Goal: Information Seeking & Learning: Learn about a topic

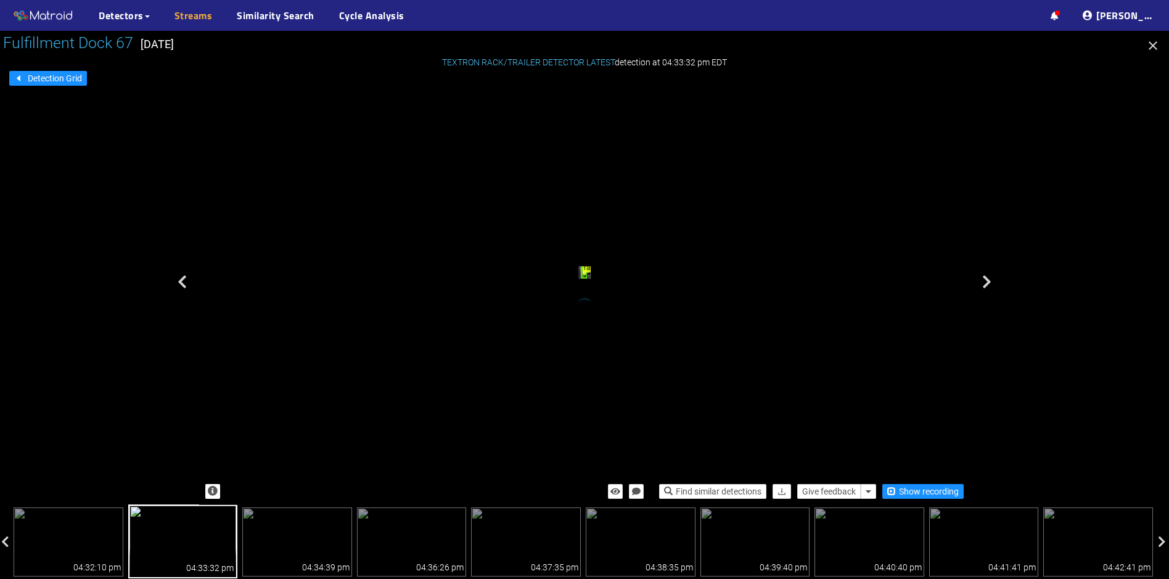
click at [197, 16] on link "Streams" at bounding box center [194, 15] width 38 height 15
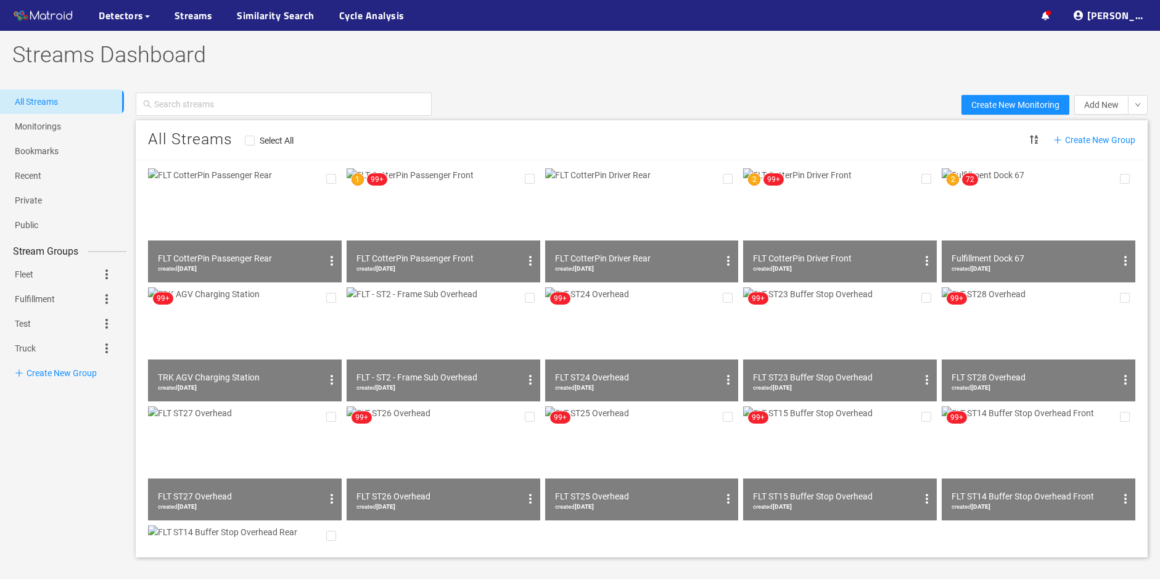
click at [1030, 200] on img at bounding box center [1039, 225] width 194 height 114
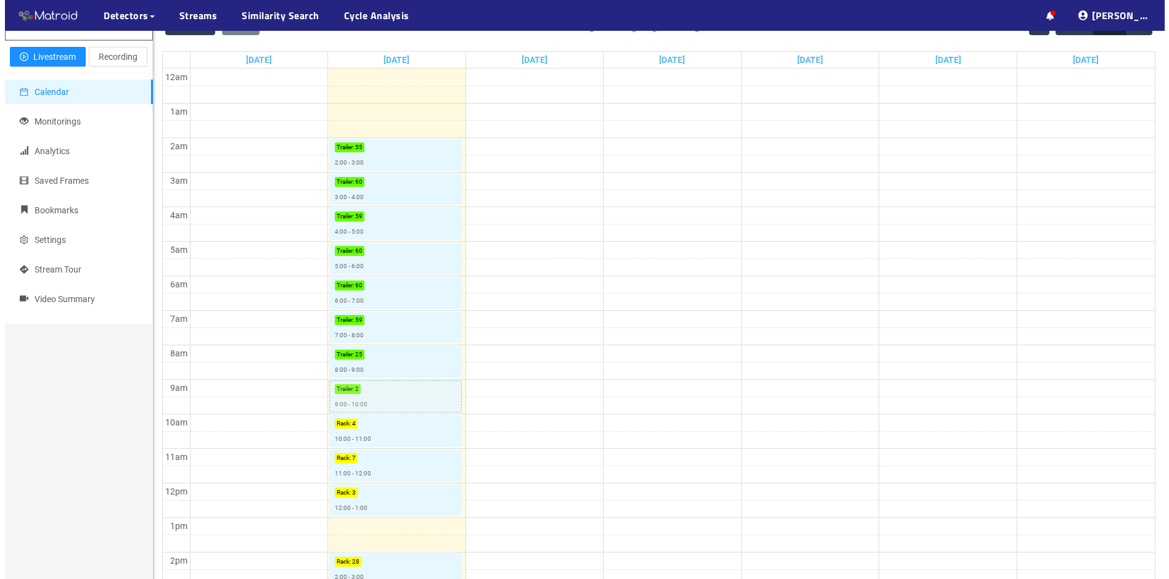
scroll to position [185, 0]
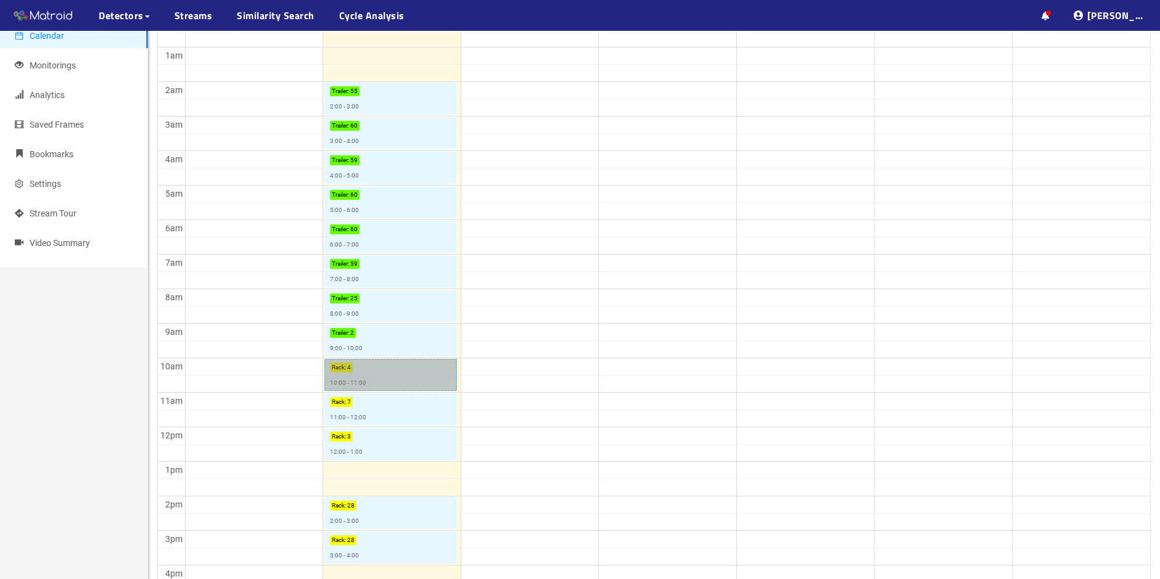
click at [374, 371] on link "Rack : 4 10:00 - 11:00" at bounding box center [390, 375] width 133 height 32
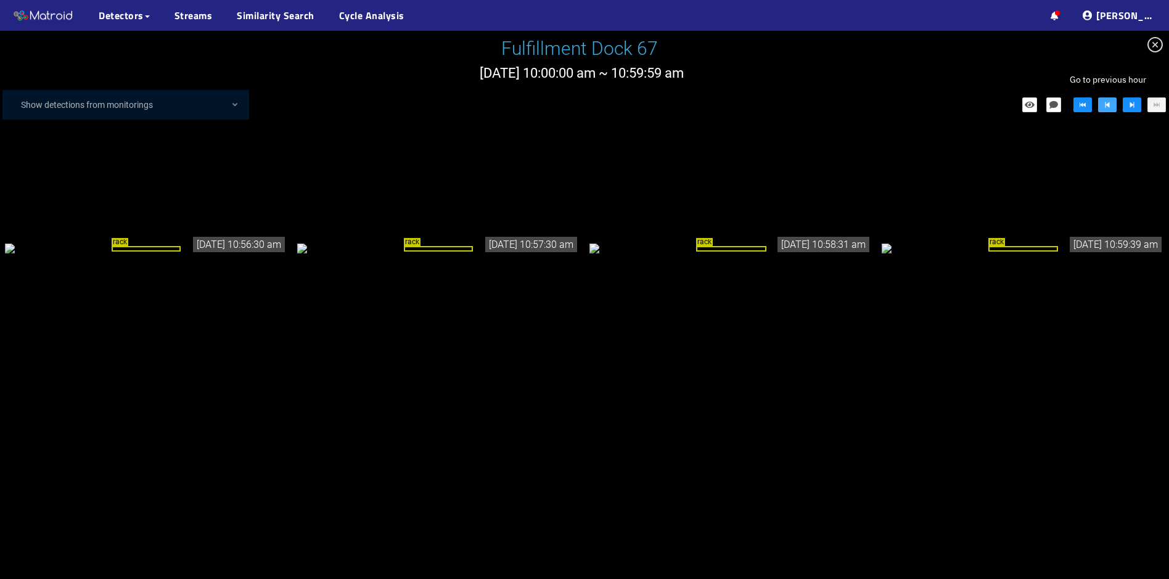
click at [1102, 106] on button "button" at bounding box center [1108, 104] width 19 height 15
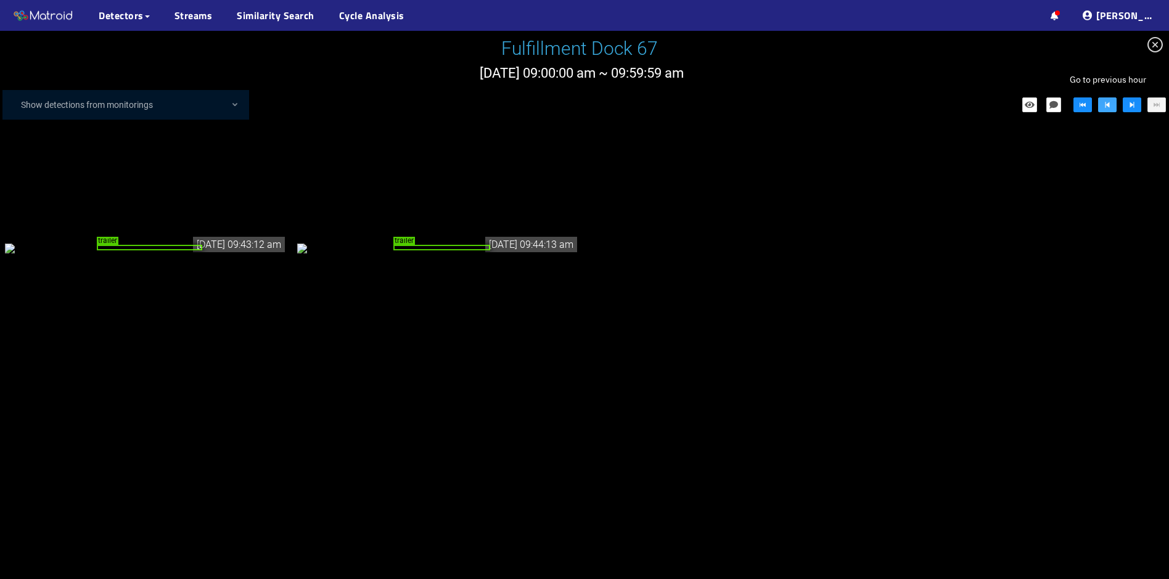
click at [1102, 106] on button "button" at bounding box center [1108, 104] width 19 height 15
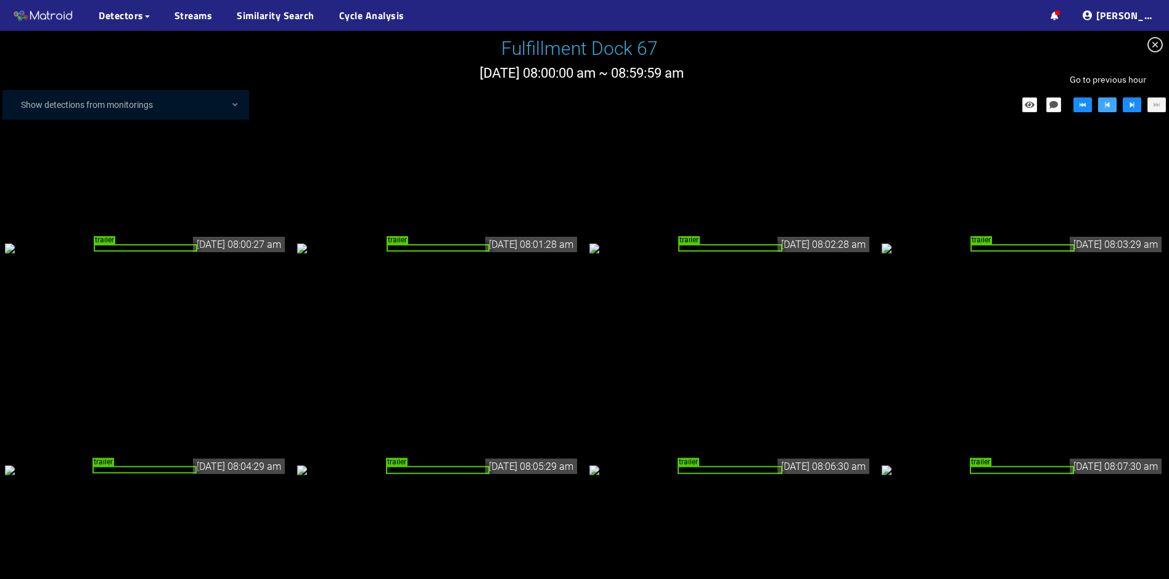
click at [1110, 104] on icon "step-backward" at bounding box center [1107, 105] width 9 height 9
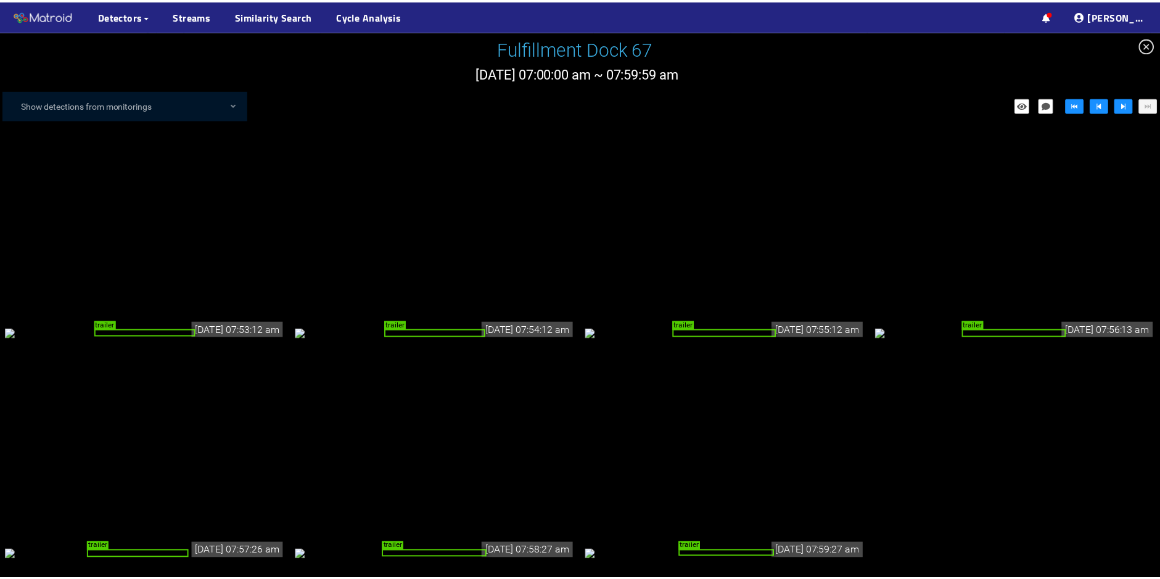
scroll to position [2893, 0]
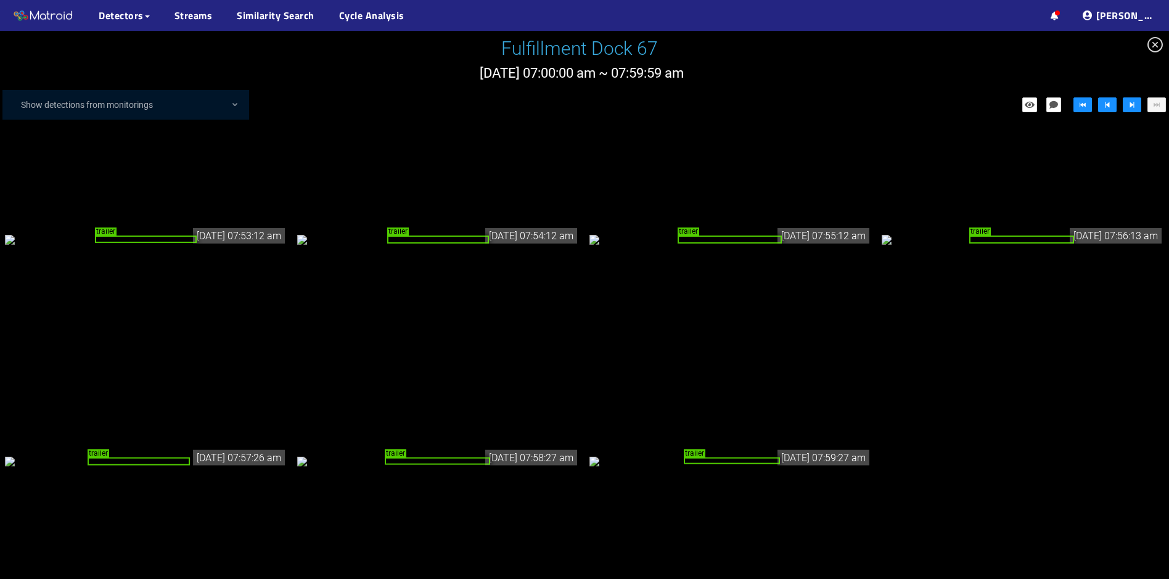
click at [736, 458] on div "trailer" at bounding box center [732, 461] width 96 height 6
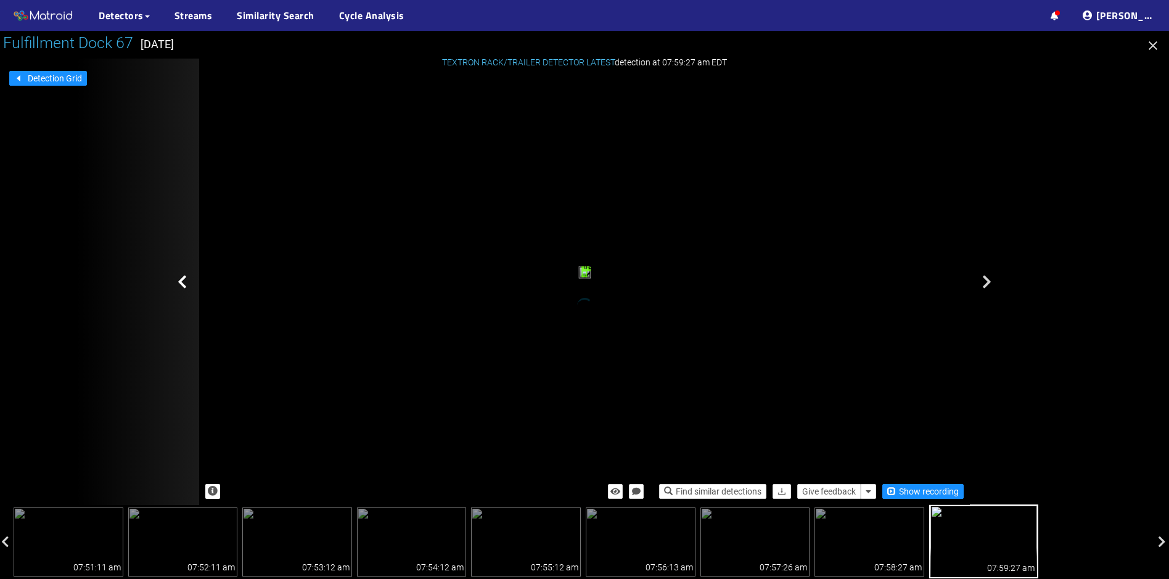
click at [184, 279] on icon at bounding box center [182, 281] width 9 height 15
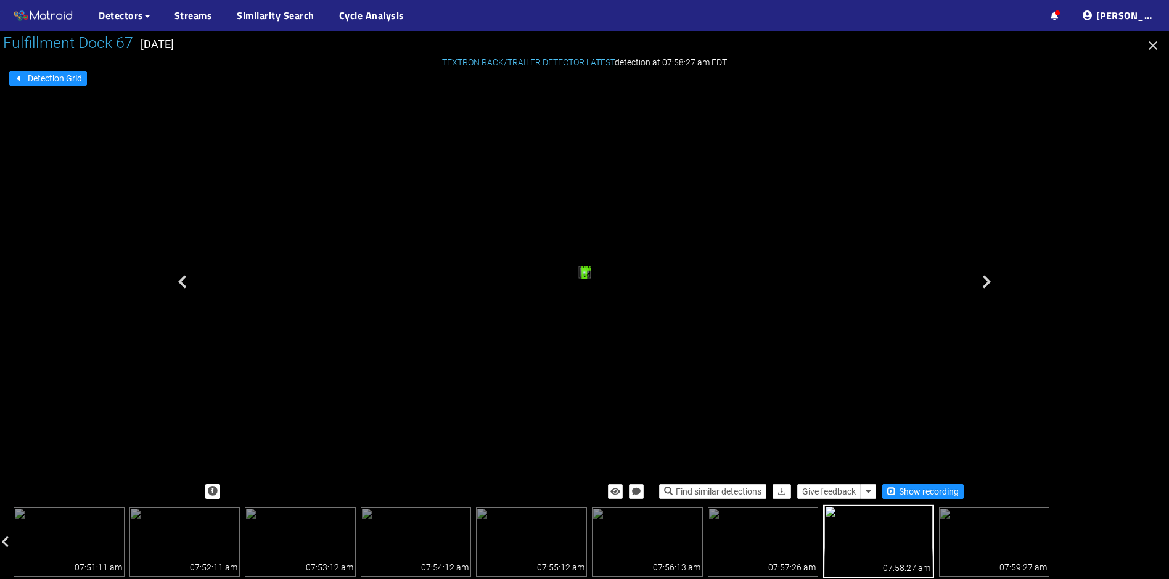
click at [587, 270] on div "trailer" at bounding box center [585, 274] width 6 height 9
click at [920, 496] on span "Show recording" at bounding box center [929, 492] width 60 height 14
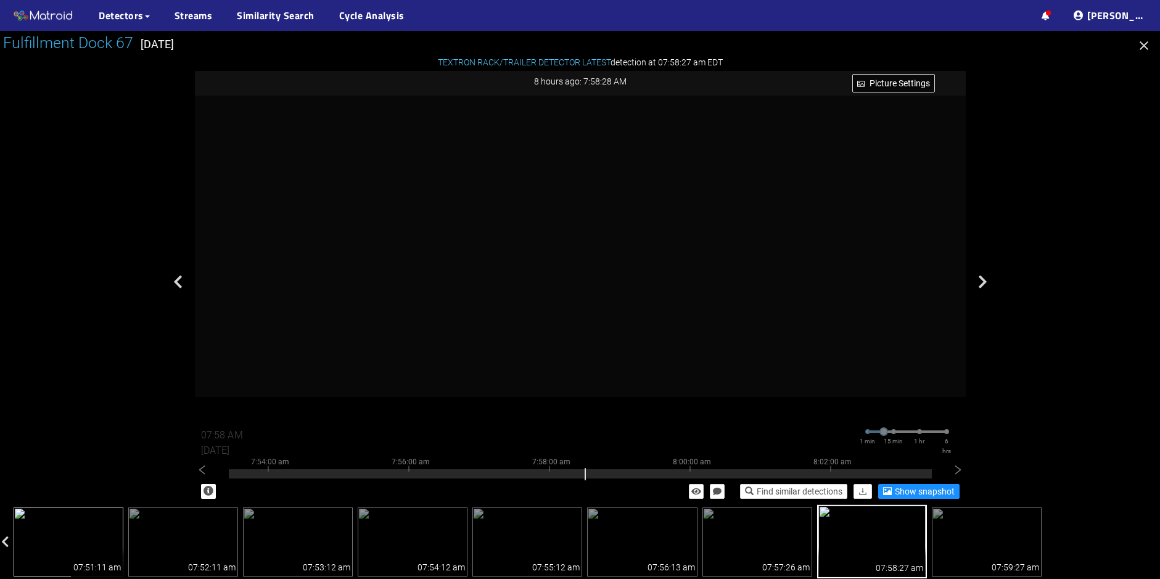
click at [79, 550] on div "07:51:11 am" at bounding box center [97, 562] width 52 height 30
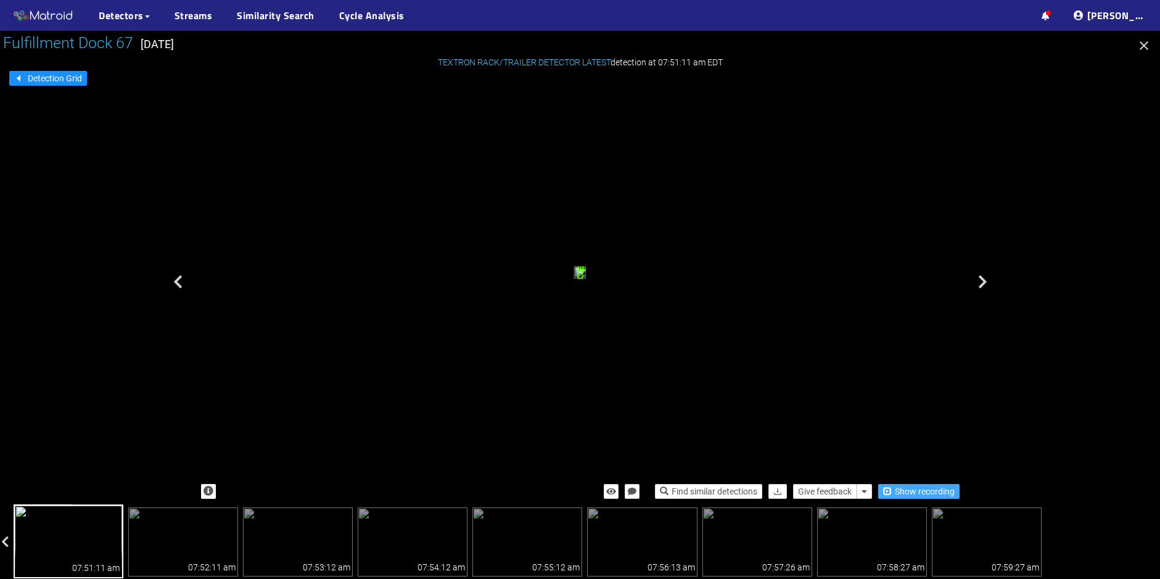
click at [906, 490] on span "Show recording" at bounding box center [925, 492] width 60 height 14
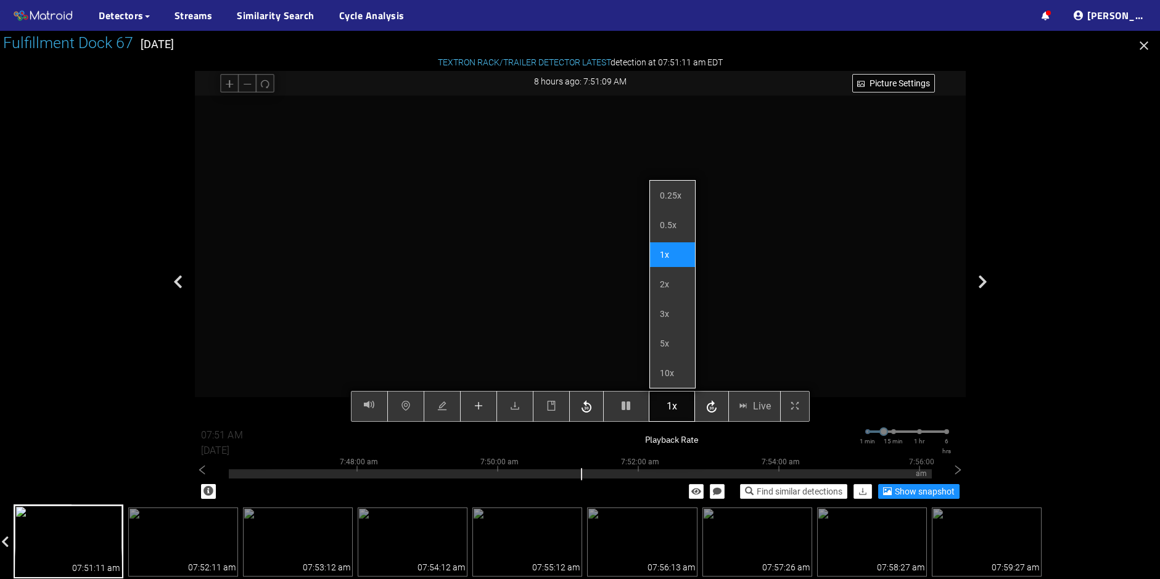
click at [675, 410] on span "1x" at bounding box center [672, 405] width 10 height 15
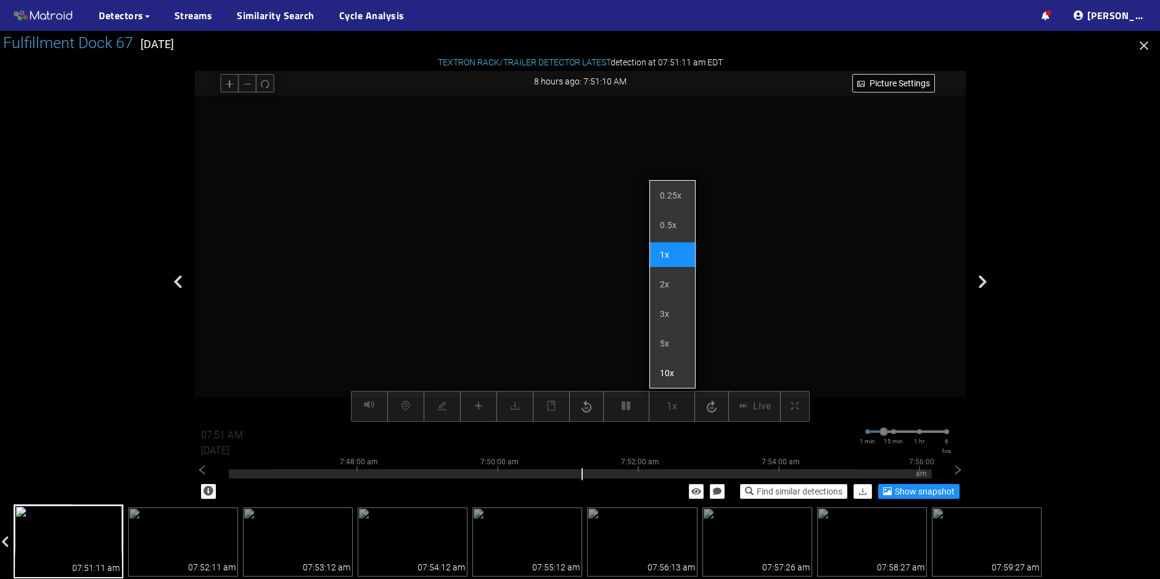
click at [670, 377] on li "10x" at bounding box center [672, 373] width 45 height 25
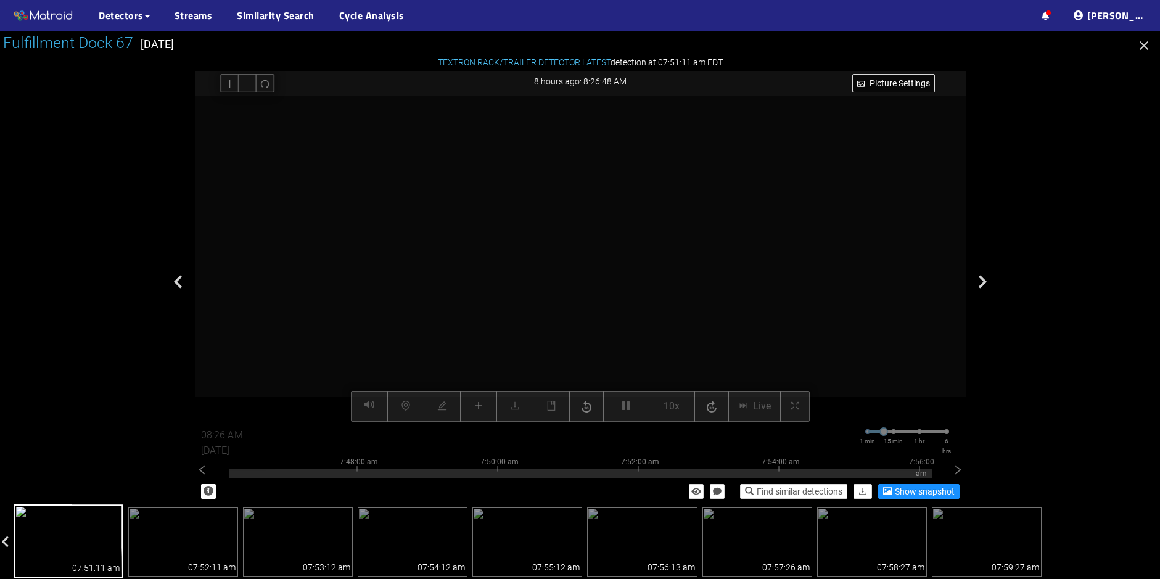
click at [300, 302] on div at bounding box center [580, 259] width 771 height 326
click at [666, 352] on video at bounding box center [580, 259] width 653 height 326
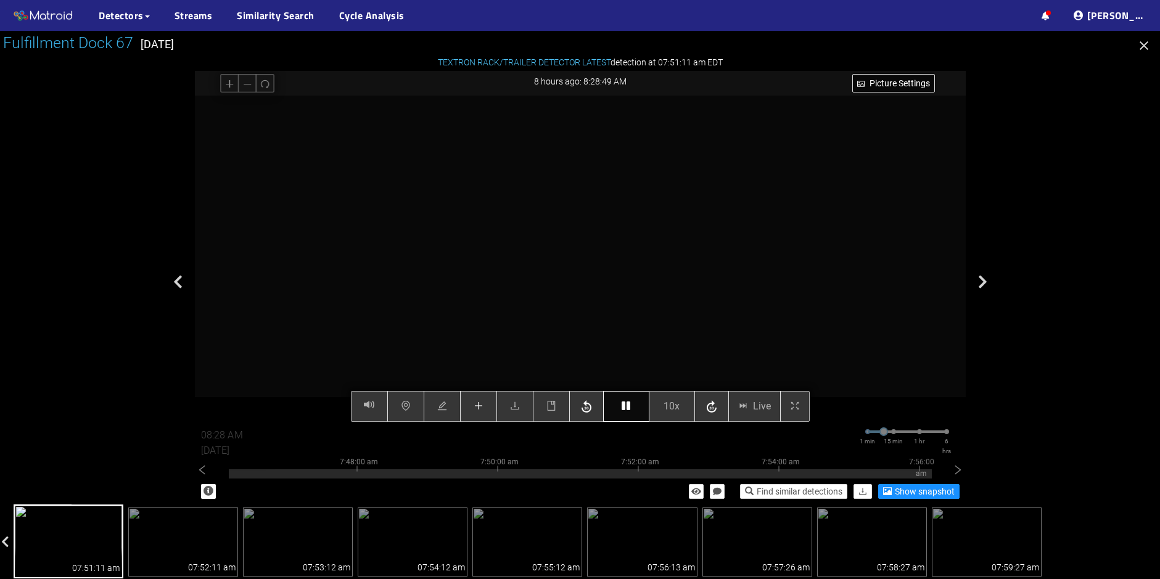
click at [626, 408] on div "Picture Settings 10x Live 08:28 AM 08/25/2025 1 min 15 min 1 hr 6 hrs 7:38:00 a…" at bounding box center [580, 259] width 771 height 326
type input "08:29 AM"
click at [628, 406] on icon "button" at bounding box center [626, 406] width 9 height 10
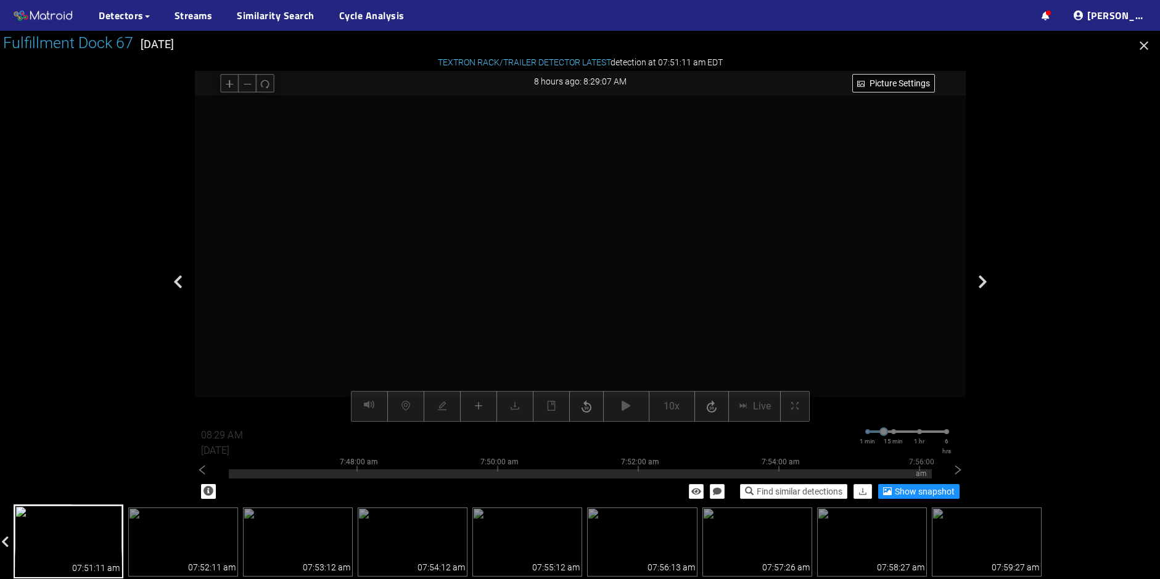
click at [916, 337] on div at bounding box center [580, 259] width 771 height 326
click at [959, 472] on icon "right" at bounding box center [958, 470] width 12 height 12
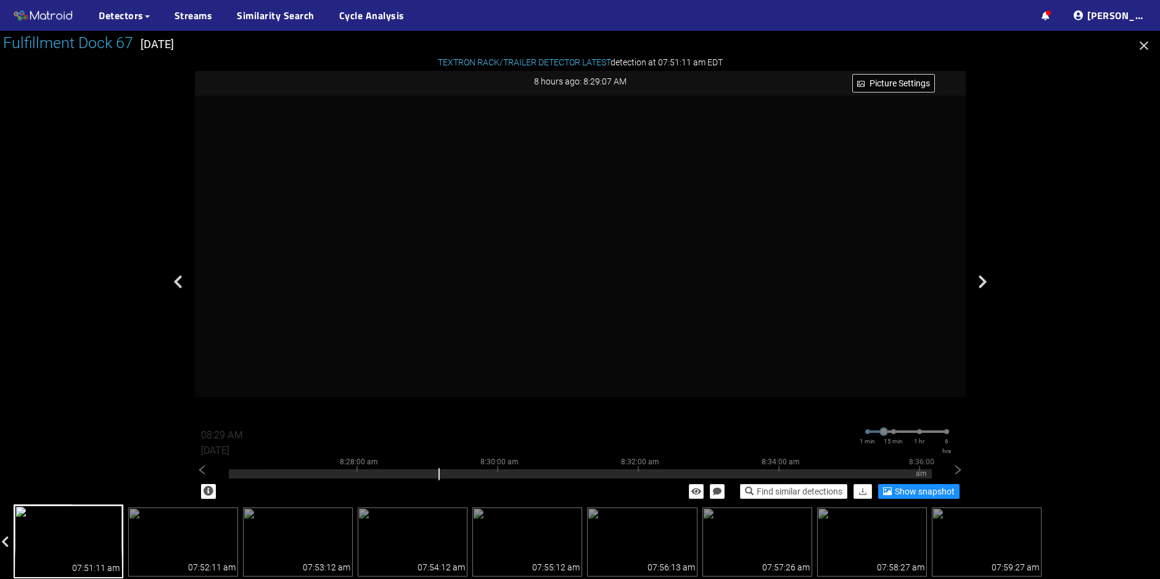
click at [1144, 46] on icon "button" at bounding box center [1144, 45] width 9 height 9
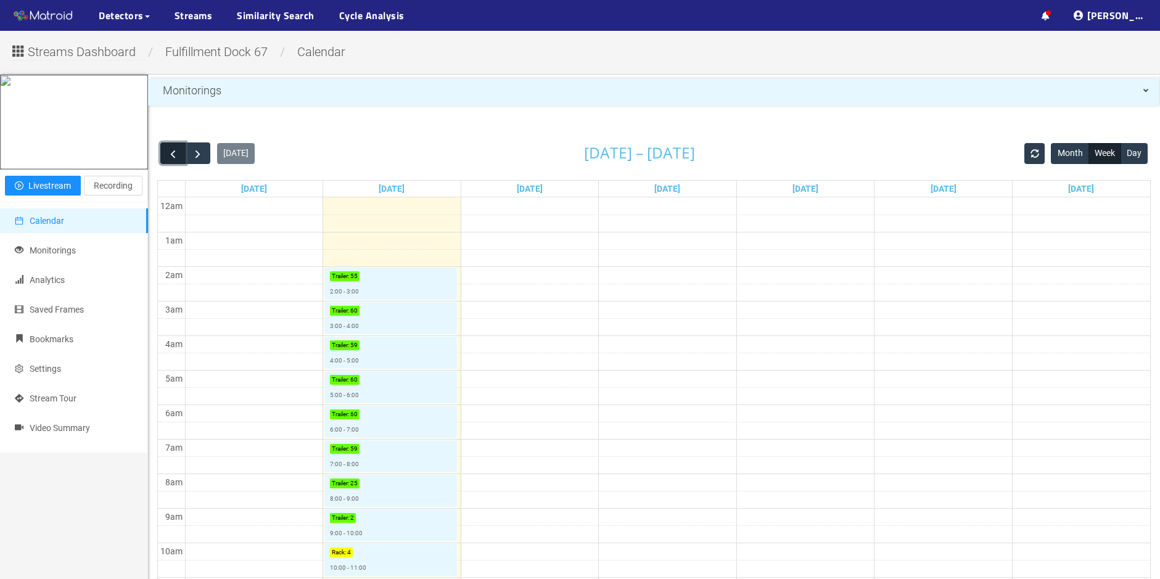
click at [176, 160] on span "button" at bounding box center [173, 153] width 13 height 13
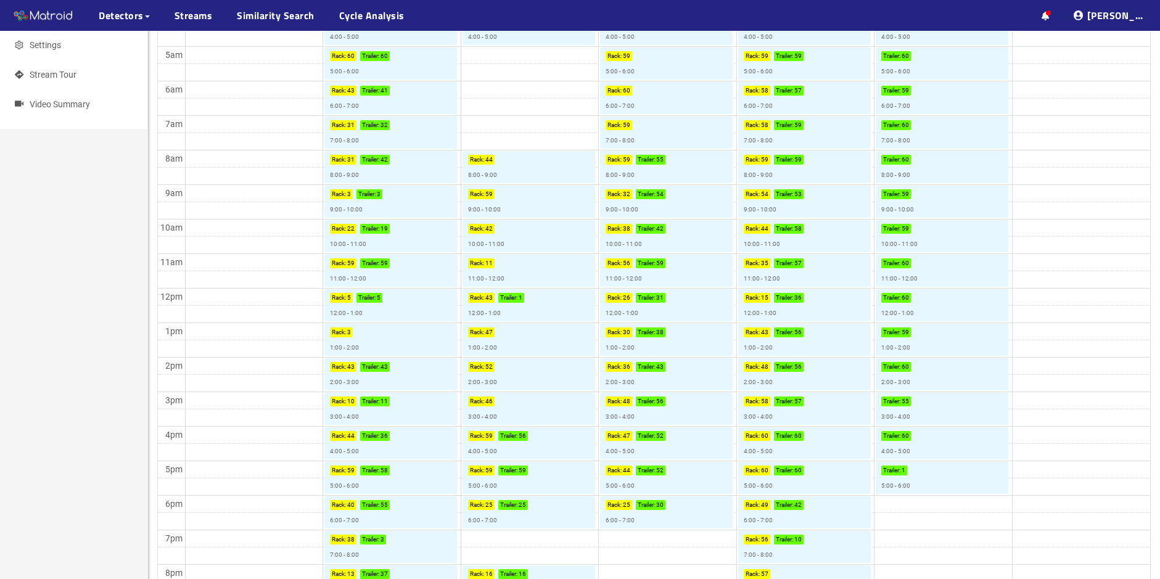
scroll to position [549, 0]
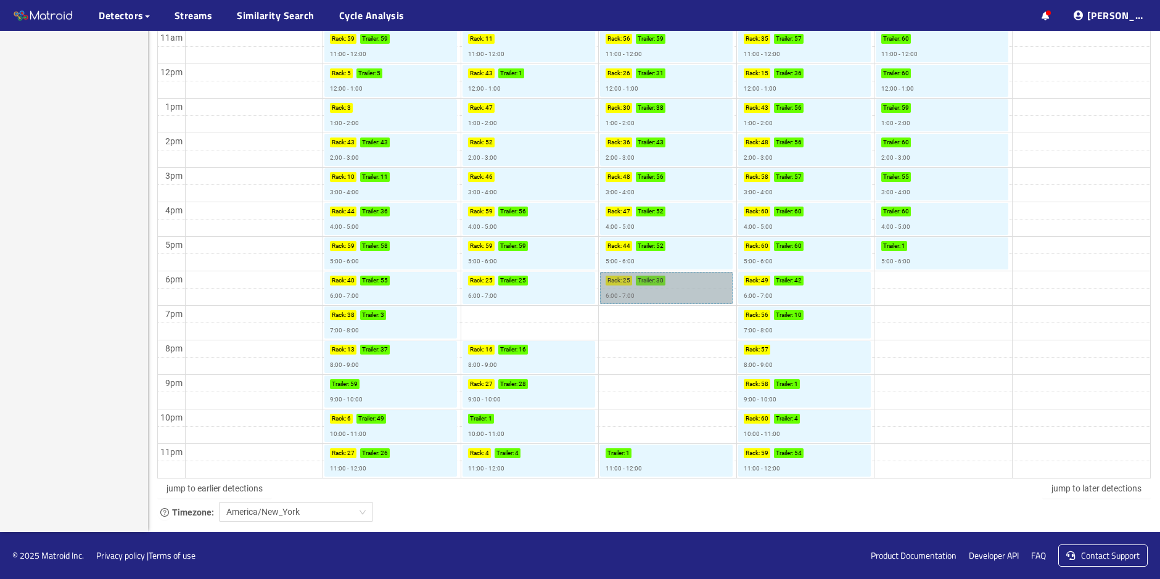
click at [653, 288] on link "Rack : 25 Trailer : 30 6:00 - 7:00" at bounding box center [666, 288] width 133 height 32
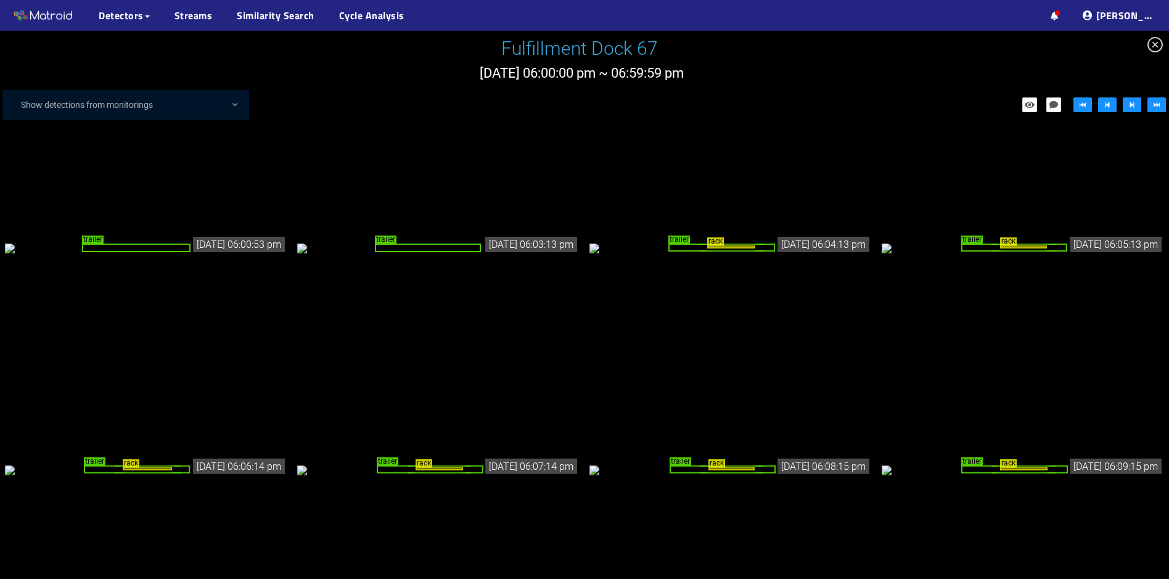
click at [456, 468] on div "rack" at bounding box center [439, 469] width 47 height 3
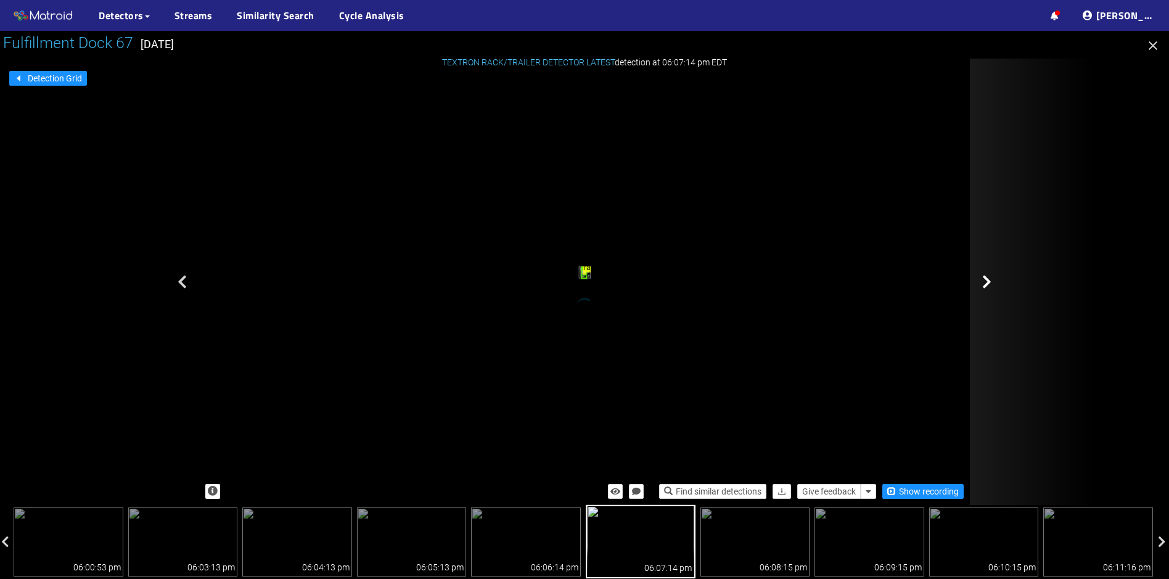
click at [986, 277] on icon at bounding box center [987, 281] width 9 height 15
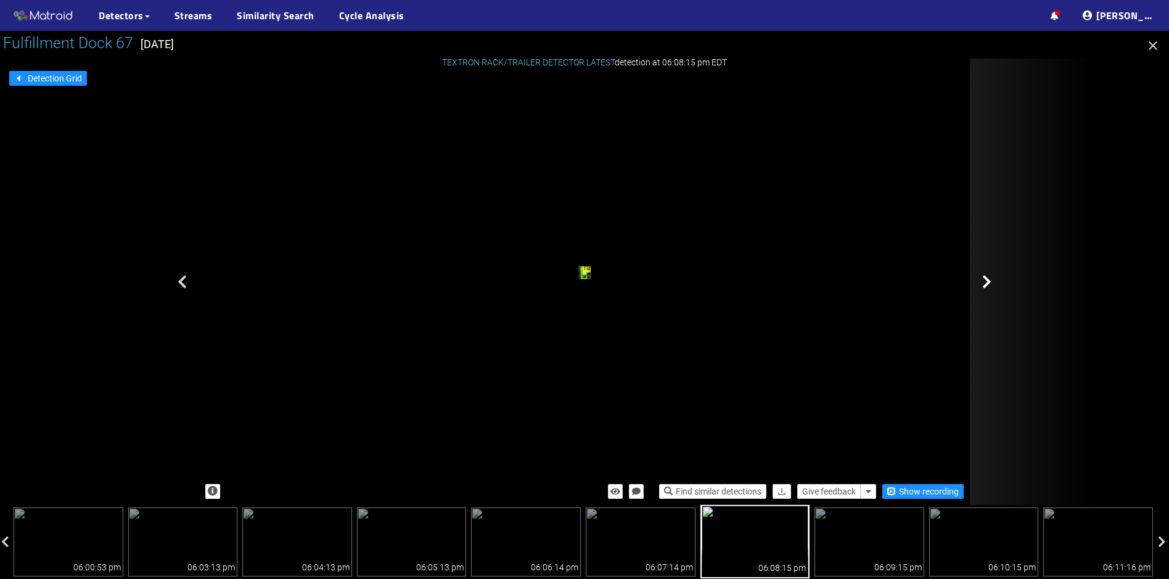
click at [985, 284] on icon at bounding box center [987, 281] width 9 height 15
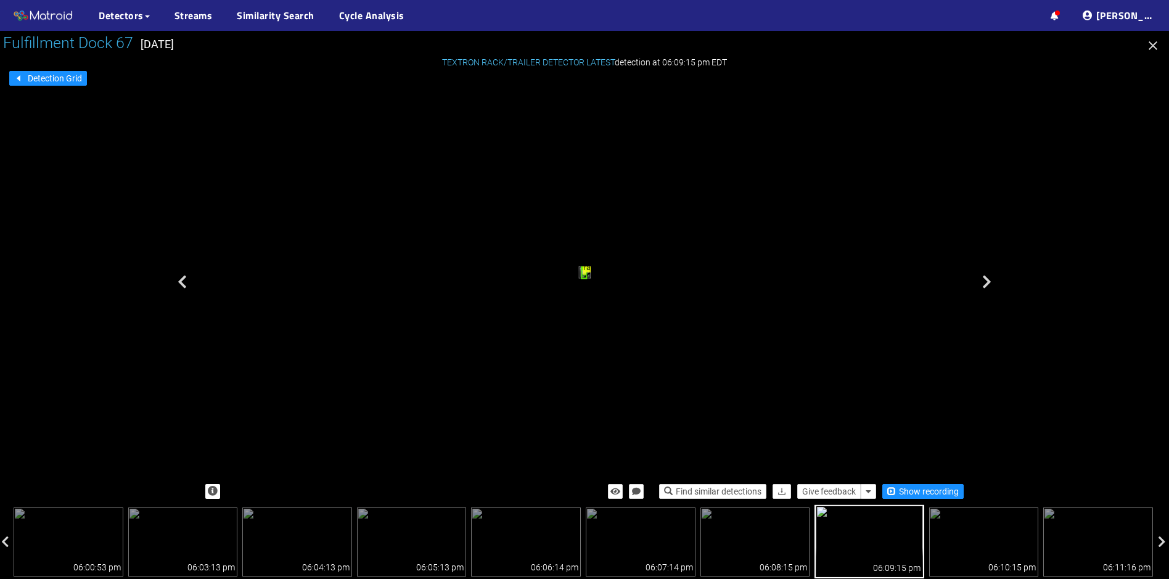
click at [985, 284] on icon at bounding box center [987, 281] width 9 height 15
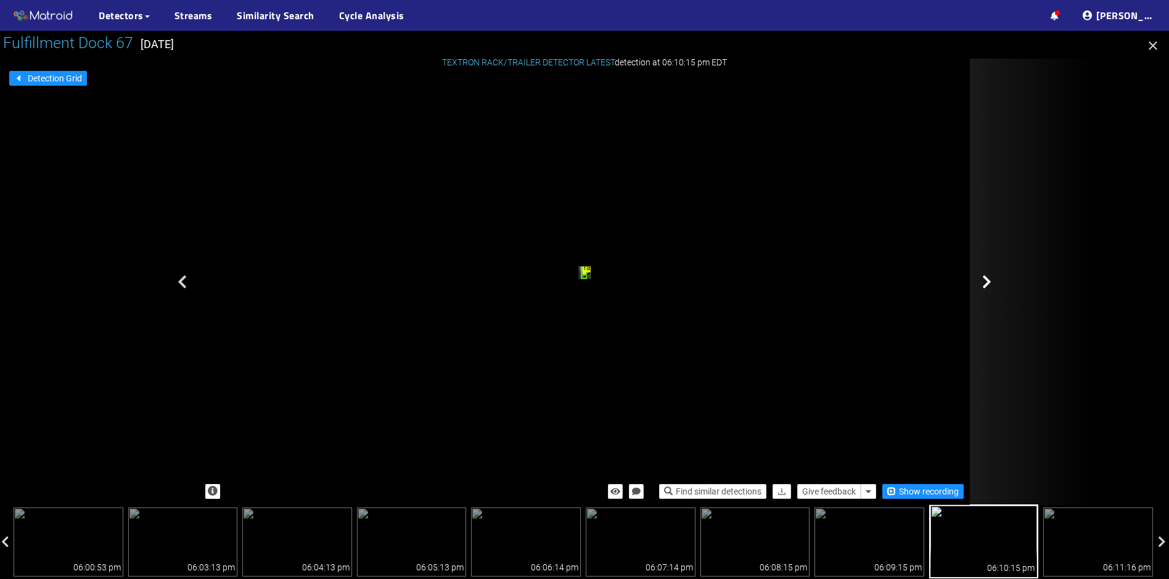
click at [1002, 293] on div at bounding box center [1031, 282] width 123 height 447
click at [984, 278] on icon at bounding box center [987, 281] width 9 height 15
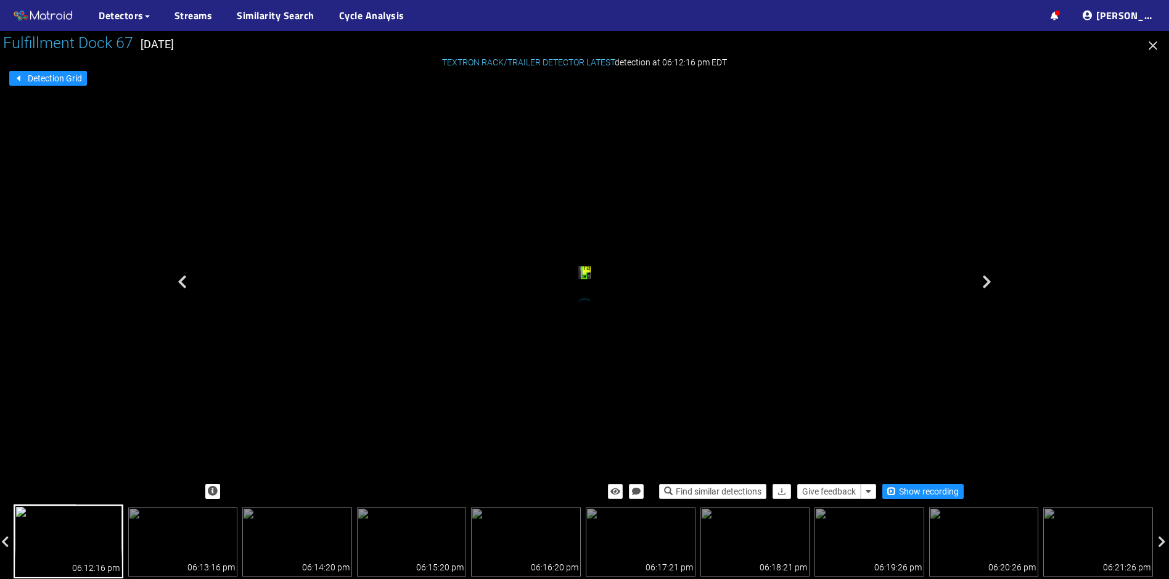
click at [986, 274] on div at bounding box center [1031, 282] width 123 height 447
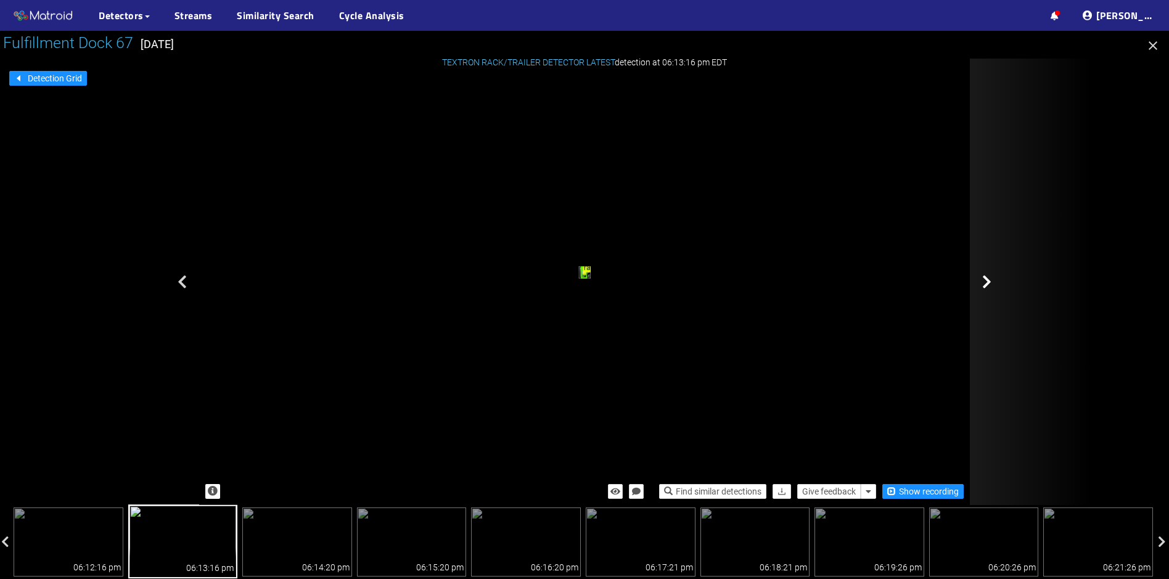
click at [987, 278] on icon at bounding box center [987, 281] width 9 height 15
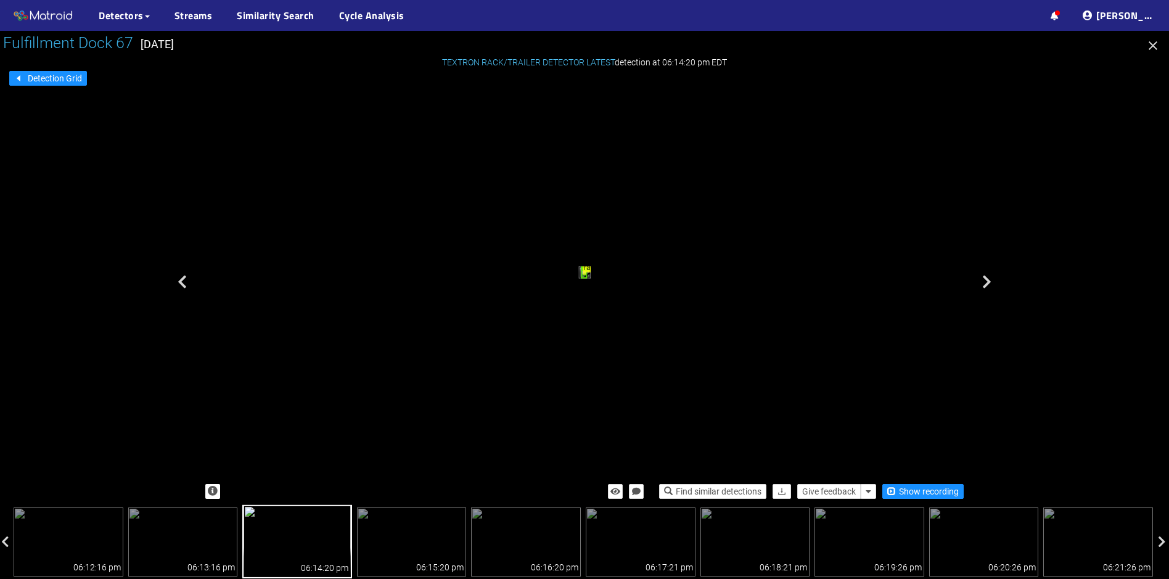
click at [987, 278] on icon at bounding box center [987, 281] width 9 height 15
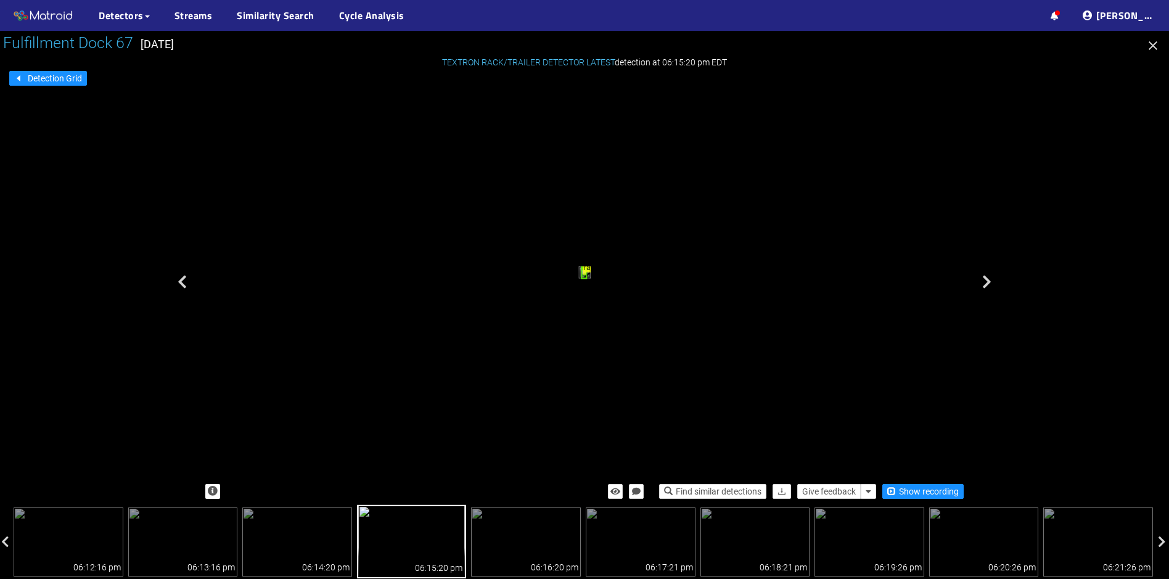
click at [987, 278] on icon at bounding box center [987, 281] width 9 height 15
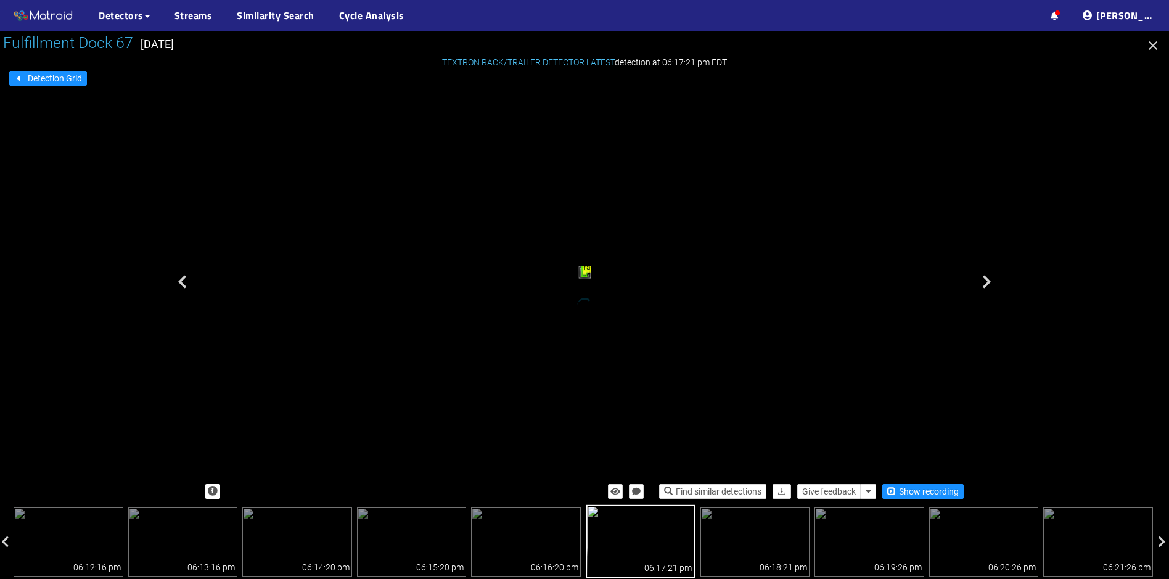
click at [987, 278] on icon at bounding box center [987, 281] width 9 height 15
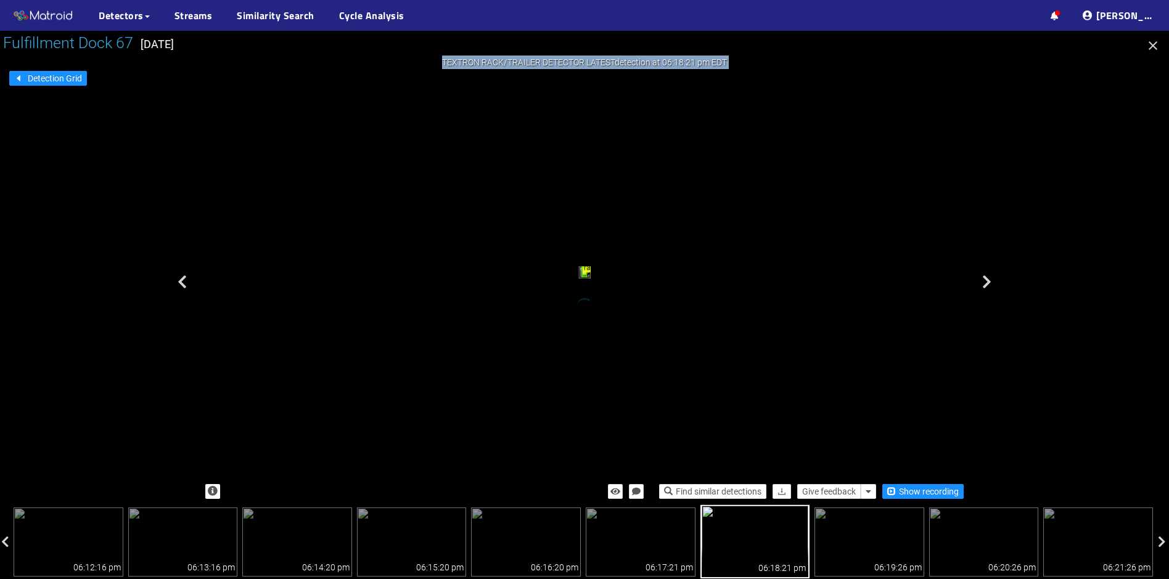
click at [987, 278] on icon at bounding box center [987, 281] width 9 height 15
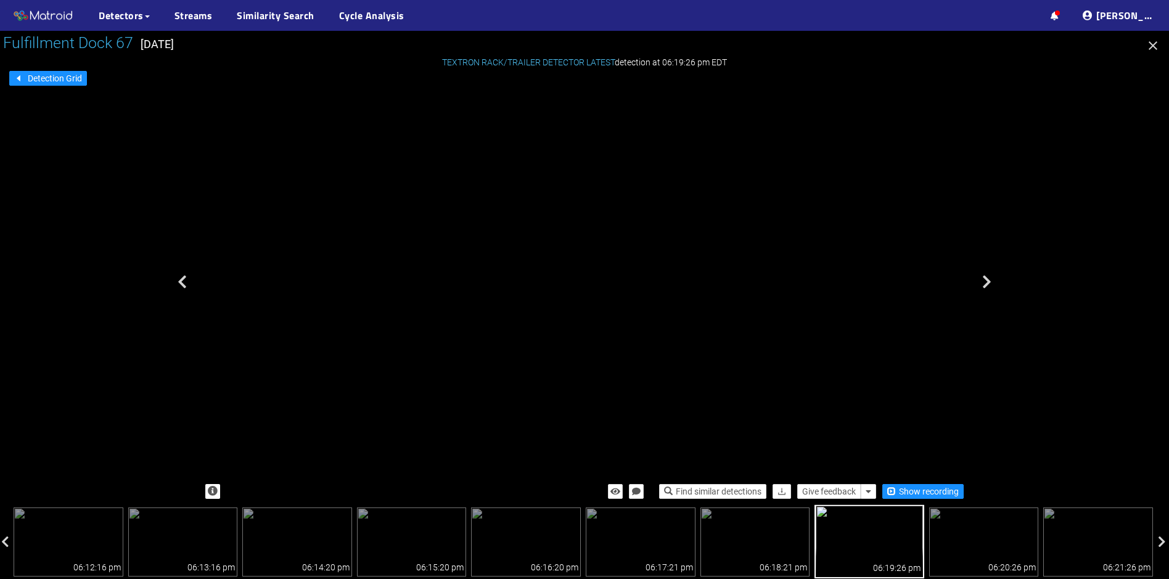
click at [987, 278] on icon at bounding box center [987, 281] width 9 height 15
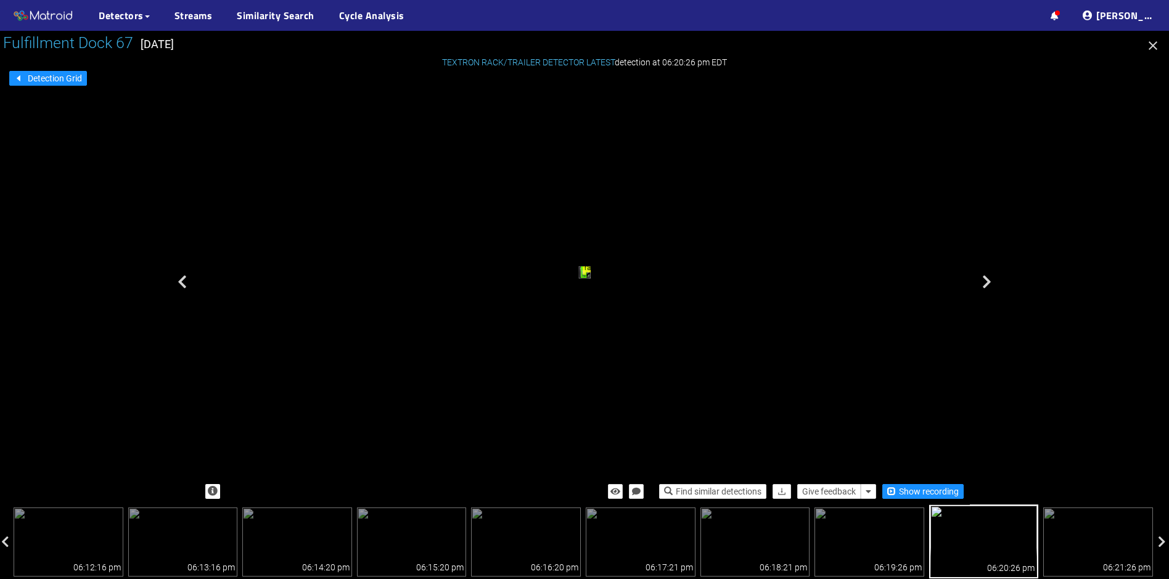
click at [987, 278] on icon at bounding box center [987, 281] width 9 height 15
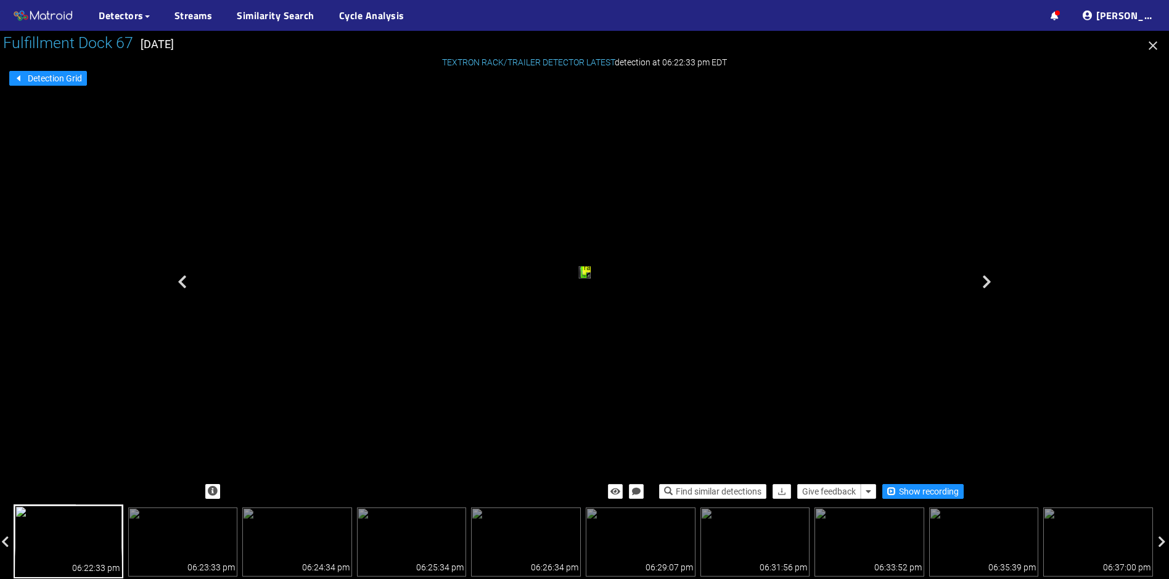
click at [987, 278] on icon at bounding box center [987, 281] width 9 height 15
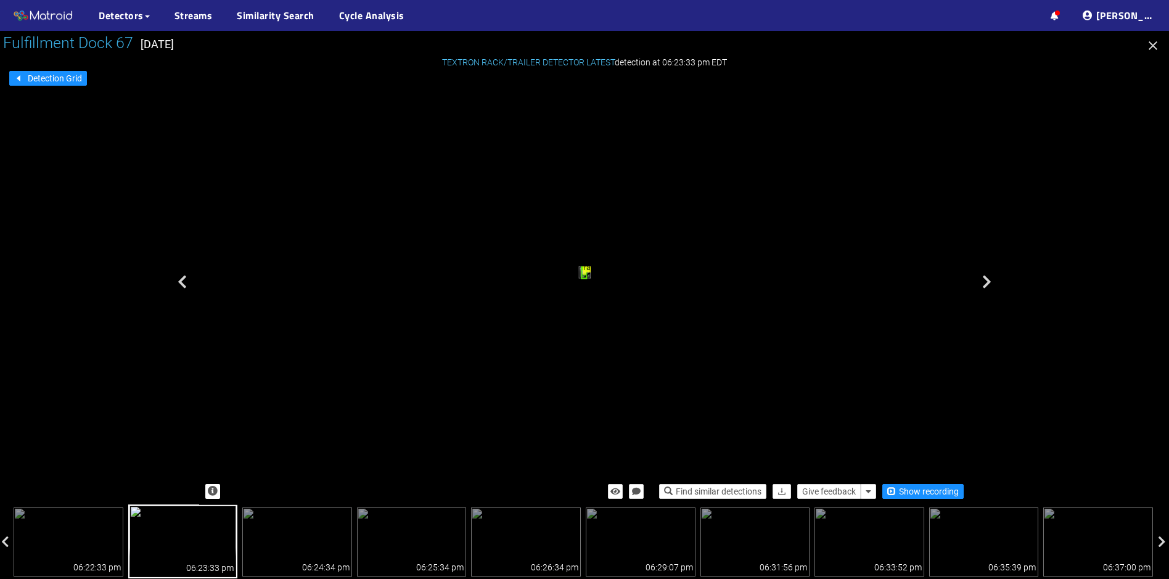
click at [987, 278] on icon at bounding box center [987, 281] width 9 height 15
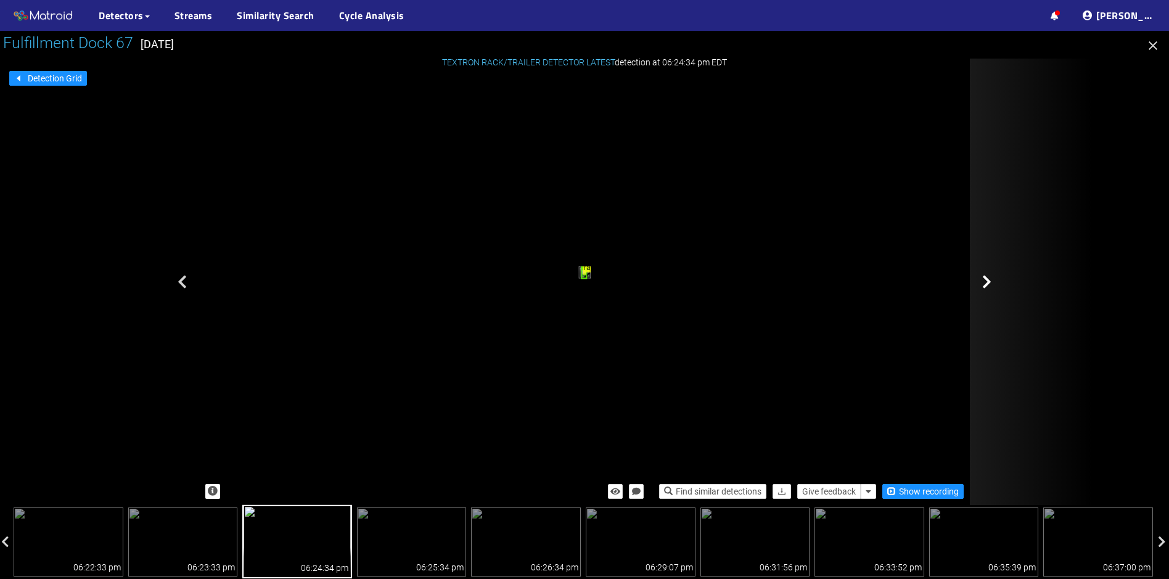
click at [987, 278] on icon at bounding box center [987, 281] width 9 height 15
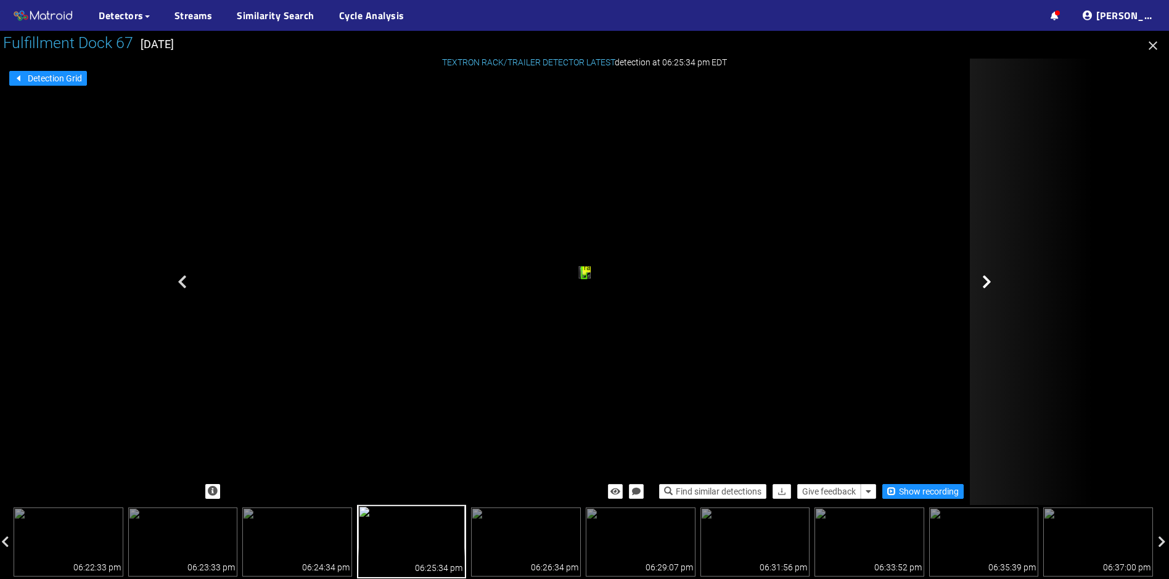
click at [988, 282] on icon at bounding box center [987, 281] width 9 height 15
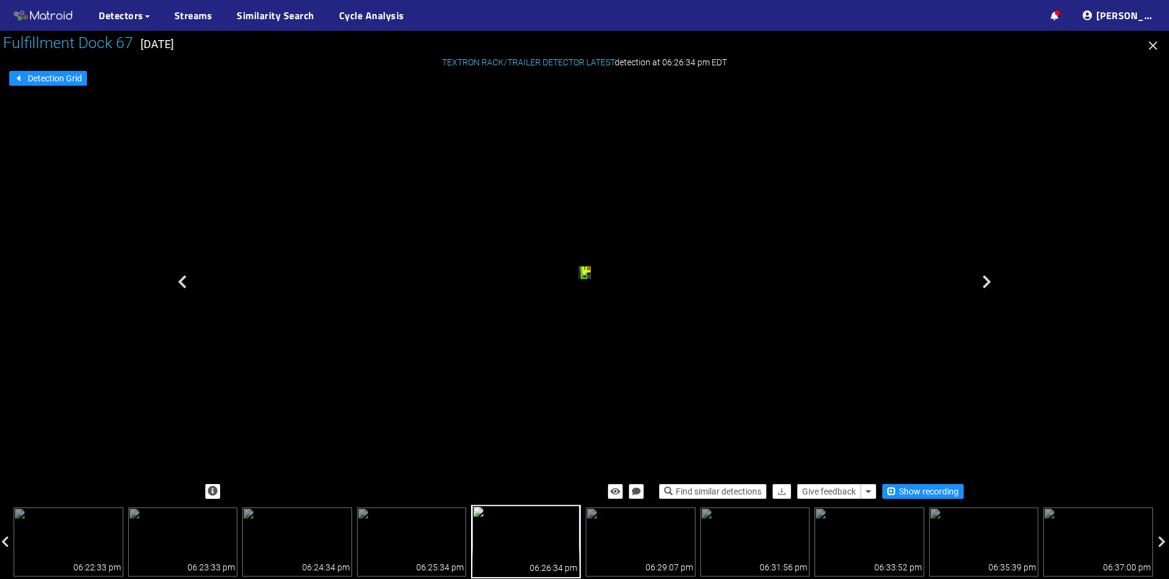
click at [988, 282] on icon at bounding box center [987, 281] width 9 height 15
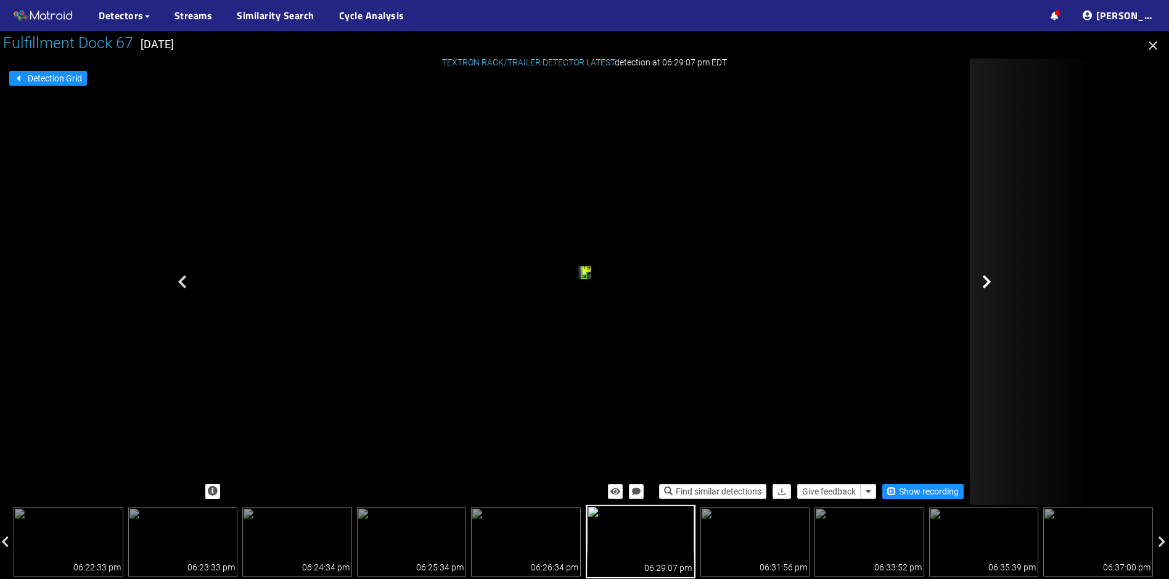
click at [985, 284] on icon at bounding box center [987, 281] width 9 height 15
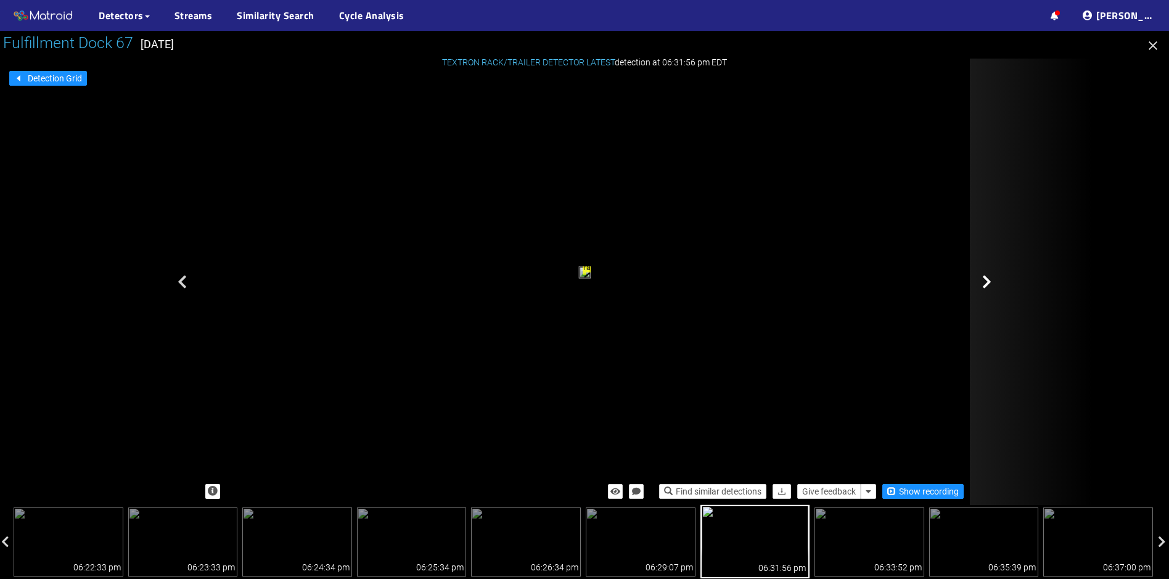
click at [986, 286] on icon at bounding box center [987, 281] width 9 height 15
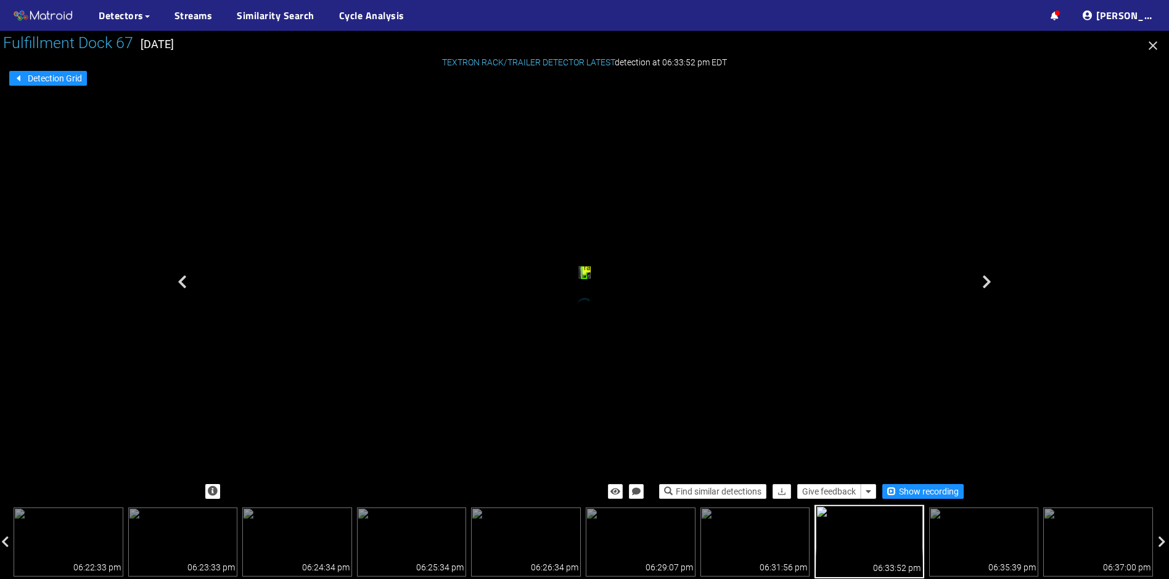
click at [986, 286] on icon at bounding box center [987, 281] width 9 height 15
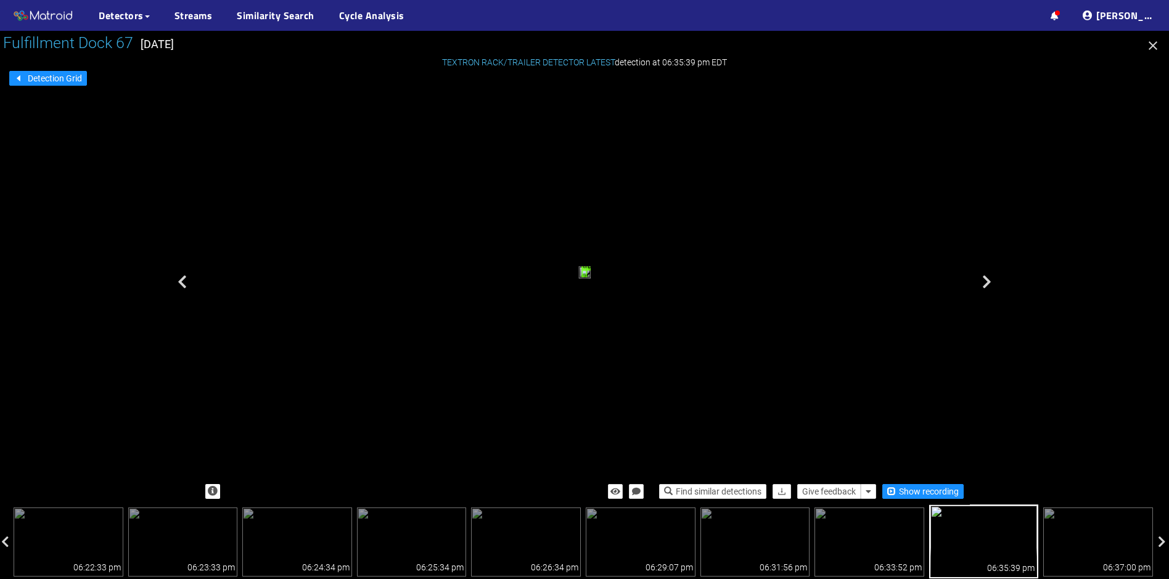
click at [986, 283] on icon at bounding box center [987, 281] width 9 height 15
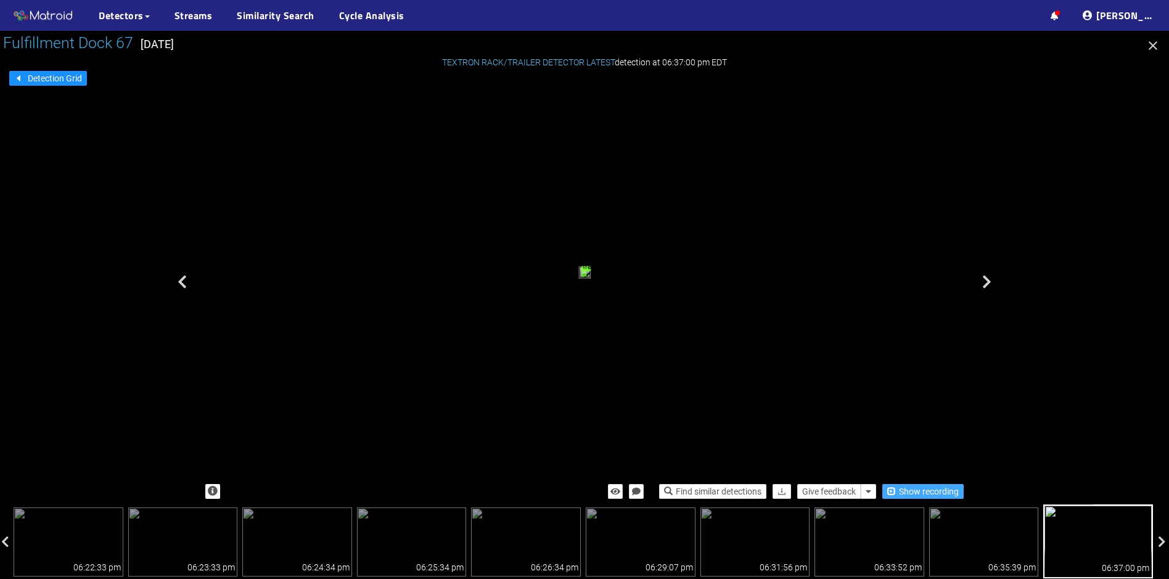
click at [907, 490] on span "Show recording" at bounding box center [929, 492] width 60 height 14
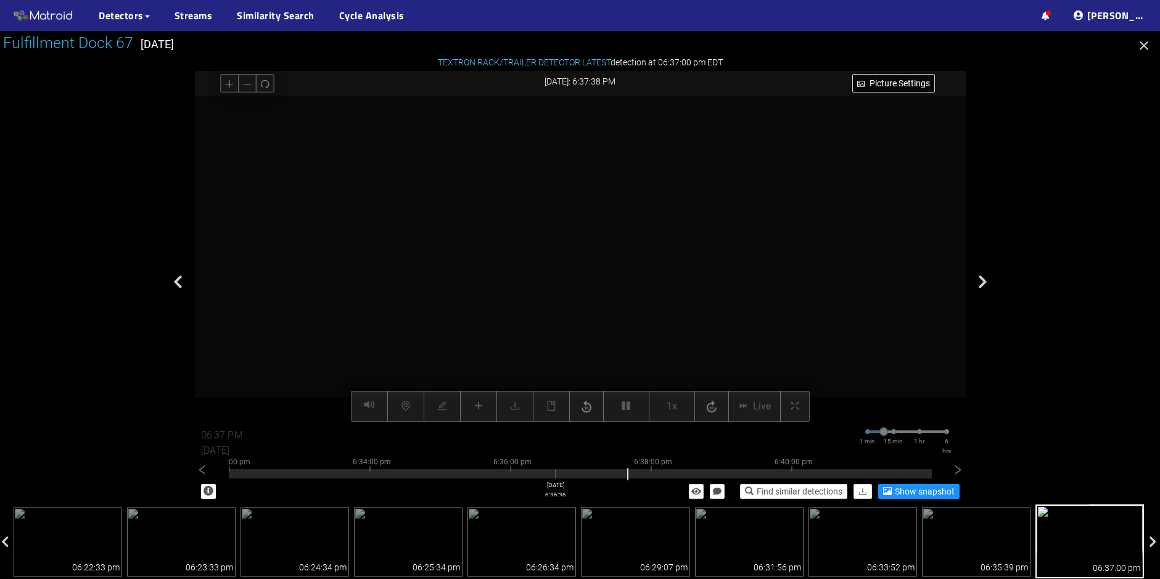
click at [555, 474] on div at bounding box center [580, 473] width 703 height 9
click at [485, 472] on div at bounding box center [580, 473] width 703 height 9
click at [453, 477] on div at bounding box center [580, 473] width 703 height 9
click at [410, 476] on div at bounding box center [580, 473] width 703 height 9
click at [379, 473] on div at bounding box center [580, 473] width 703 height 9
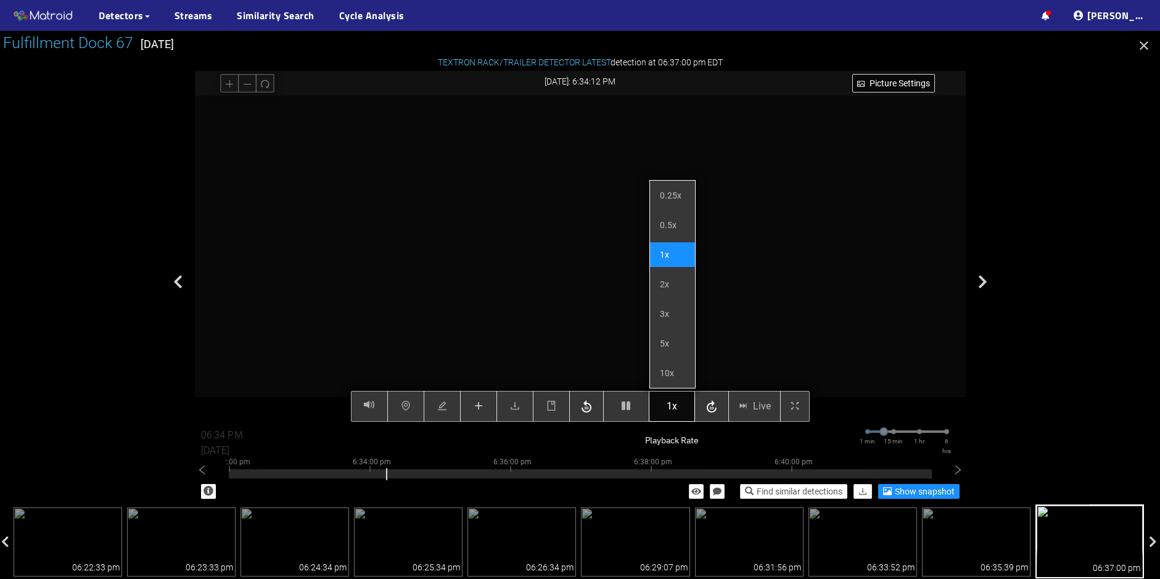
click at [664, 409] on button "1x" at bounding box center [672, 406] width 46 height 31
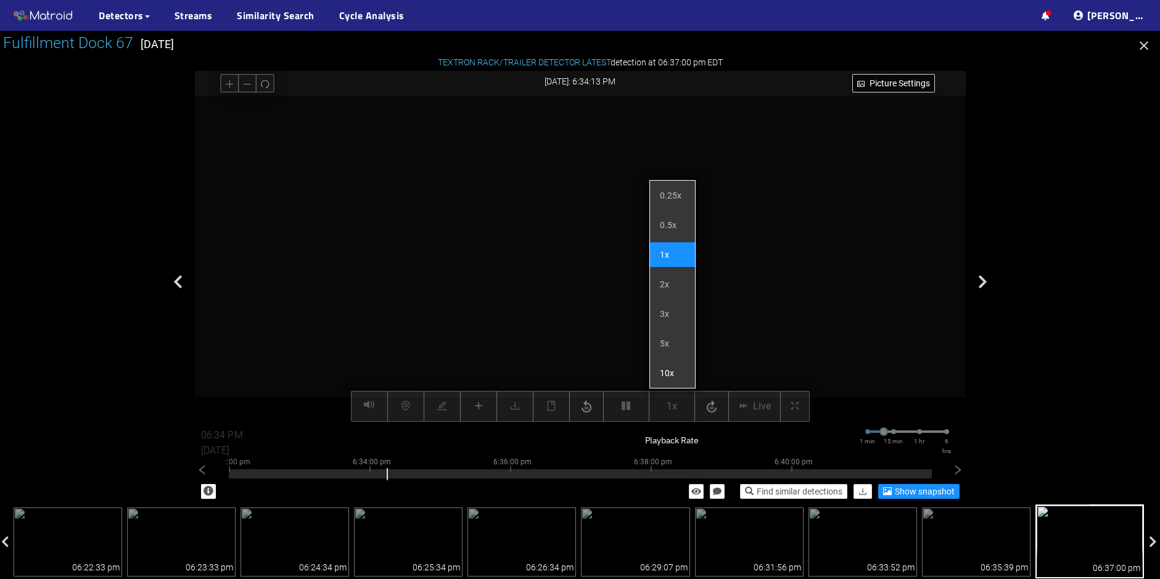
click at [669, 377] on li "10x" at bounding box center [672, 373] width 45 height 25
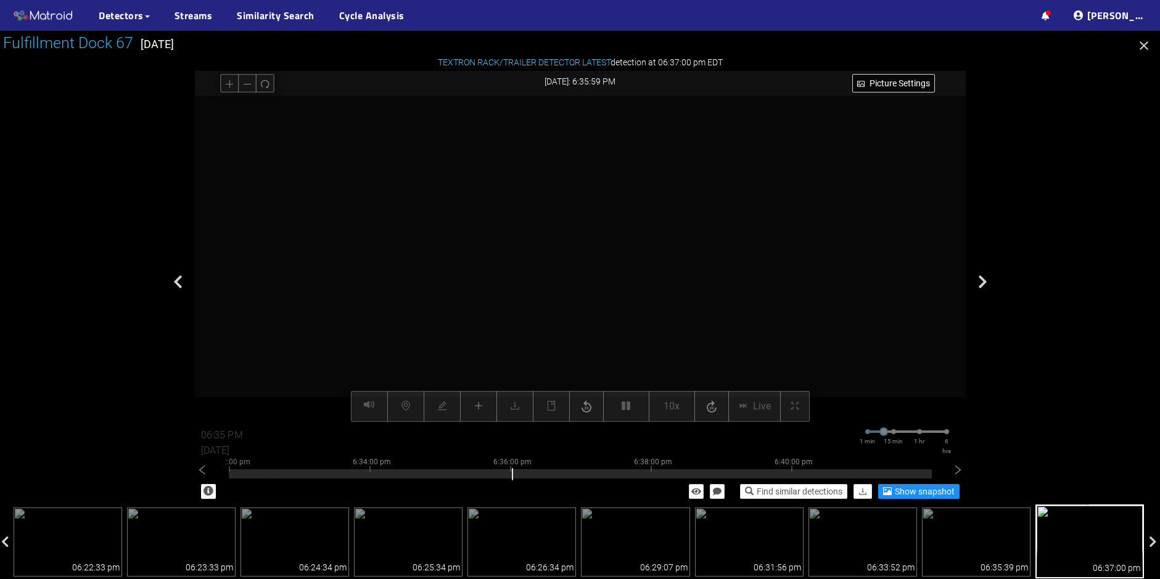
type input "06:36 PM"
click at [583, 266] on video at bounding box center [580, 259] width 653 height 326
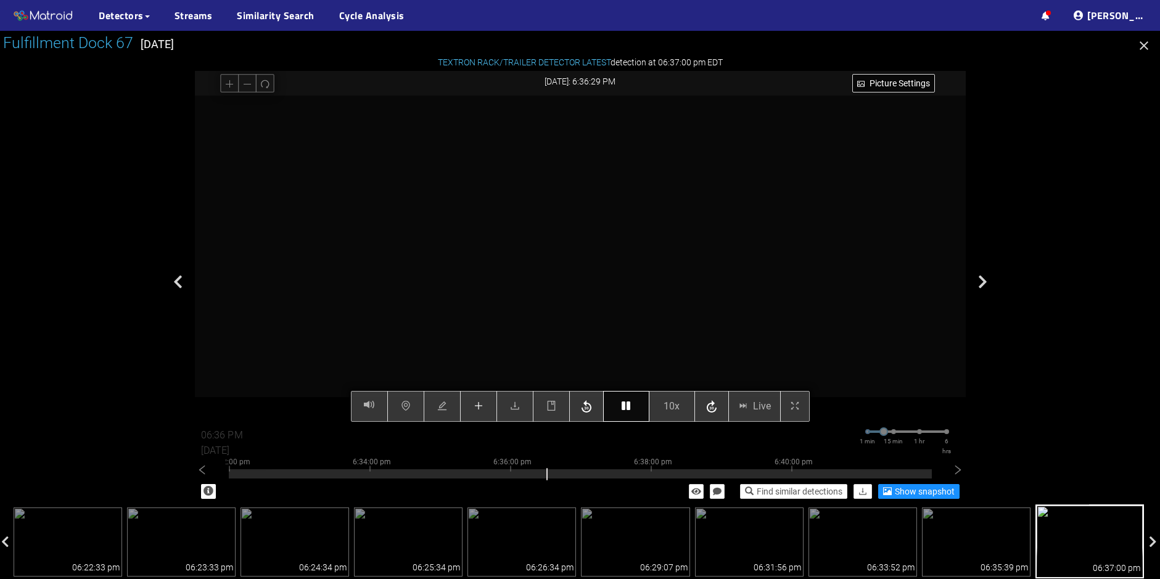
click at [630, 405] on icon "button" at bounding box center [626, 406] width 9 height 10
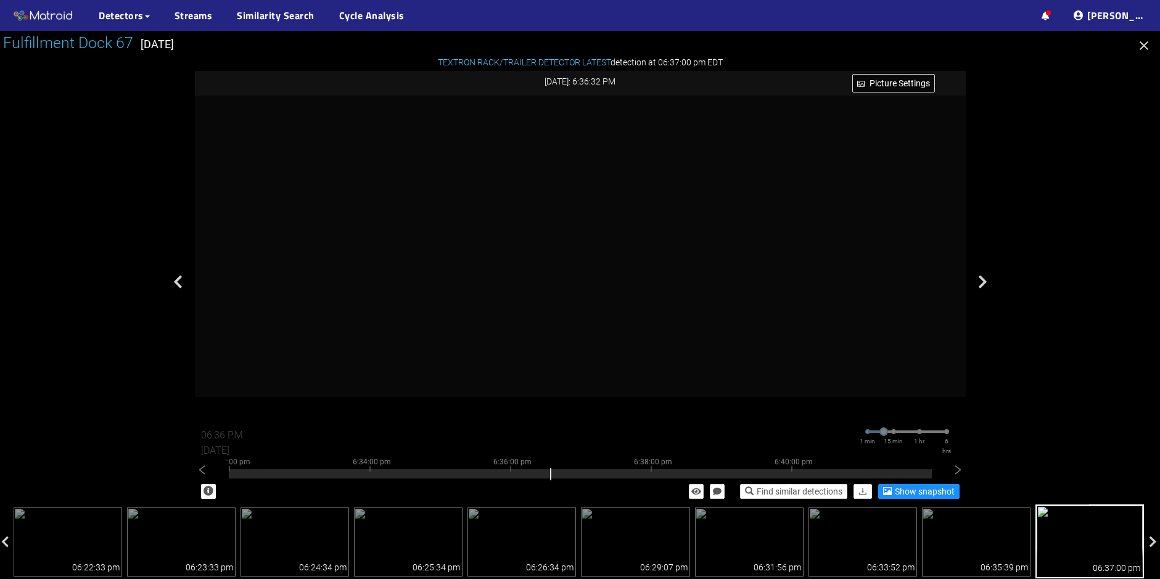
click at [1156, 44] on div at bounding box center [580, 305] width 1160 height 548
click at [1150, 46] on icon "button" at bounding box center [1144, 45] width 15 height 15
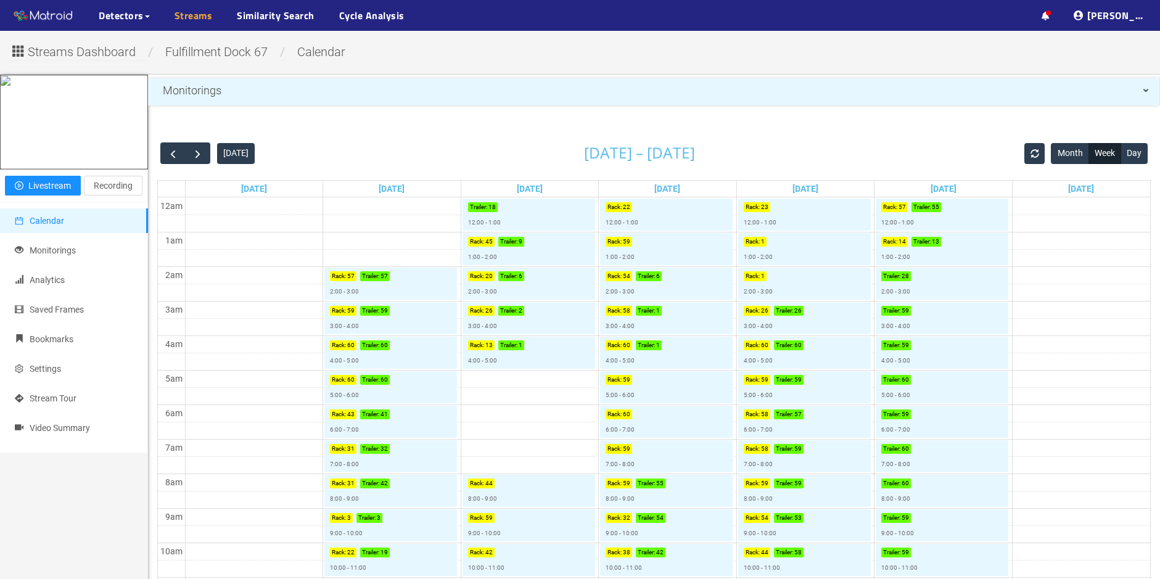
click at [199, 21] on link "Streams" at bounding box center [194, 15] width 38 height 15
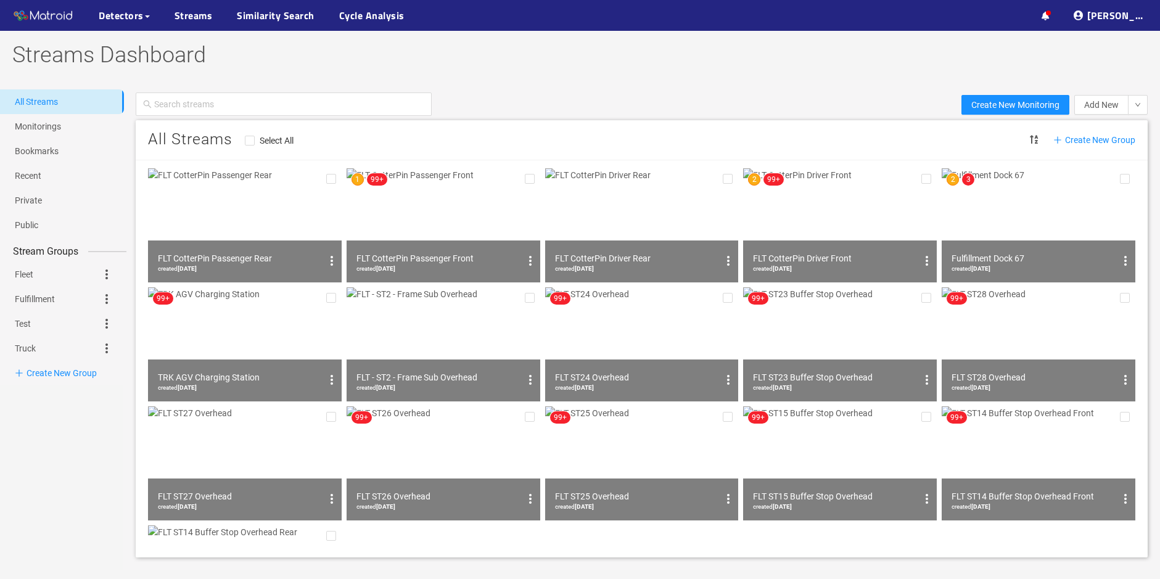
click at [480, 217] on img at bounding box center [444, 225] width 194 height 114
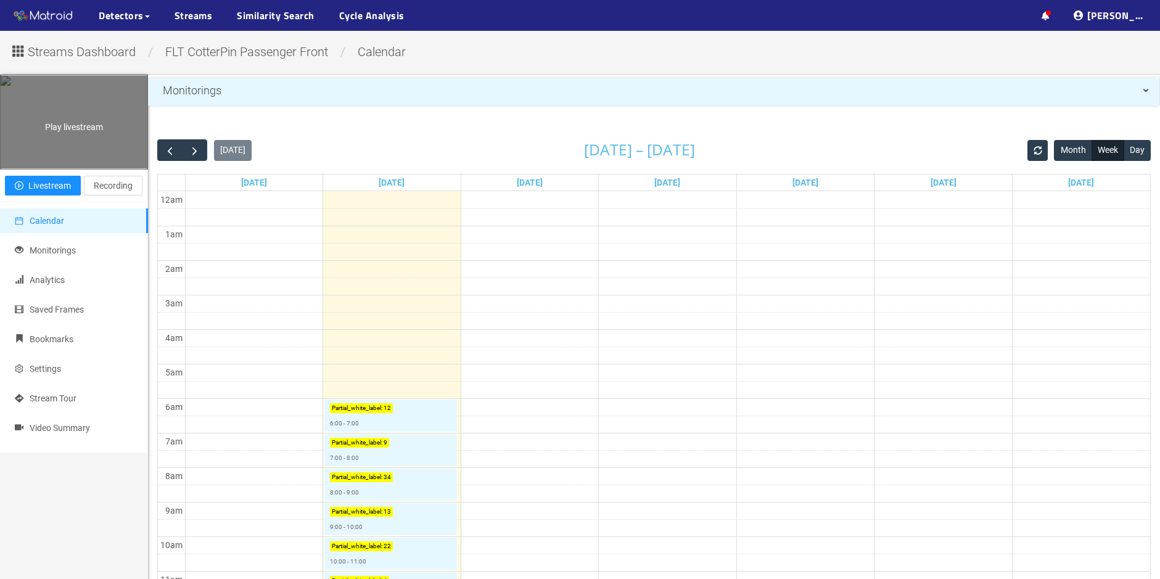
click at [94, 168] on div "Play livestream" at bounding box center [74, 122] width 147 height 93
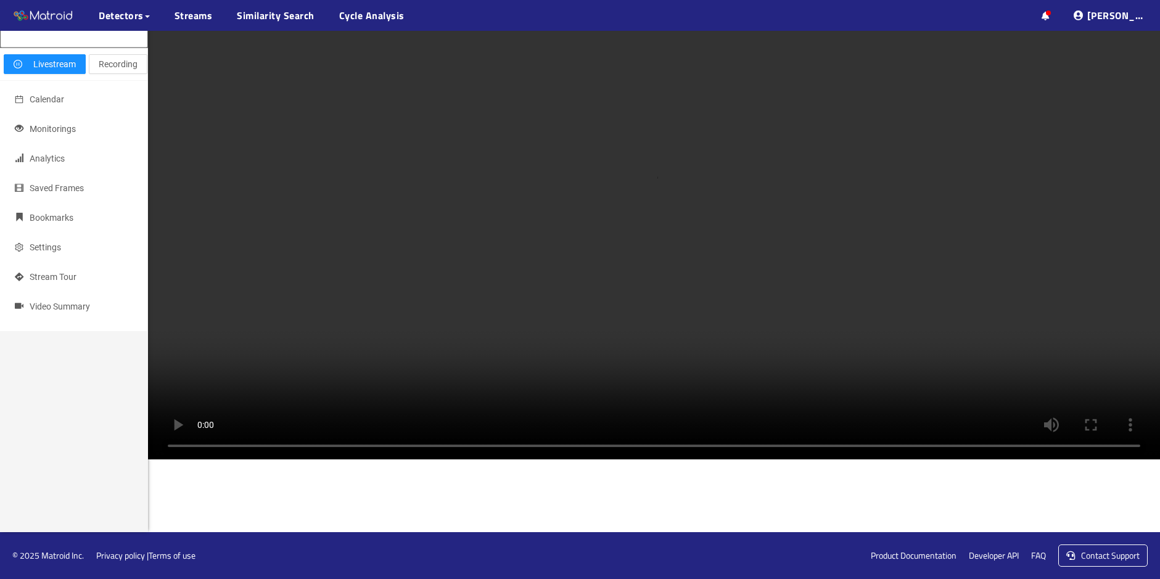
scroll to position [555, 0]
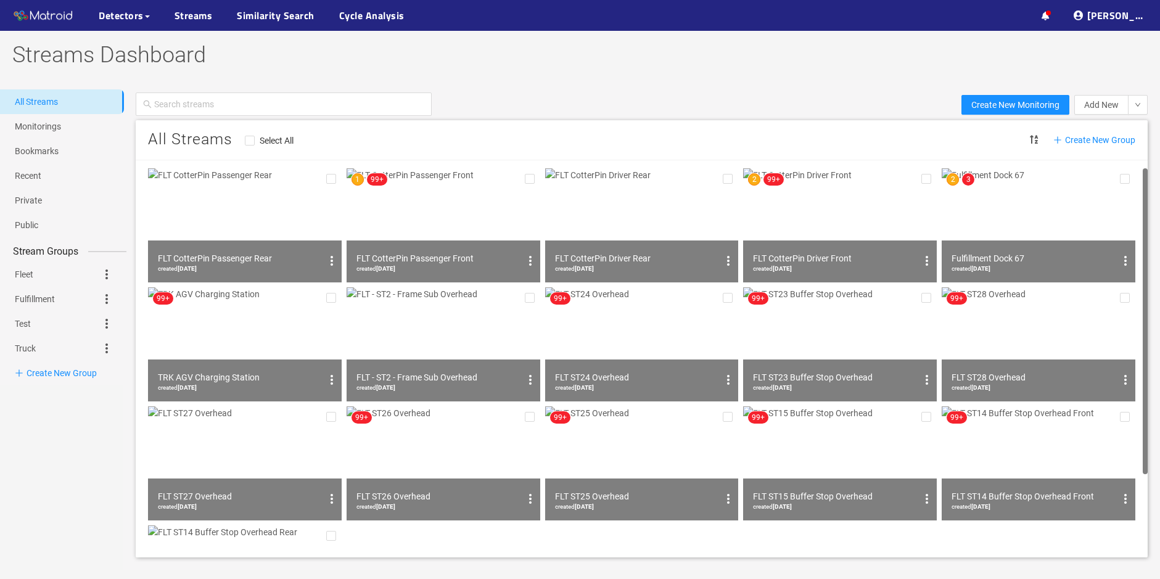
click at [1047, 207] on img at bounding box center [1039, 225] width 194 height 114
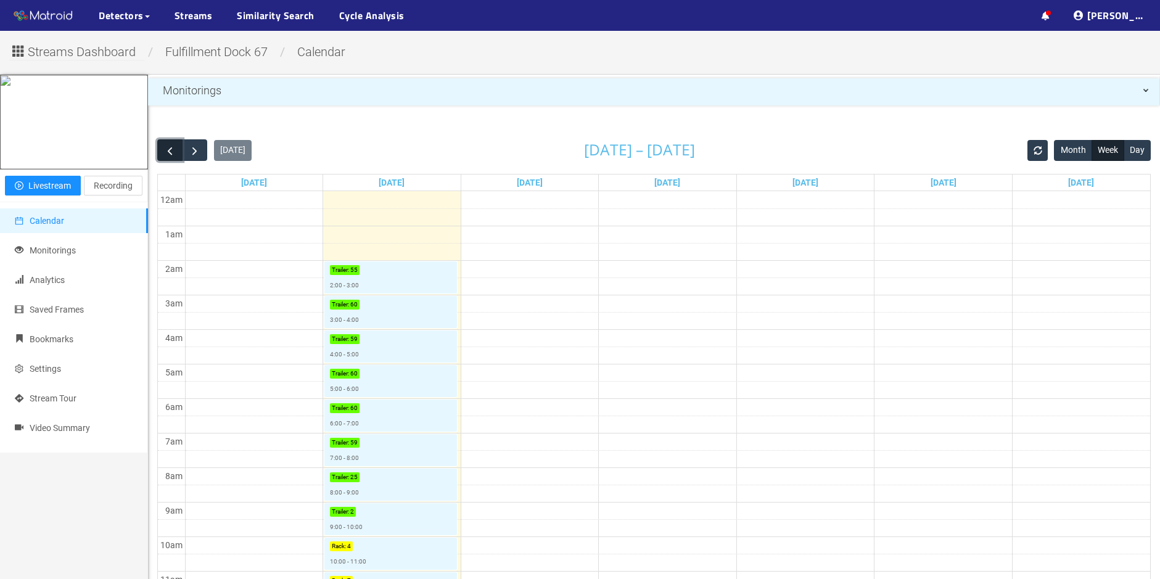
click at [164, 154] on span "button" at bounding box center [169, 150] width 13 height 13
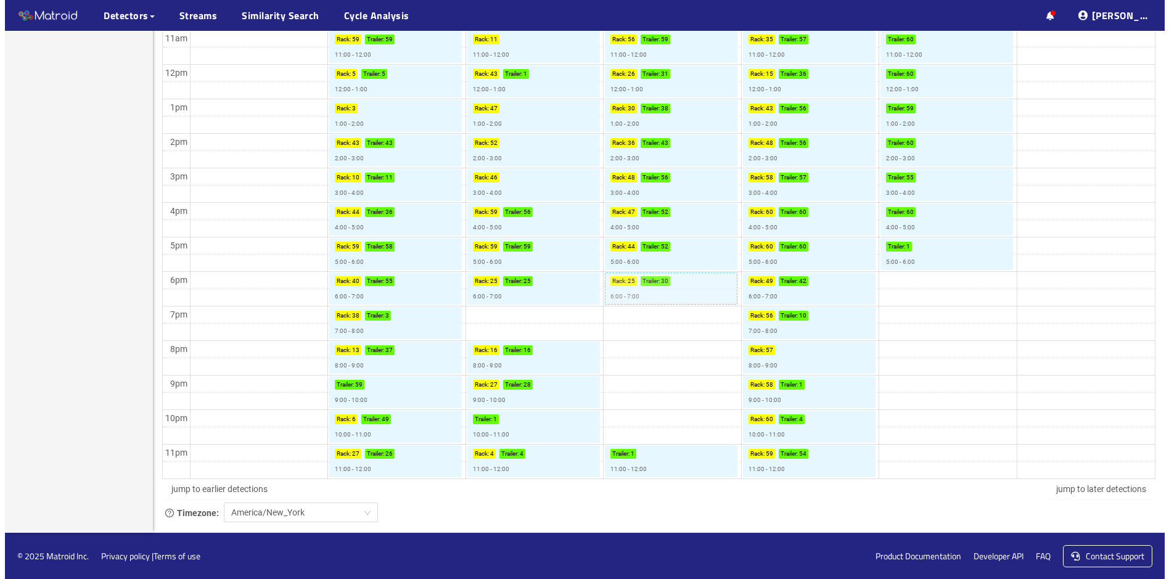
scroll to position [549, 0]
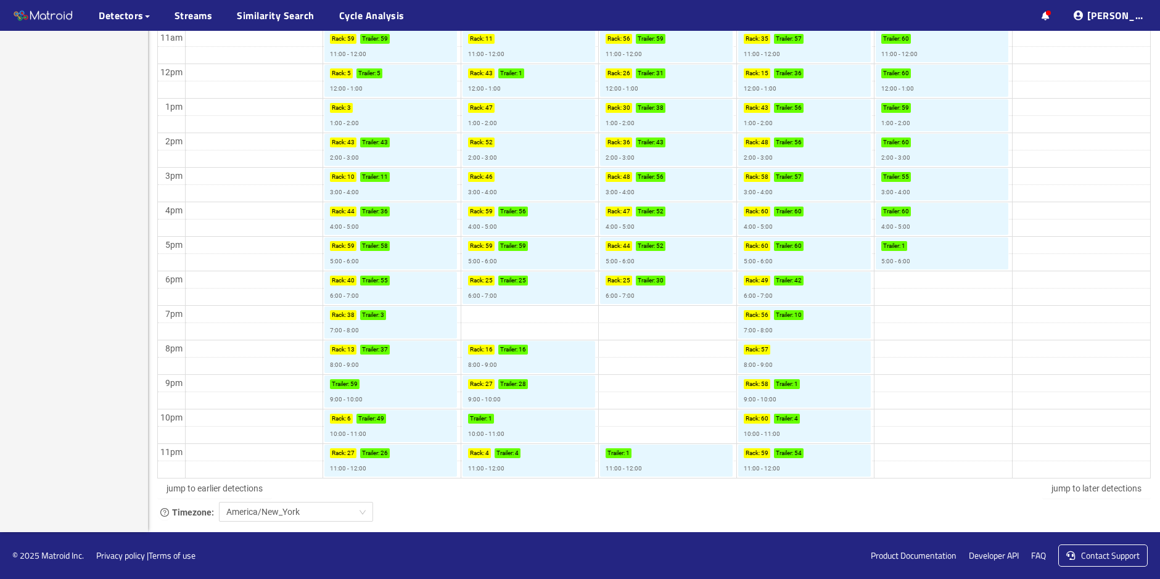
click at [641, 335] on td at bounding box center [667, 331] width 965 height 17
click at [641, 358] on td at bounding box center [667, 365] width 965 height 17
click at [651, 348] on td at bounding box center [667, 348] width 965 height 17
click at [649, 292] on link "Rack : 25 Trailer : 30 6:00 - 7:00" at bounding box center [666, 288] width 133 height 32
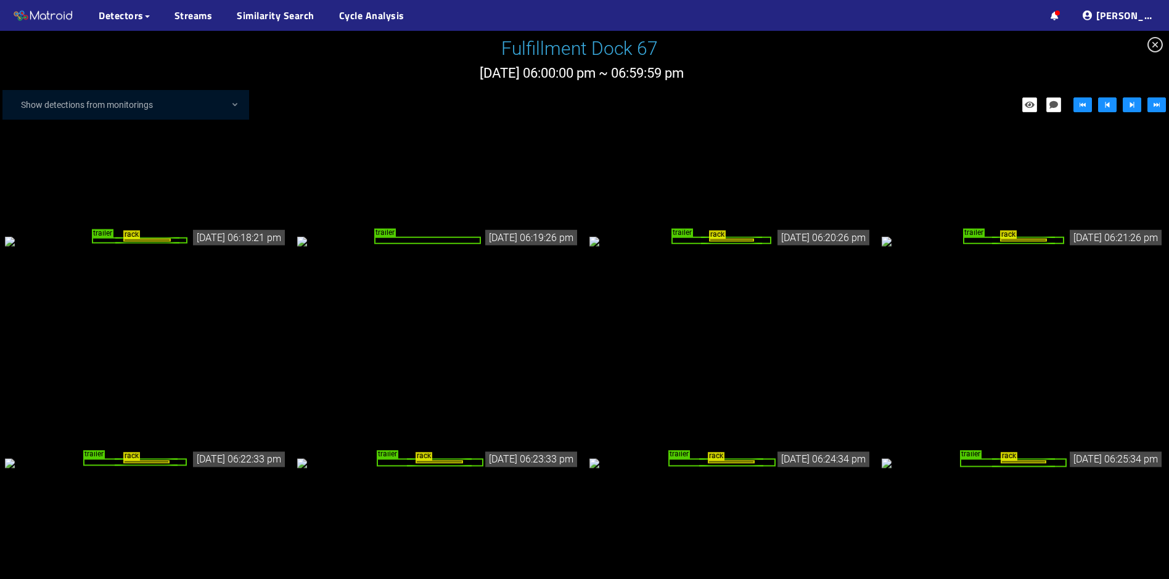
scroll to position [1340, 0]
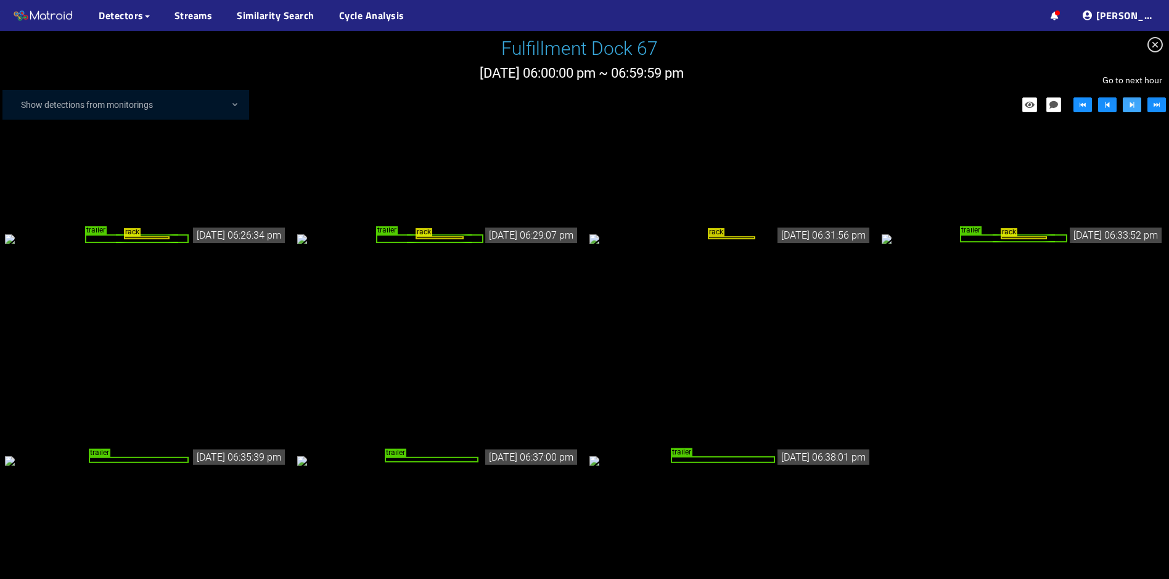
click at [1132, 104] on icon "step-forward" at bounding box center [1133, 105] width 4 height 6
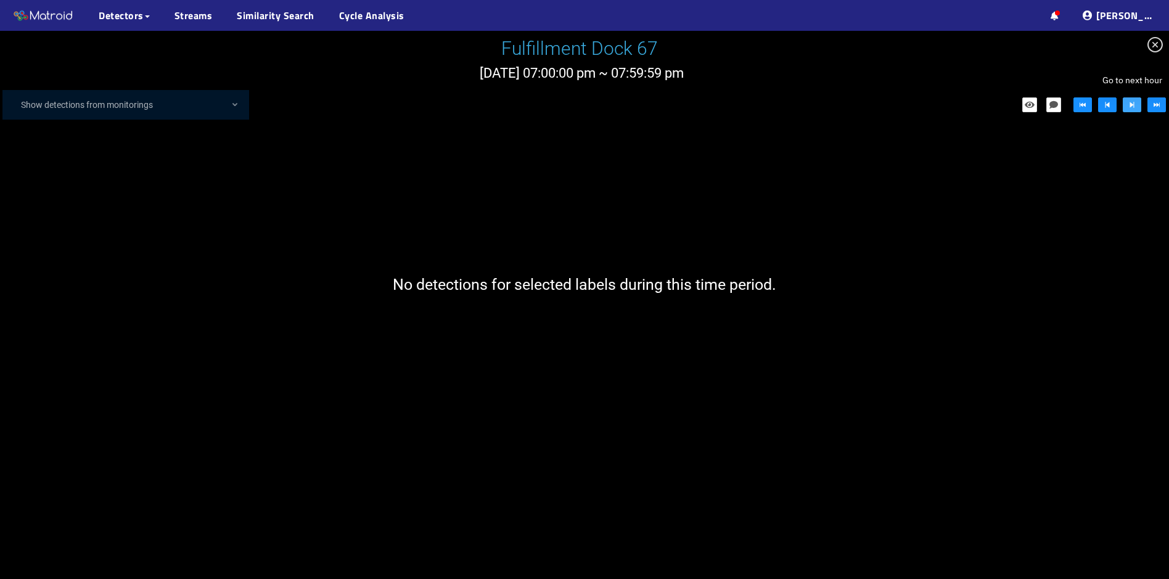
click at [1132, 104] on icon "step-forward" at bounding box center [1133, 105] width 4 height 6
click at [1108, 105] on icon "step-backward" at bounding box center [1108, 105] width 4 height 6
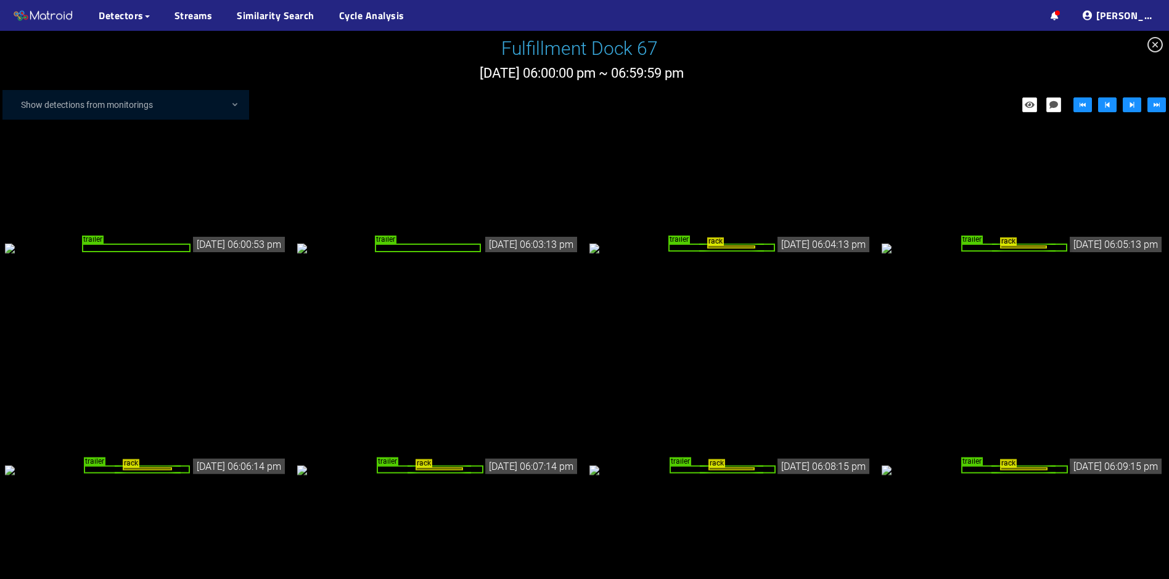
click at [782, 463] on div "rack trailer" at bounding box center [731, 470] width 282 height 14
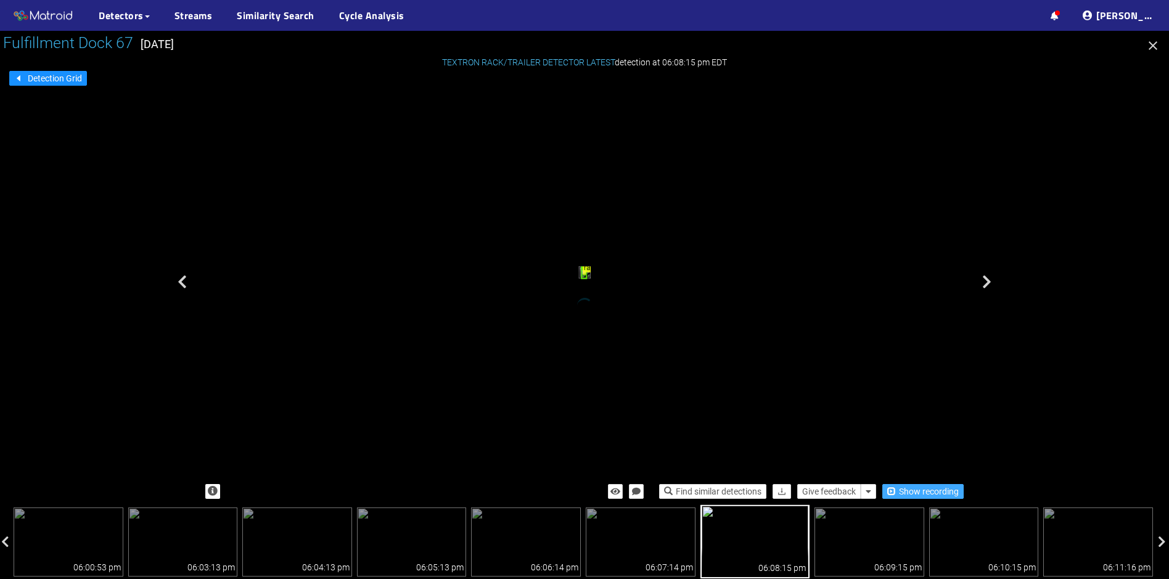
click at [918, 487] on span "Show recording" at bounding box center [929, 492] width 60 height 14
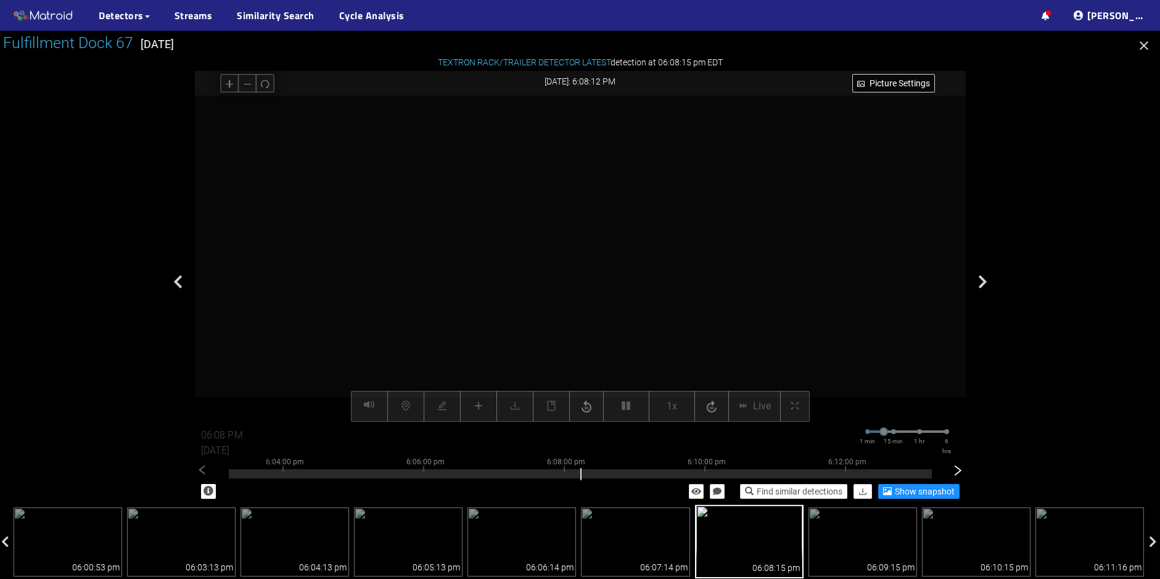
click at [957, 471] on icon "right" at bounding box center [958, 470] width 12 height 12
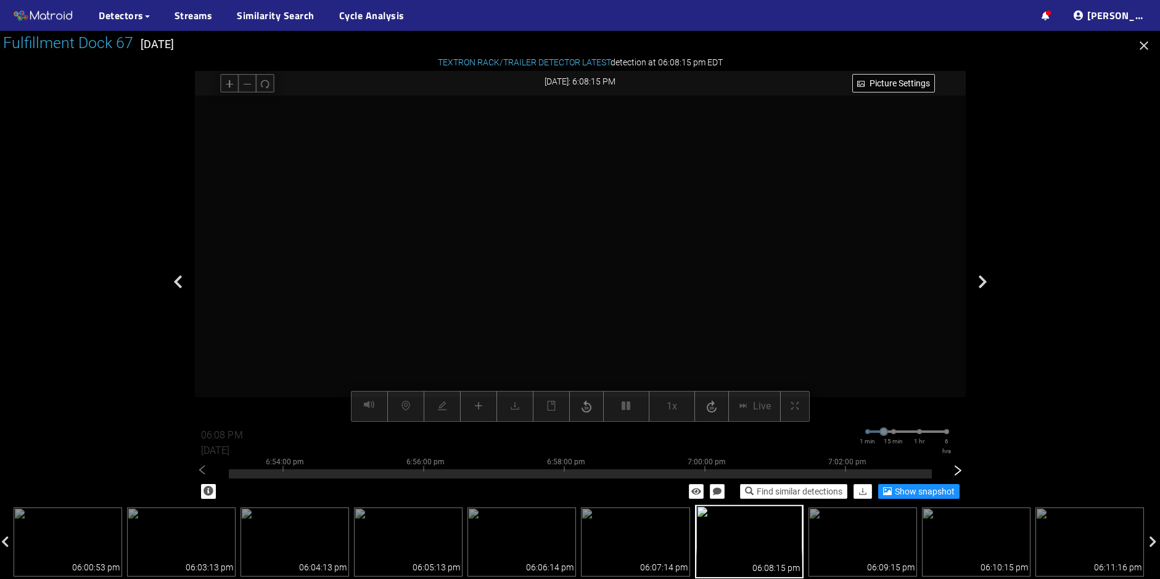
click at [957, 471] on icon "right" at bounding box center [958, 470] width 12 height 12
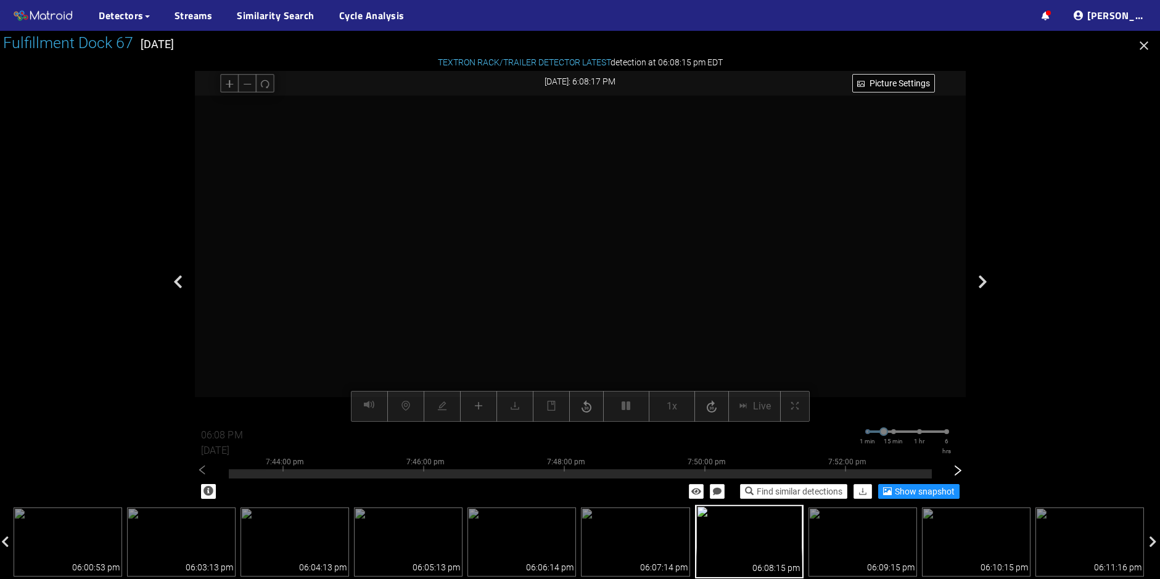
click at [957, 471] on icon "right" at bounding box center [958, 470] width 12 height 12
click at [823, 474] on div at bounding box center [580, 473] width 703 height 9
click at [401, 471] on div "7:54:00 pm 7:56:00 pm 7:58:00 pm 8:00:00 pm 8:02:00 pm" at bounding box center [580, 470] width 703 height 7
click at [200, 469] on icon "left" at bounding box center [202, 470] width 12 height 12
click at [258, 471] on div at bounding box center [580, 470] width 703 height 2
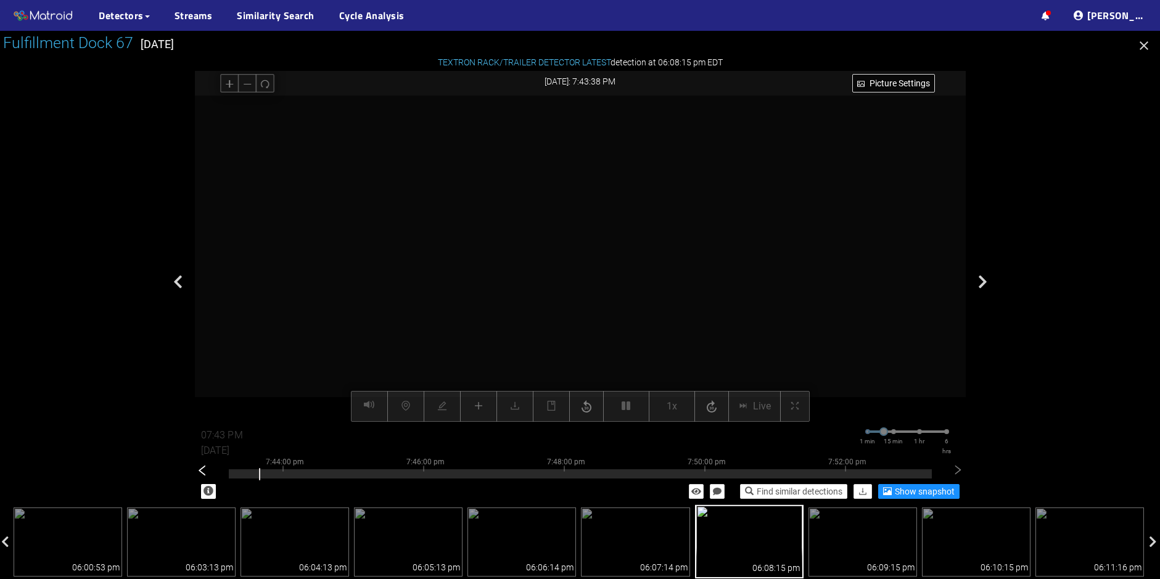
click at [205, 471] on icon "left" at bounding box center [202, 470] width 12 height 12
click at [255, 473] on div at bounding box center [580, 473] width 703 height 9
click at [200, 469] on icon "left" at bounding box center [202, 470] width 12 height 12
click at [246, 471] on div at bounding box center [580, 470] width 703 height 2
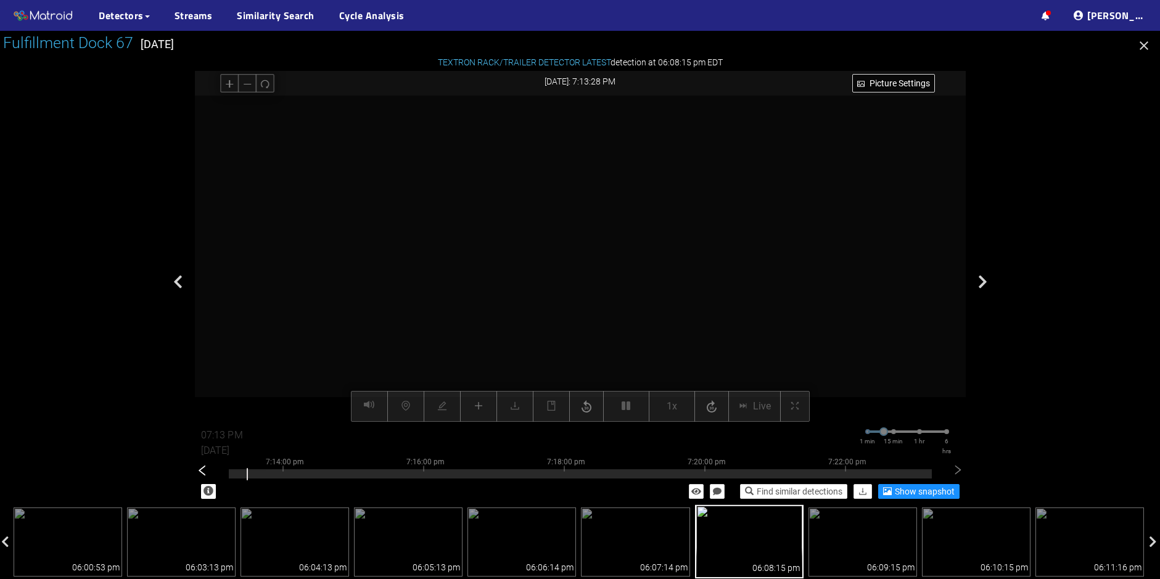
click at [201, 469] on icon "left" at bounding box center [202, 470] width 12 height 12
click at [307, 471] on div at bounding box center [580, 470] width 703 height 2
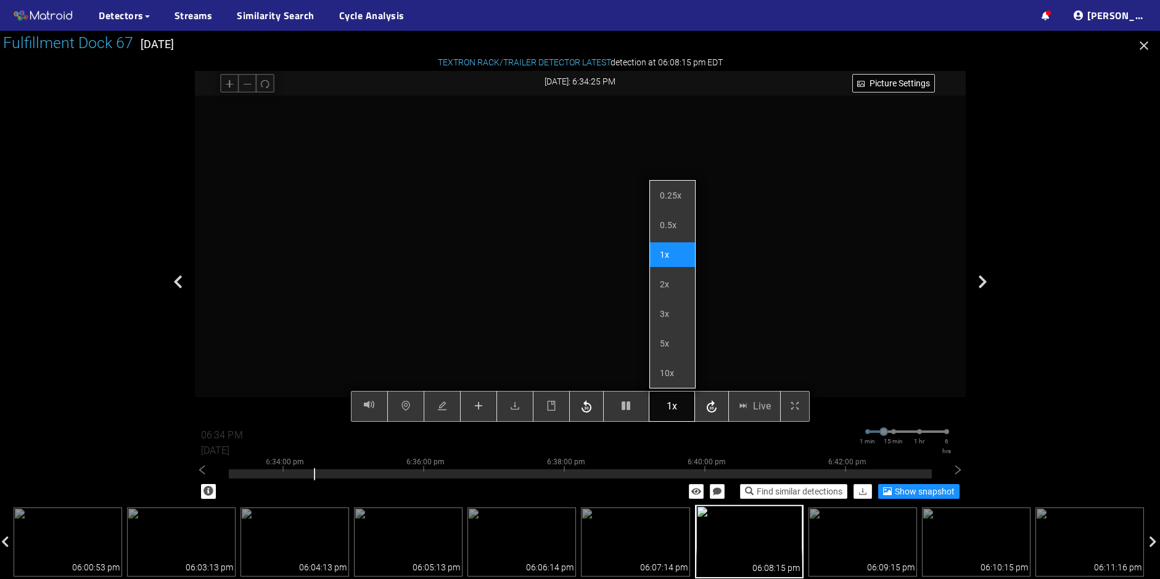
click at [674, 412] on span "1x" at bounding box center [672, 405] width 10 height 15
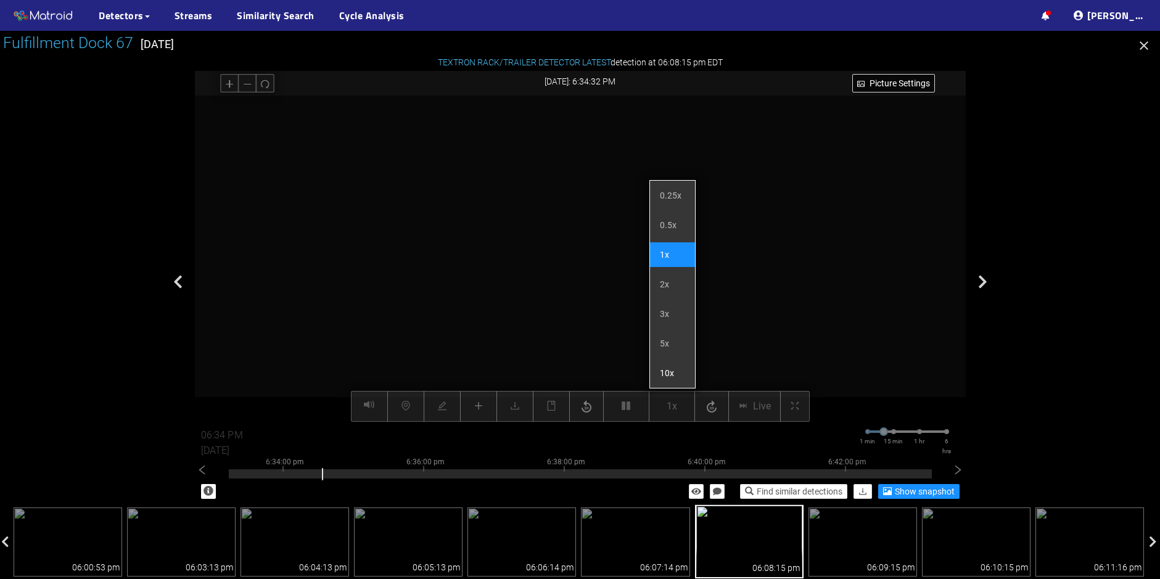
click at [681, 373] on li "10x" at bounding box center [672, 373] width 45 height 25
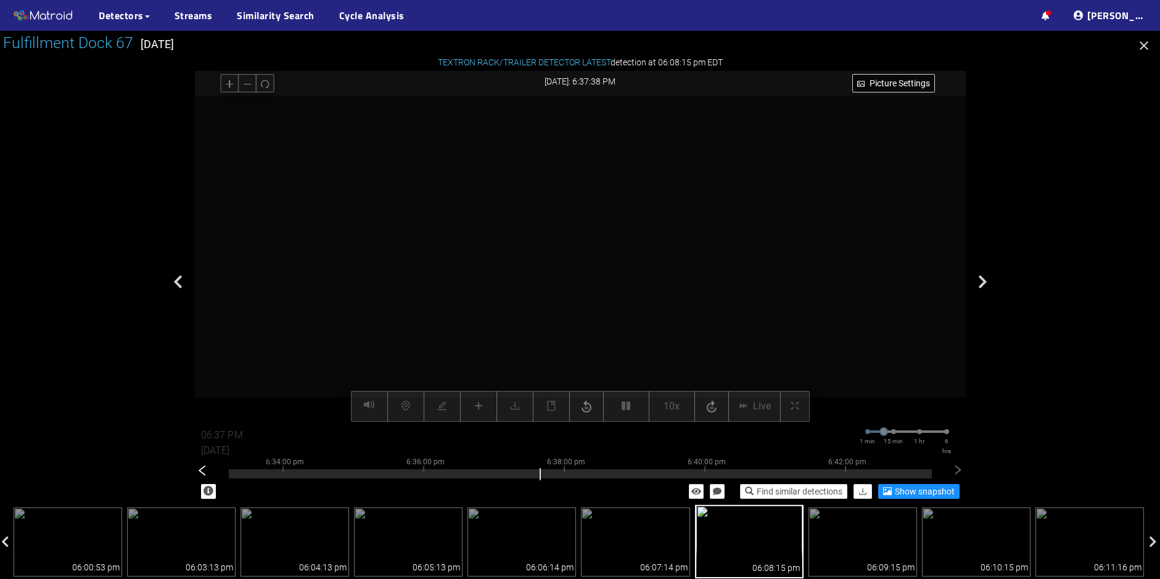
click at [197, 471] on icon "left" at bounding box center [202, 470] width 12 height 12
click at [245, 474] on div at bounding box center [580, 473] width 703 height 9
type input "06:40 PM"
click at [307, 334] on div at bounding box center [580, 259] width 771 height 326
click at [666, 250] on video at bounding box center [580, 259] width 653 height 326
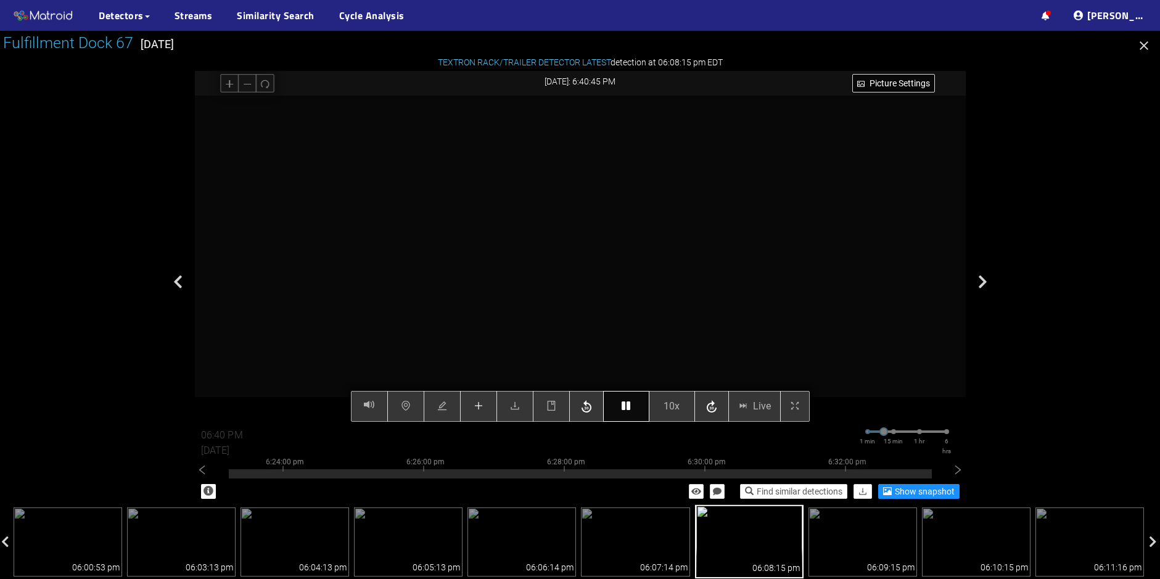
click at [629, 410] on icon "button" at bounding box center [626, 406] width 9 height 10
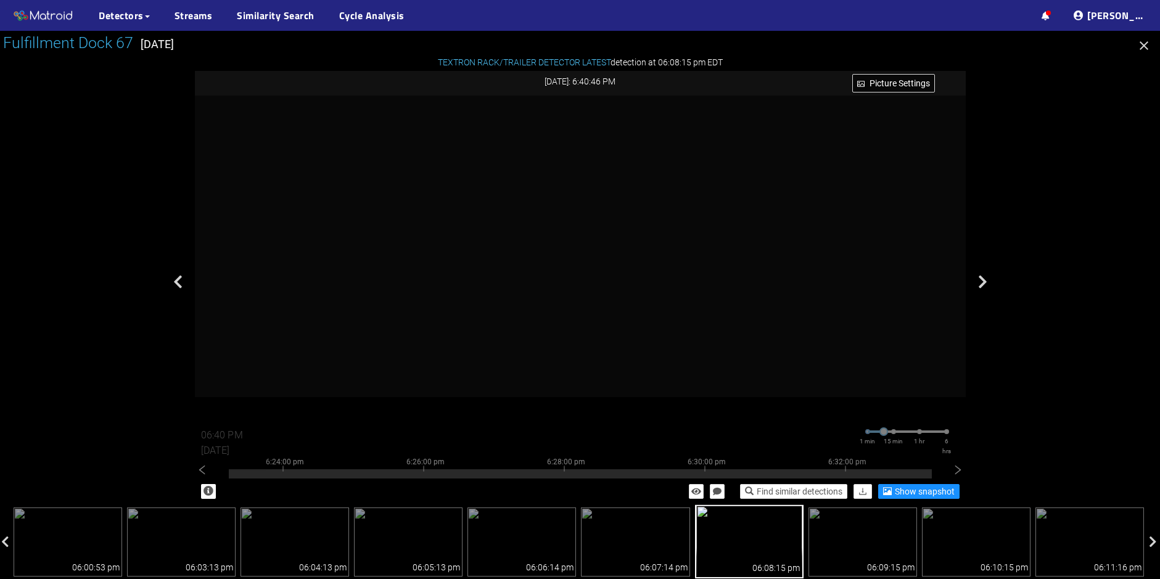
click at [1147, 46] on icon "button" at bounding box center [1144, 45] width 15 height 15
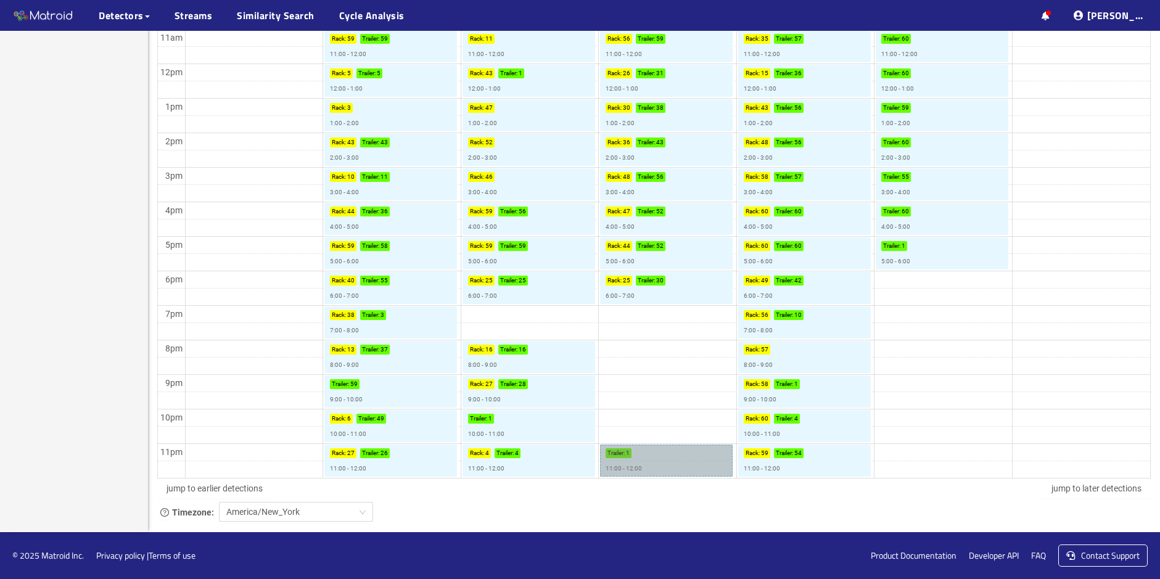
click at [652, 469] on link "Trailer : 1 11:00 - 12:00" at bounding box center [666, 461] width 133 height 32
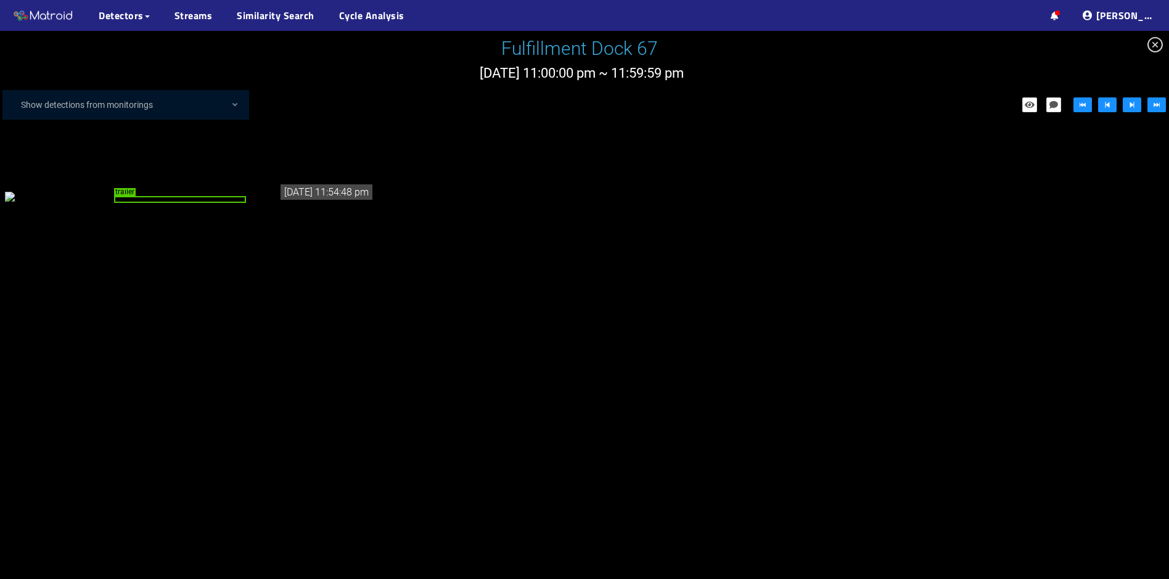
click at [1156, 44] on icon "close-circle" at bounding box center [1155, 44] width 15 height 15
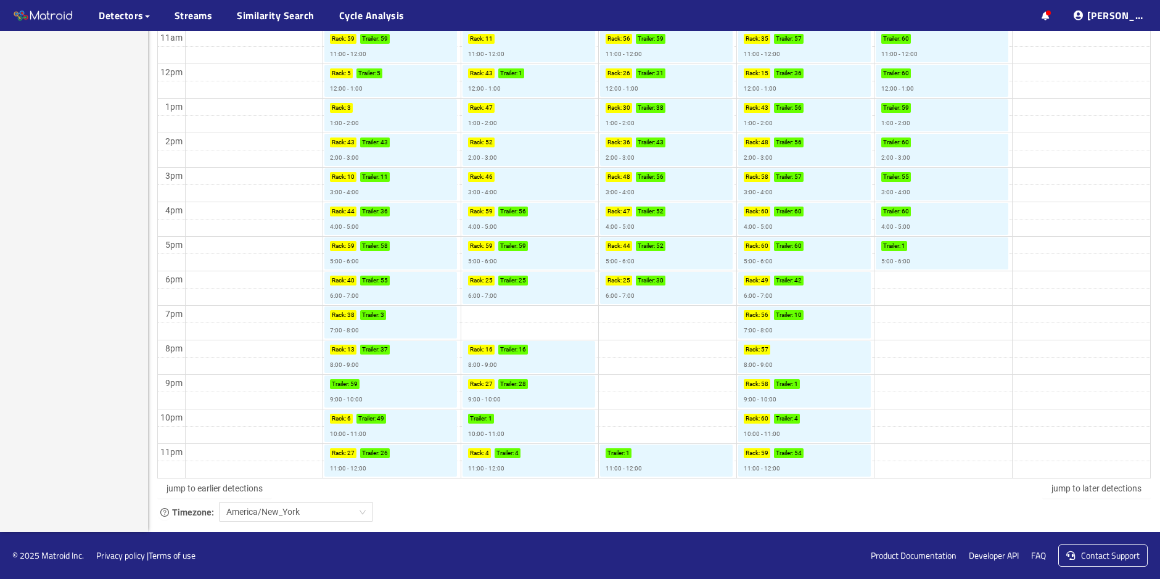
click at [655, 398] on td at bounding box center [667, 400] width 965 height 17
click at [662, 463] on link "Trailer : 1 11:00 - 12:00" at bounding box center [666, 461] width 133 height 32
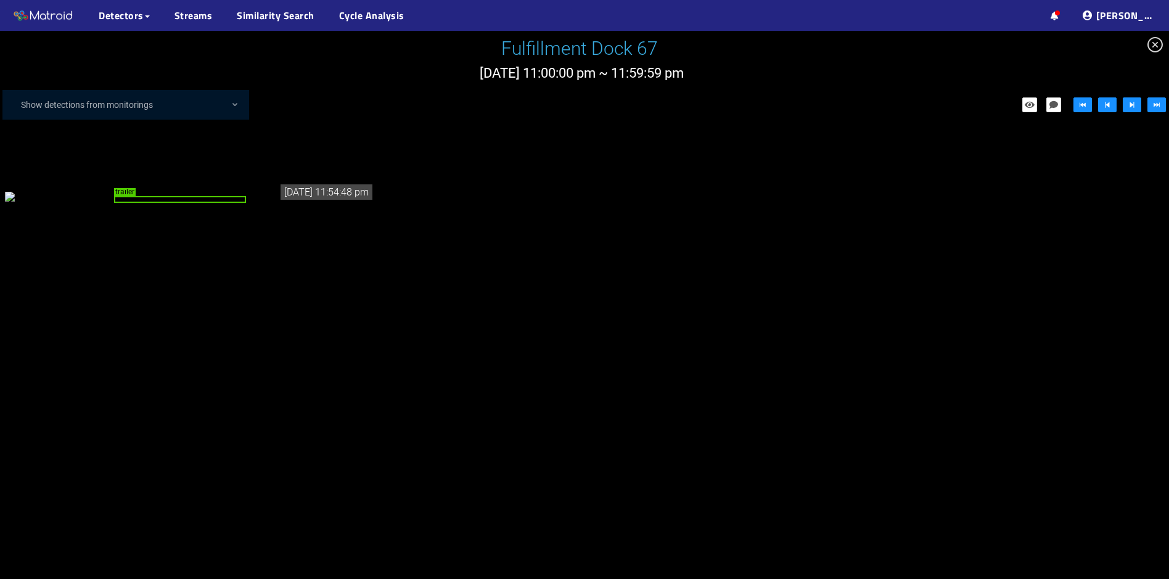
click at [662, 463] on div at bounding box center [584, 305] width 1169 height 548
click at [278, 202] on div "trailer" at bounding box center [190, 196] width 370 height 14
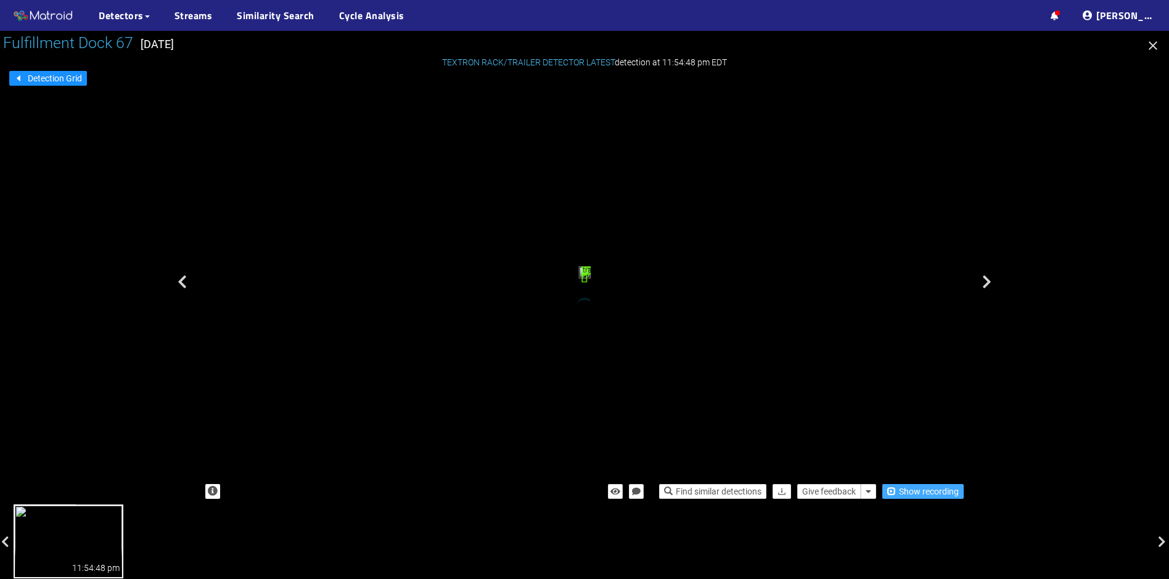
click at [922, 492] on span "Show recording" at bounding box center [929, 492] width 60 height 14
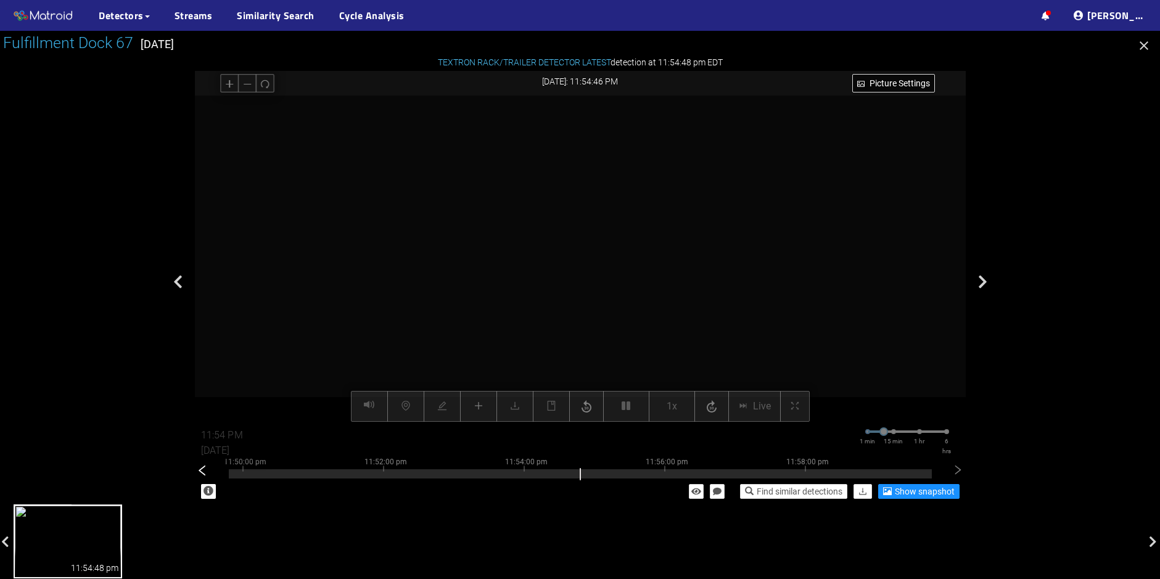
click at [200, 472] on icon "left" at bounding box center [202, 470] width 7 height 10
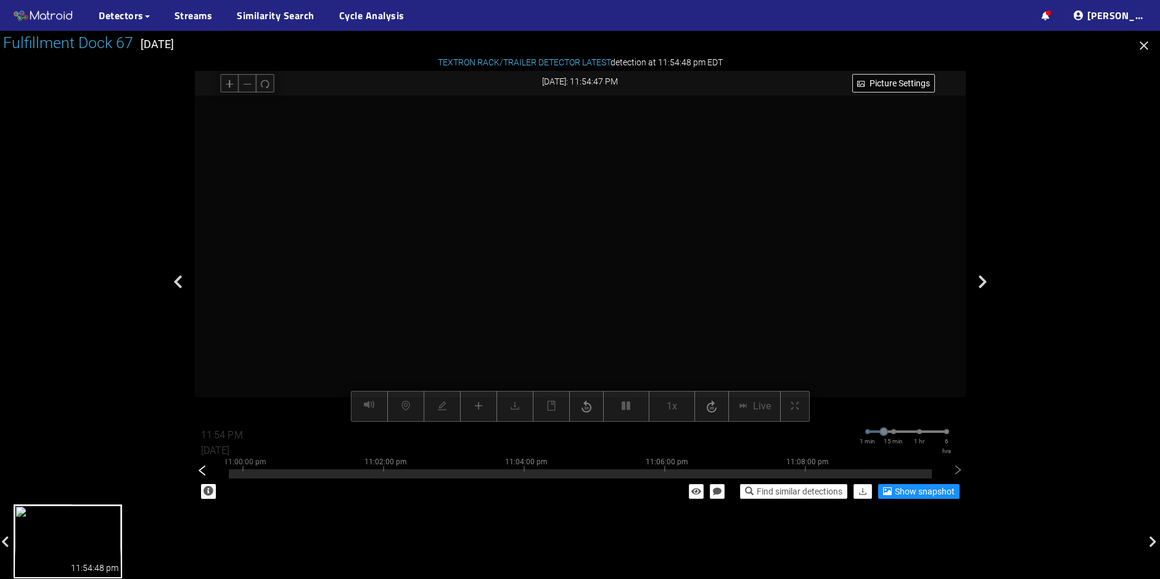
click at [200, 472] on icon "left" at bounding box center [202, 470] width 7 height 10
click at [417, 471] on div at bounding box center [580, 470] width 703 height 2
click at [202, 474] on icon "left" at bounding box center [202, 470] width 12 height 12
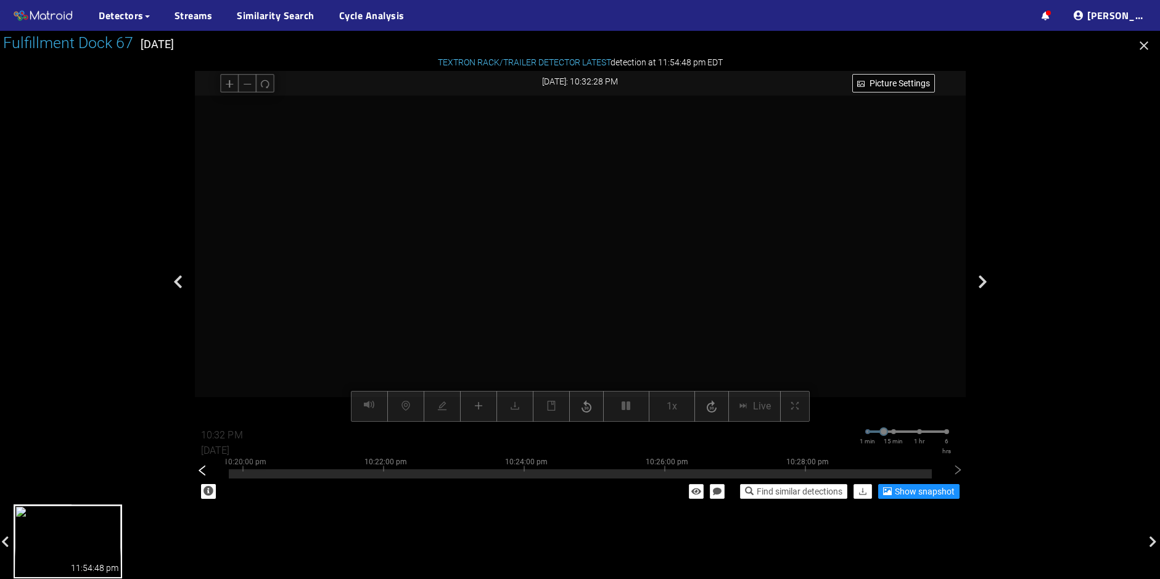
click at [202, 474] on icon "left" at bounding box center [202, 470] width 12 height 12
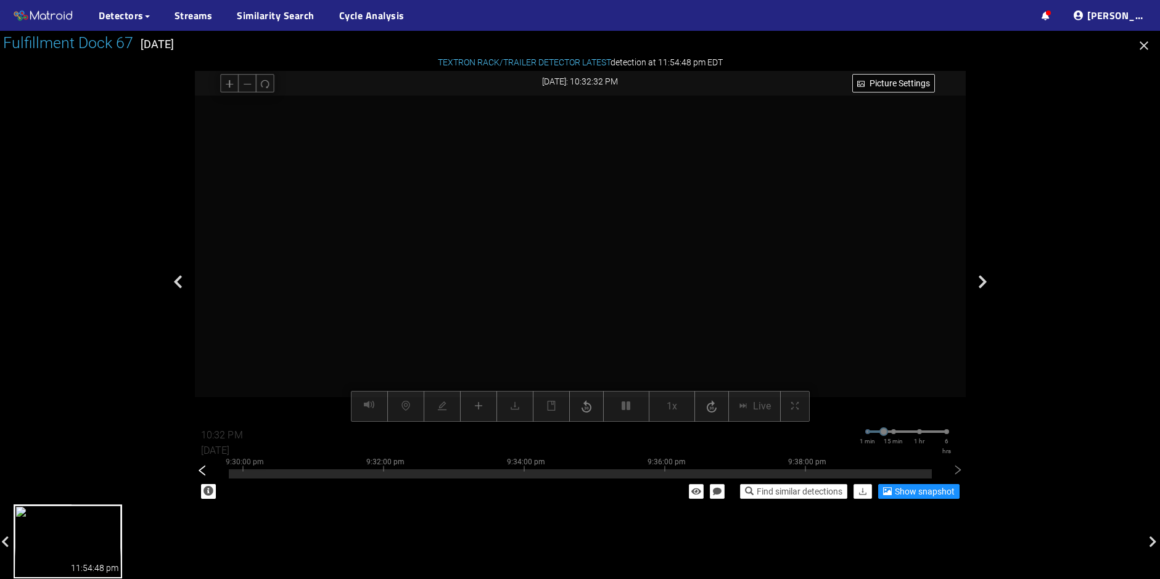
click at [202, 474] on icon "left" at bounding box center [202, 470] width 12 height 12
click at [339, 476] on div at bounding box center [580, 473] width 703 height 9
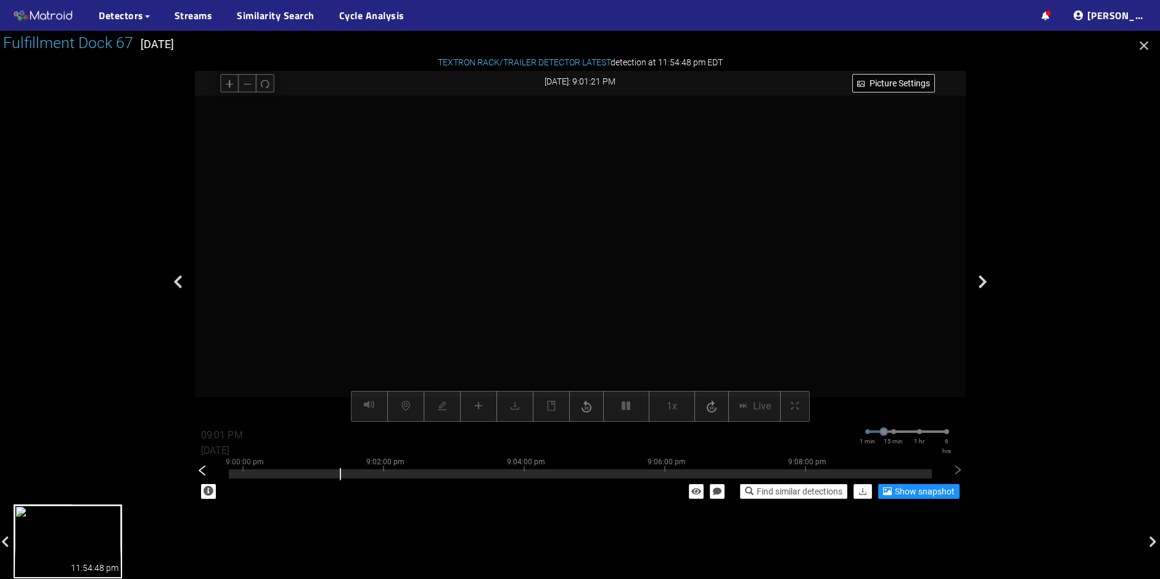
click at [203, 474] on icon "left" at bounding box center [202, 470] width 7 height 10
click at [870, 472] on div at bounding box center [580, 473] width 703 height 9
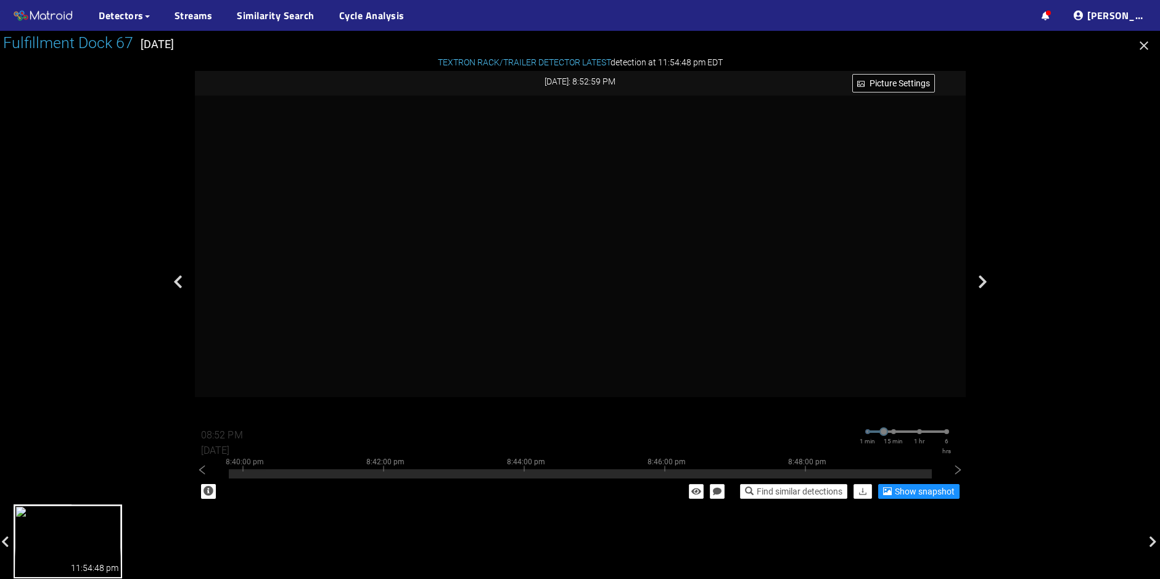
type input "08:53 PM"
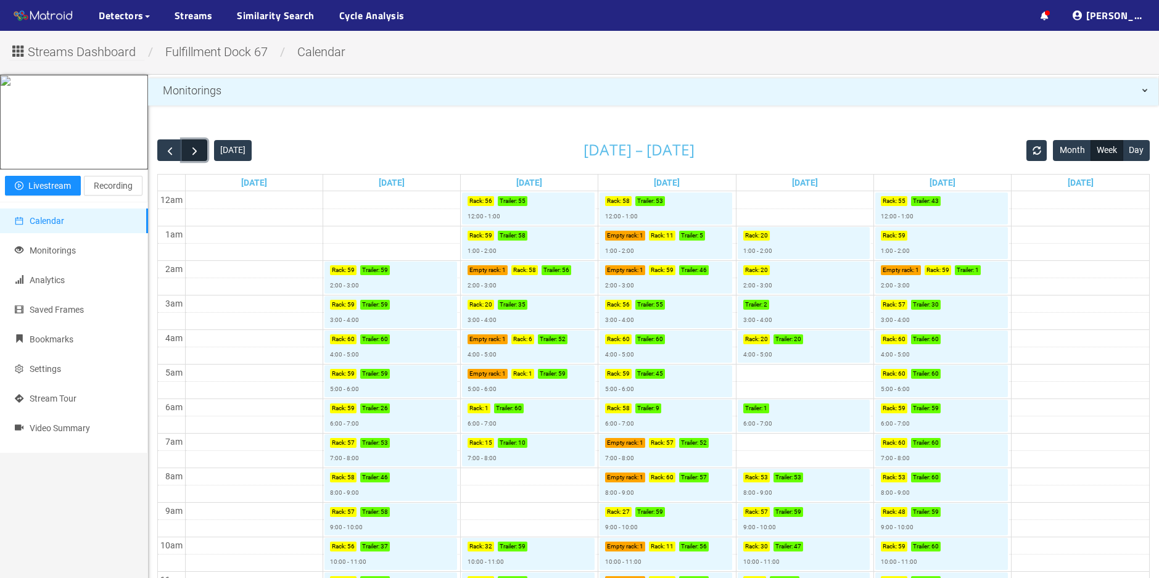
click at [196, 150] on span "button" at bounding box center [194, 150] width 13 height 13
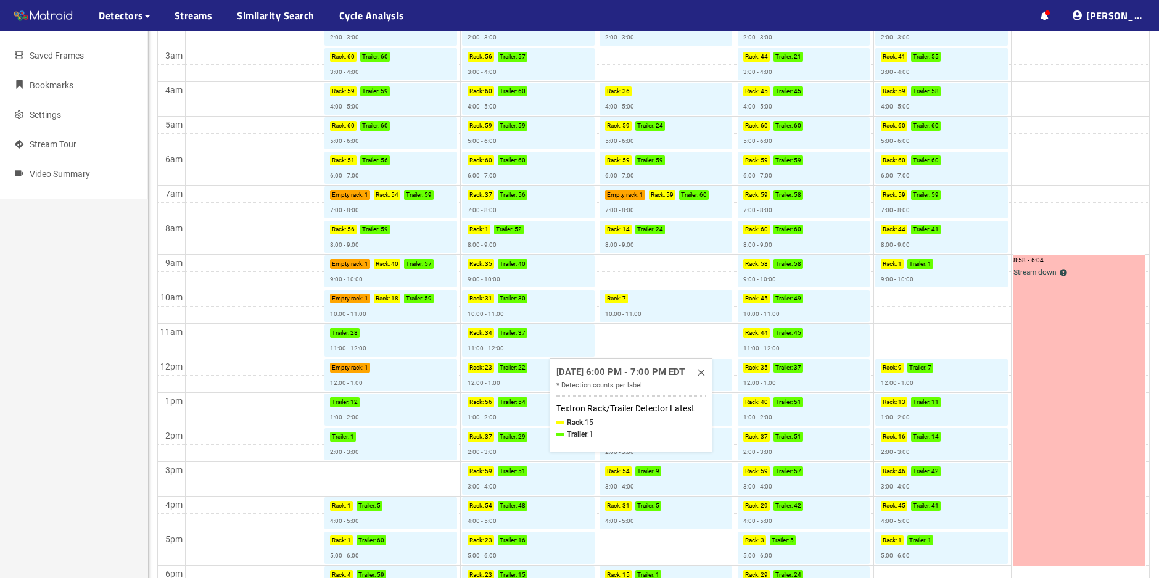
scroll to position [123, 0]
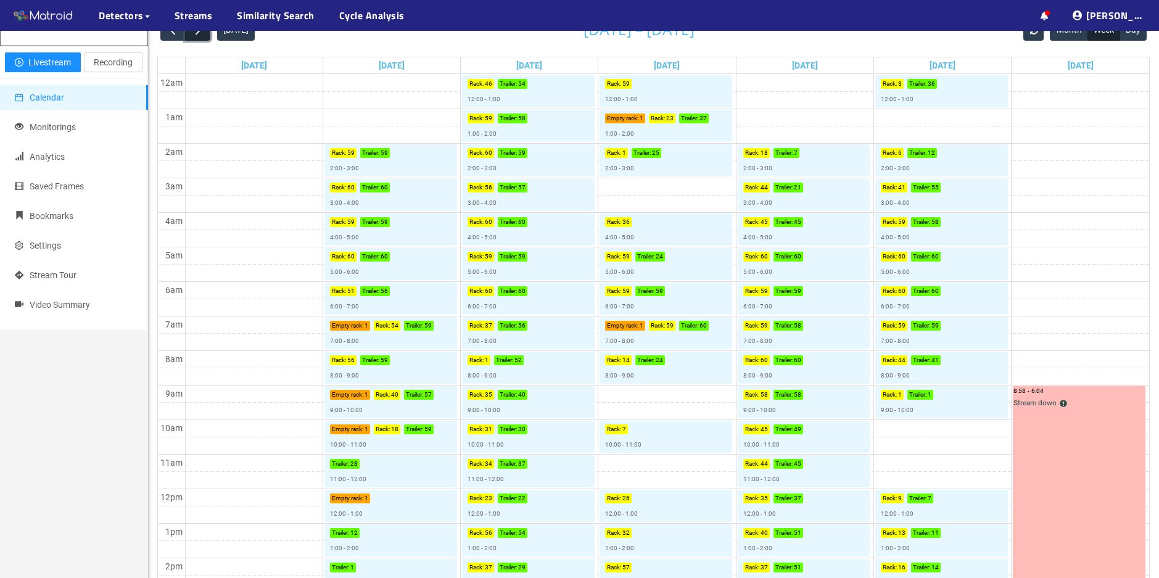
click at [198, 38] on button "button" at bounding box center [197, 30] width 25 height 22
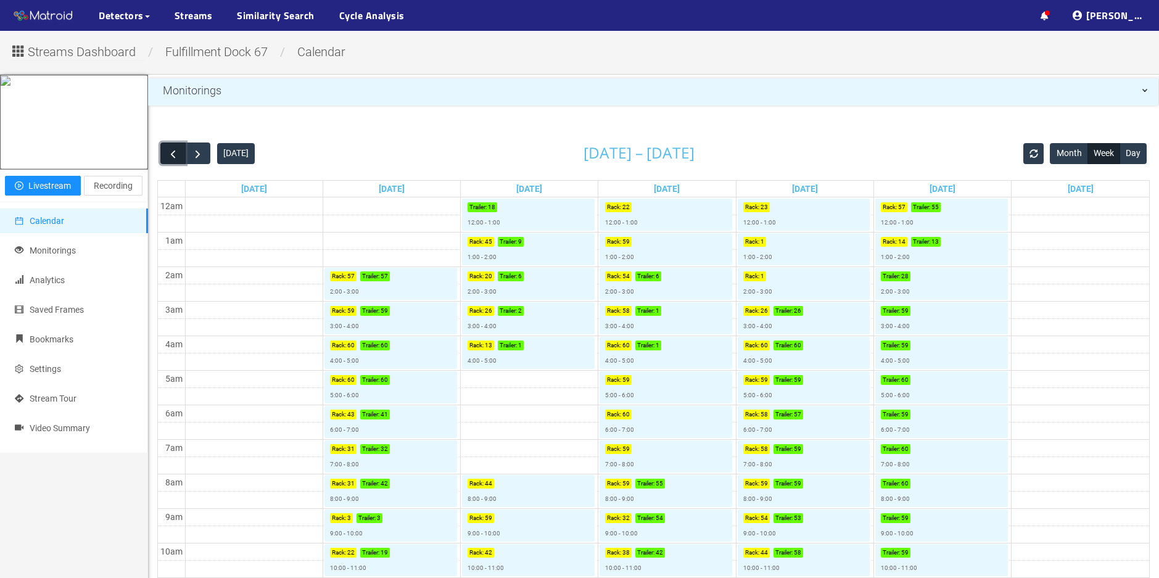
click at [176, 158] on span "button" at bounding box center [173, 153] width 13 height 13
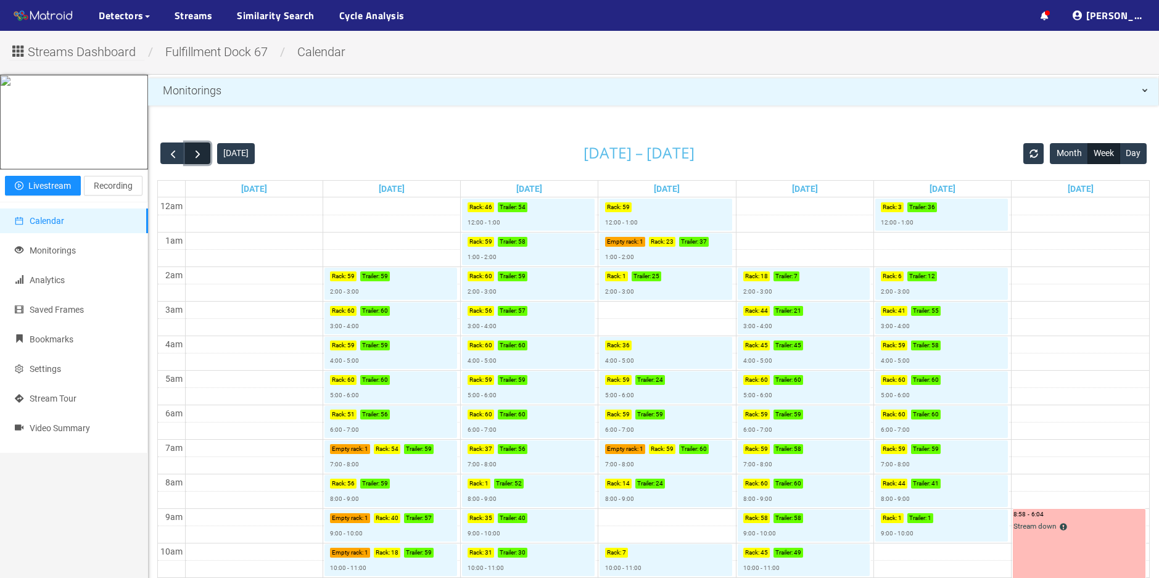
click at [195, 152] on span "button" at bounding box center [197, 153] width 13 height 13
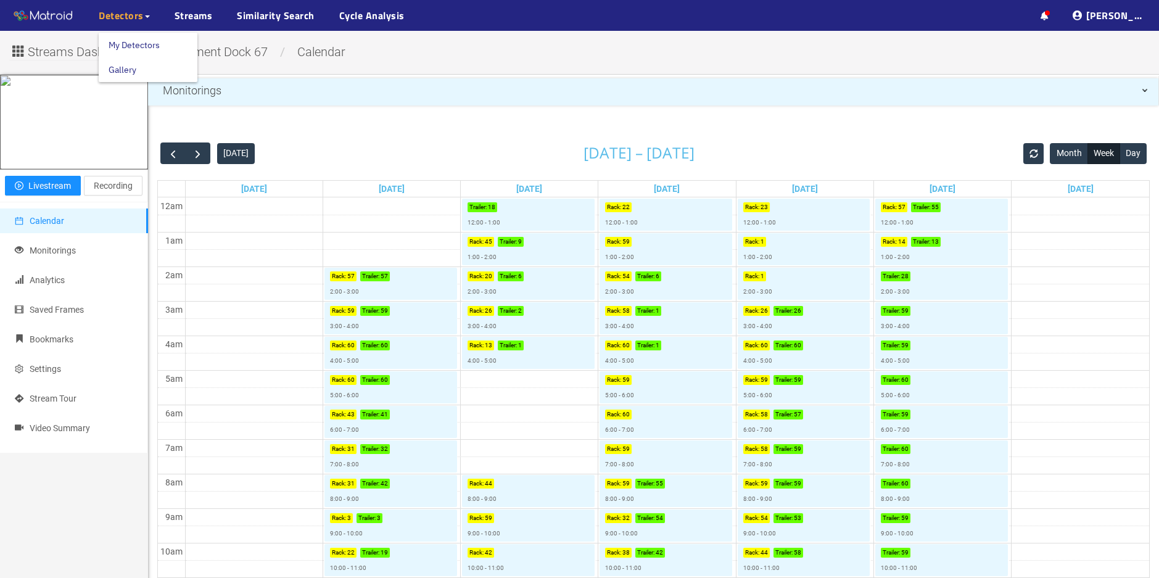
click at [115, 7] on div "Detectors" at bounding box center [124, 15] width 51 height 31
click at [185, 14] on link "Streams" at bounding box center [194, 15] width 38 height 15
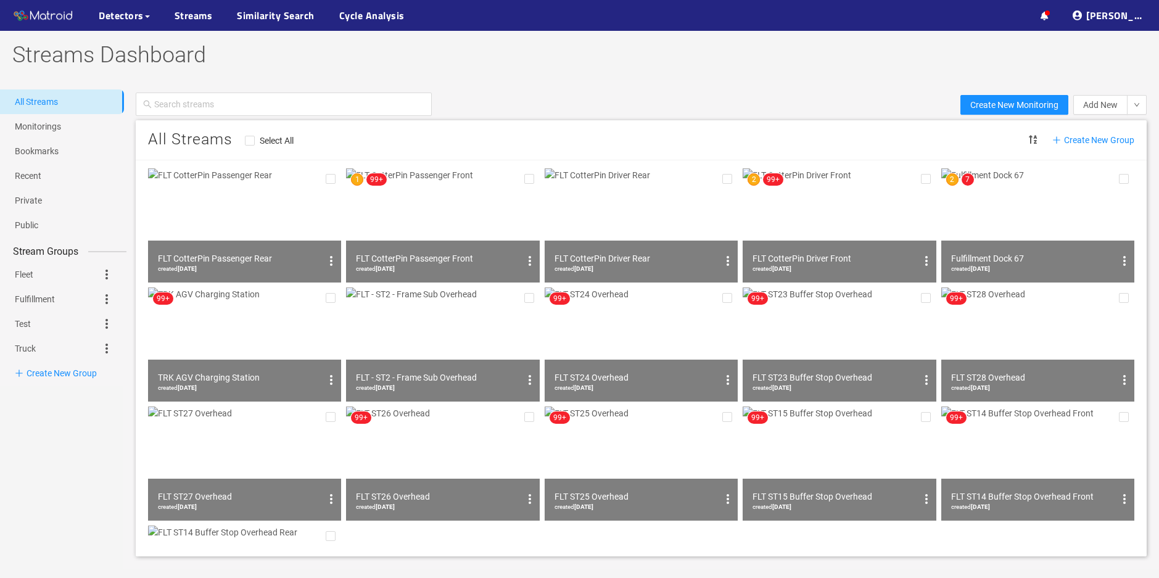
click at [291, 231] on img at bounding box center [244, 225] width 193 height 114
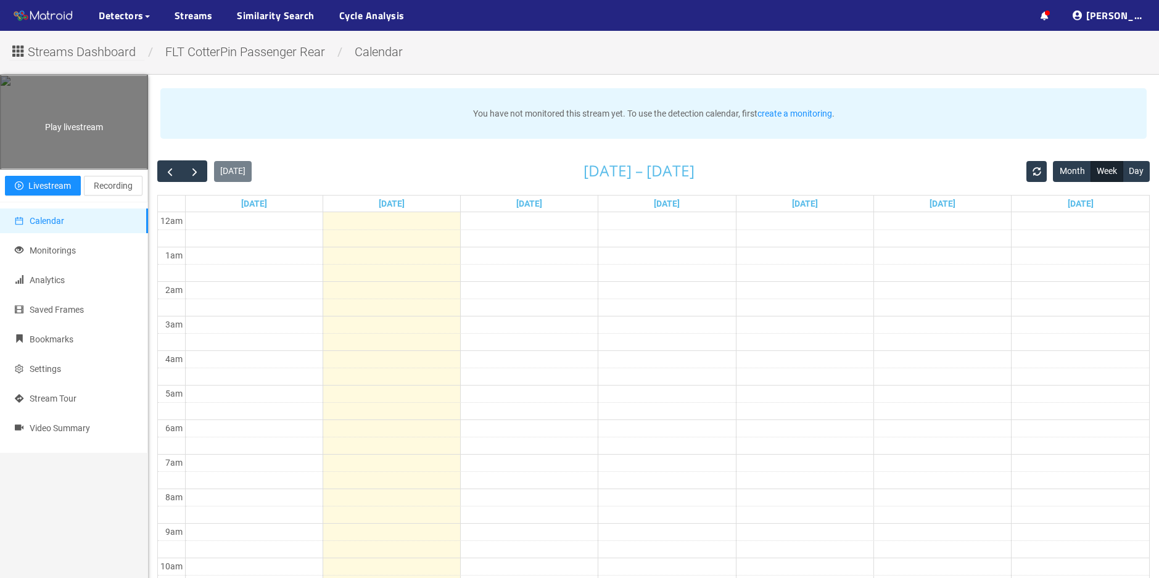
click at [103, 168] on div "Play livestream" at bounding box center [74, 122] width 147 height 93
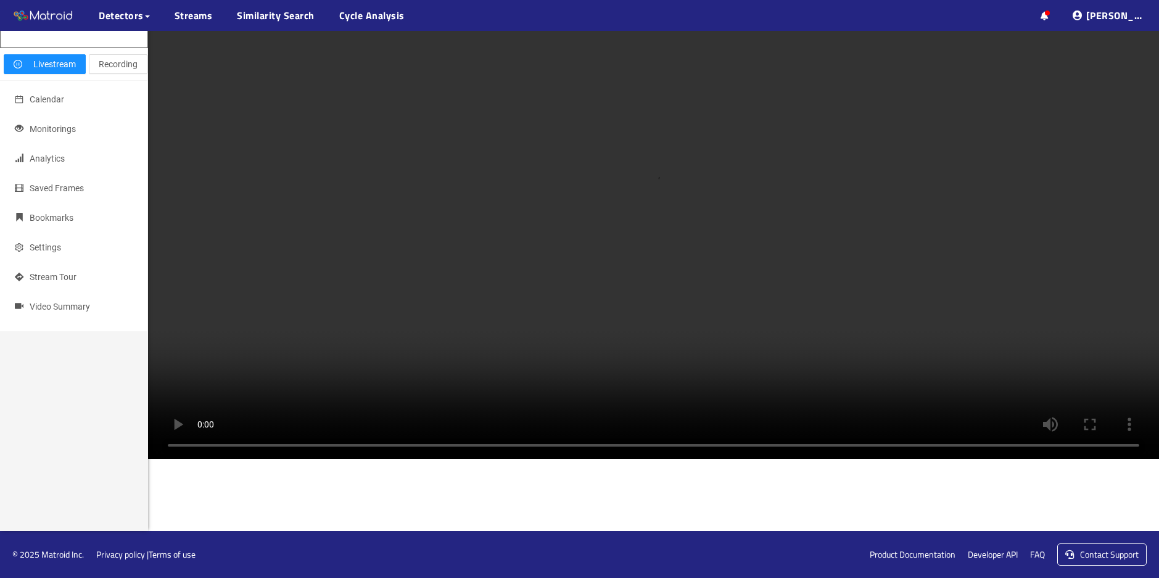
scroll to position [493, 0]
drag, startPoint x: 604, startPoint y: 176, endPoint x: 655, endPoint y: 149, distance: 57.9
click at [655, 149] on video at bounding box center [653, 206] width 1011 height 506
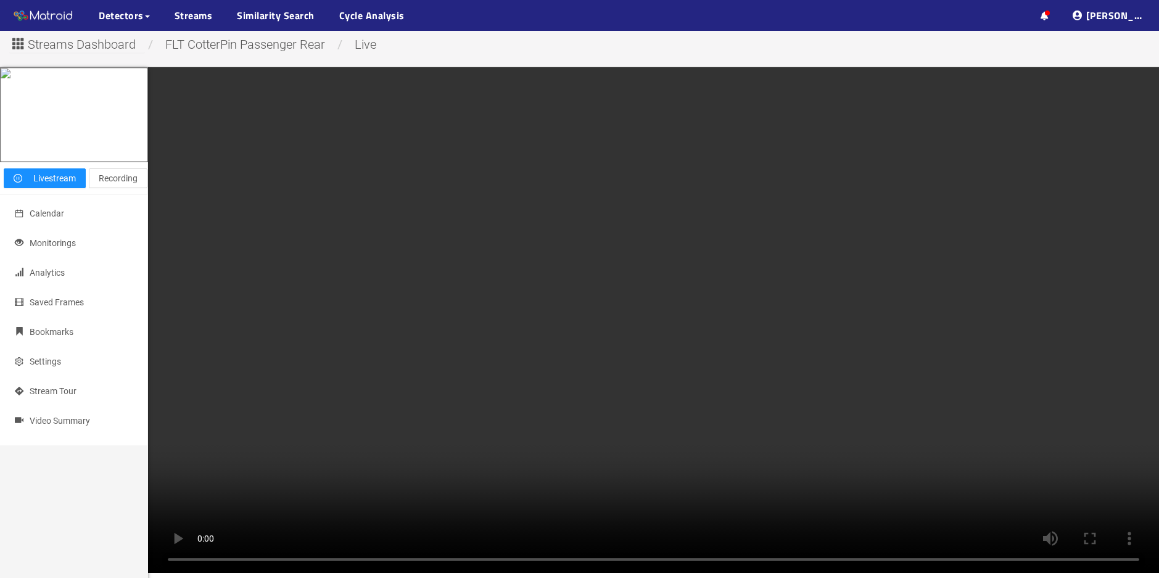
scroll to position [0, 0]
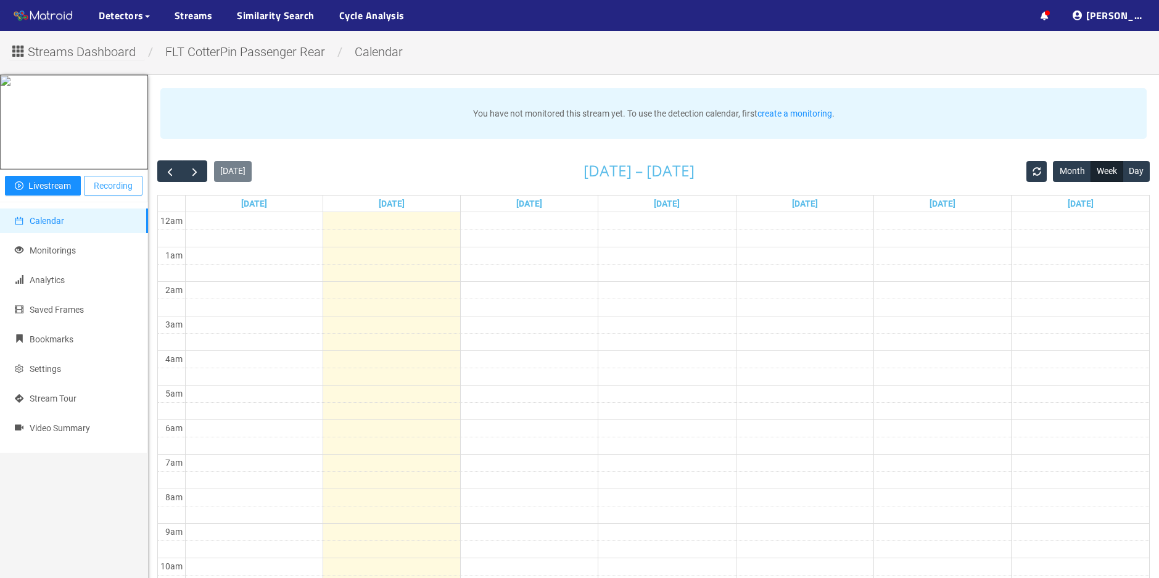
click at [130, 192] on span "Recording" at bounding box center [113, 186] width 39 height 14
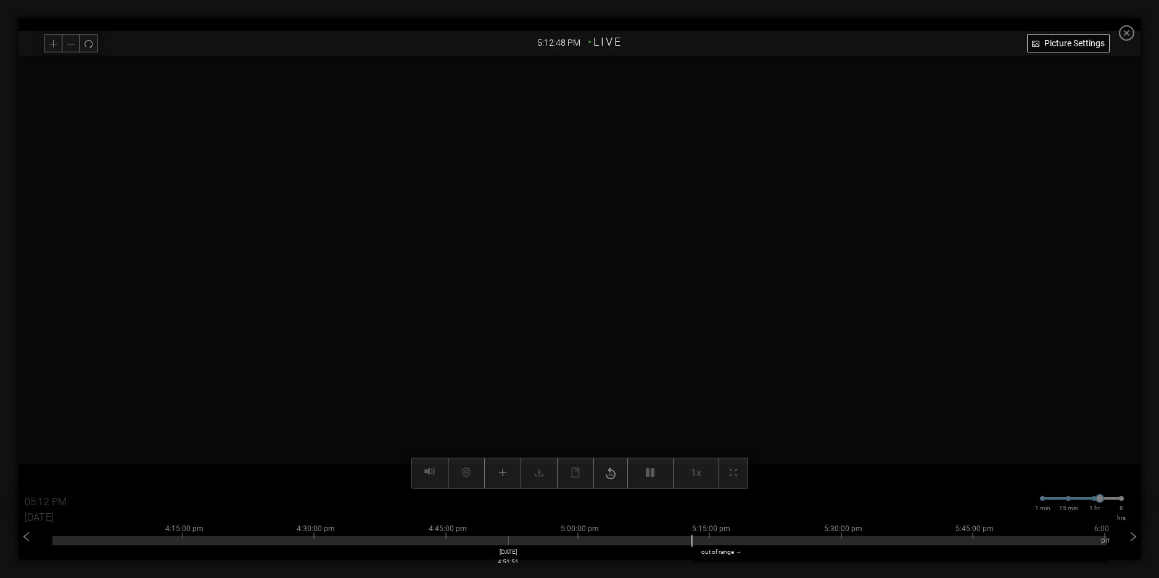
click at [495, 540] on div at bounding box center [579, 540] width 1054 height 9
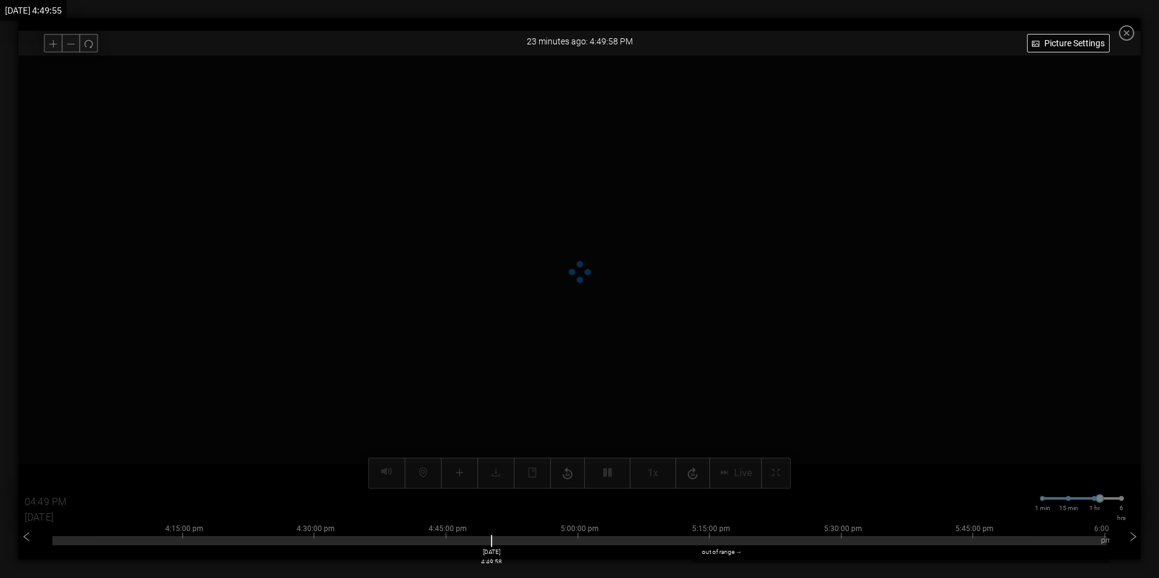
click at [495, 540] on div at bounding box center [579, 540] width 1054 height 9
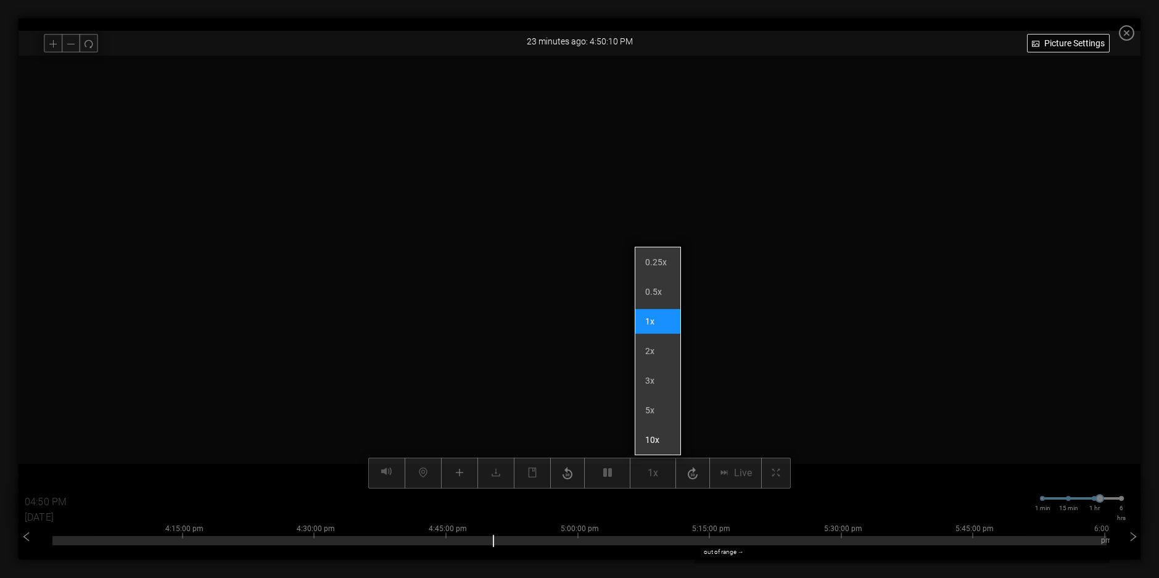
click at [653, 435] on li "10x" at bounding box center [657, 439] width 45 height 25
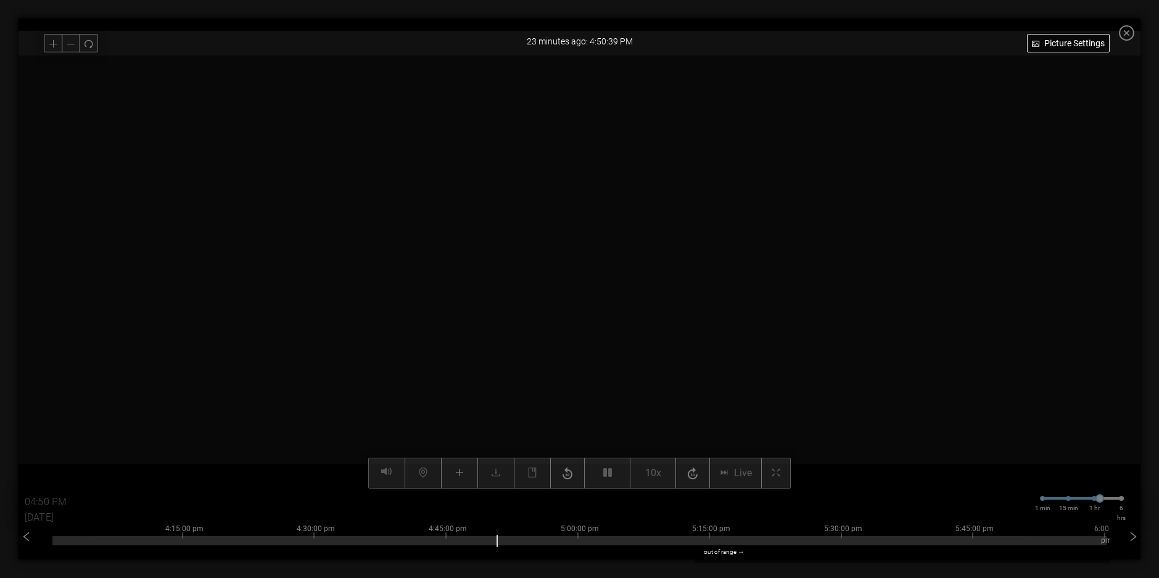
click at [758, 413] on div at bounding box center [580, 272] width 1122 height 433
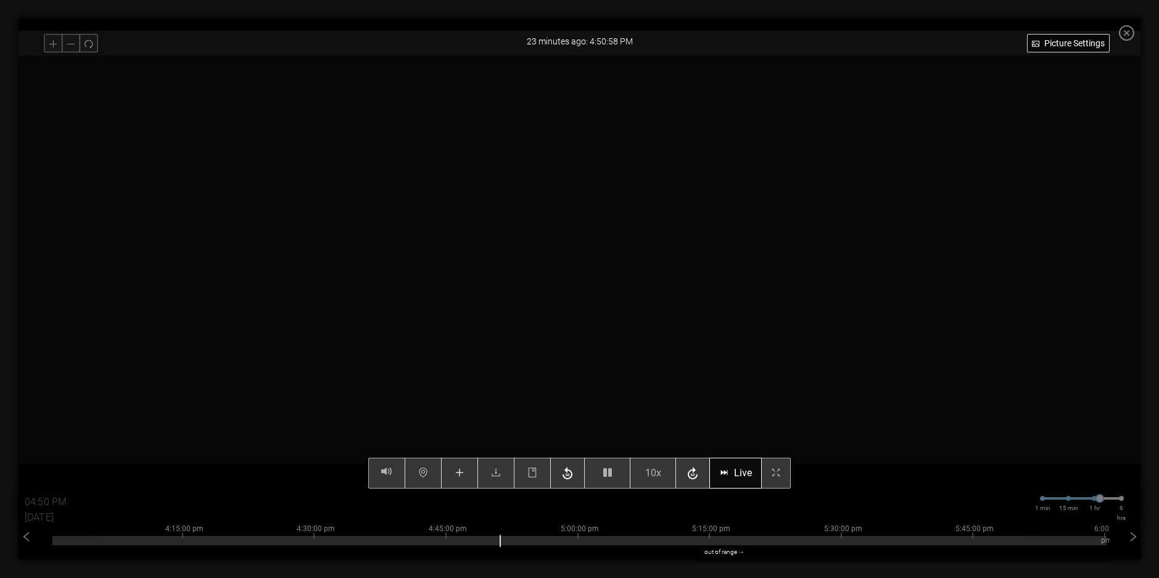
type input "04:51 PM"
click at [611, 476] on icon "button" at bounding box center [607, 473] width 9 height 10
click at [649, 473] on button "10x" at bounding box center [653, 473] width 46 height 31
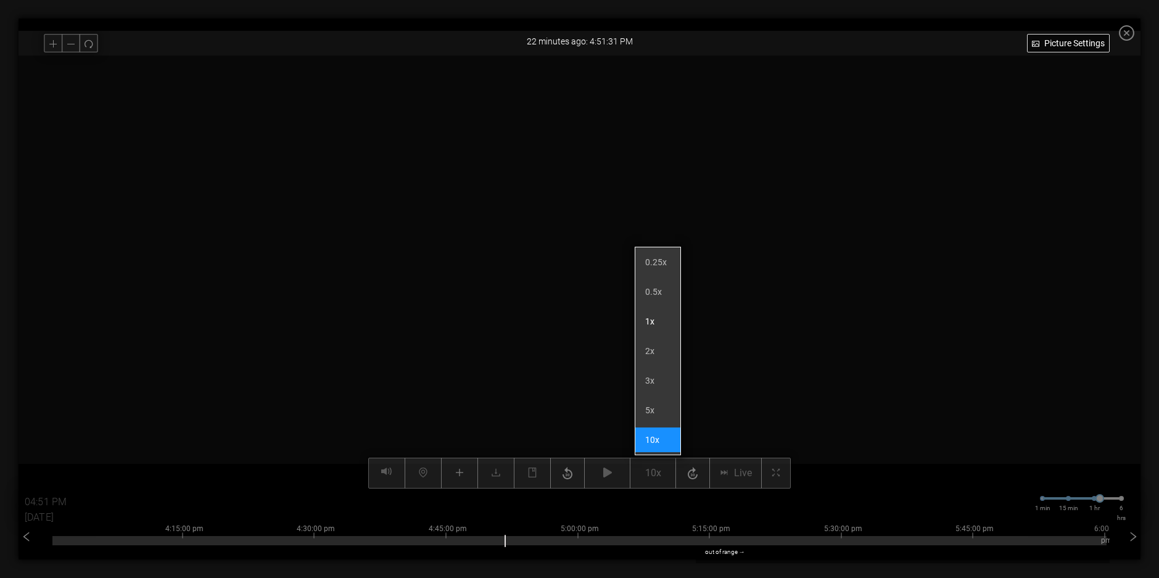
click at [655, 322] on li "1x" at bounding box center [657, 321] width 45 height 25
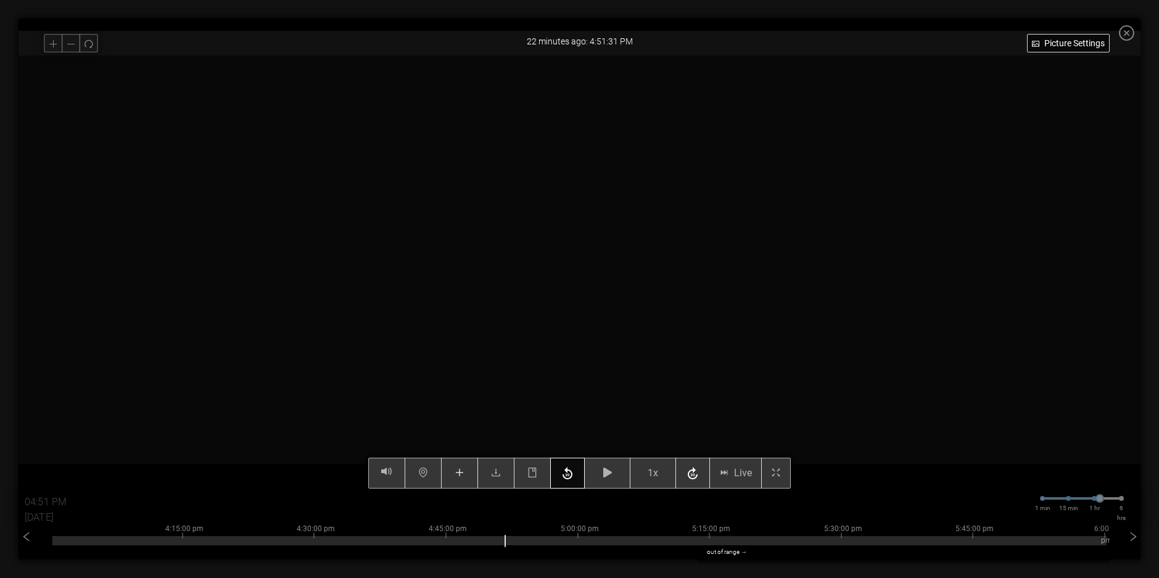
click at [572, 476] on icon "button" at bounding box center [568, 473] width 10 height 12
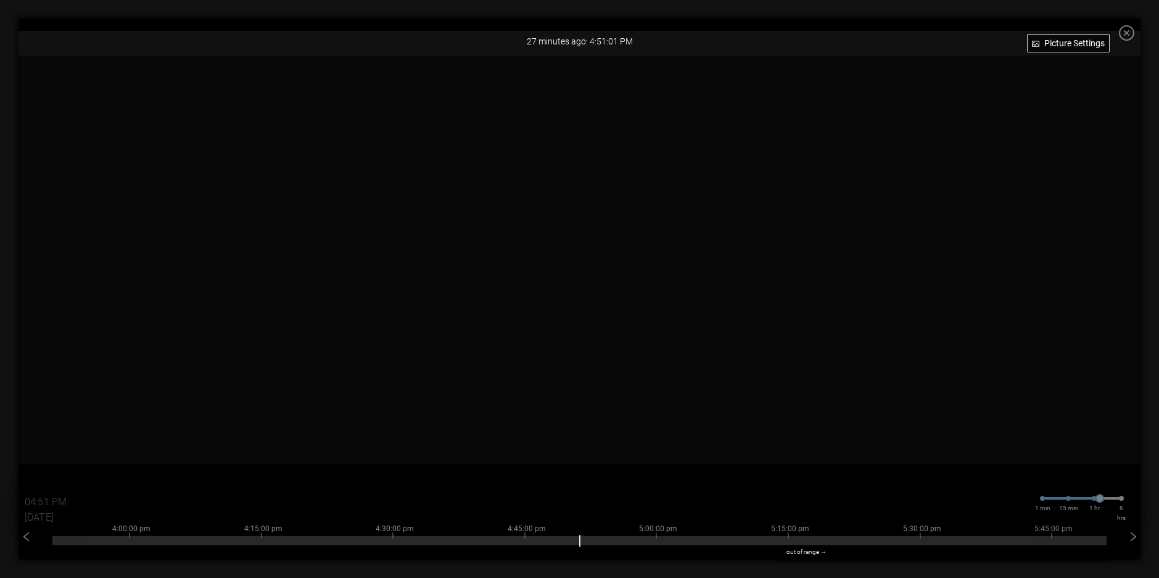
click at [1134, 33] on icon "close-circle" at bounding box center [1126, 32] width 15 height 15
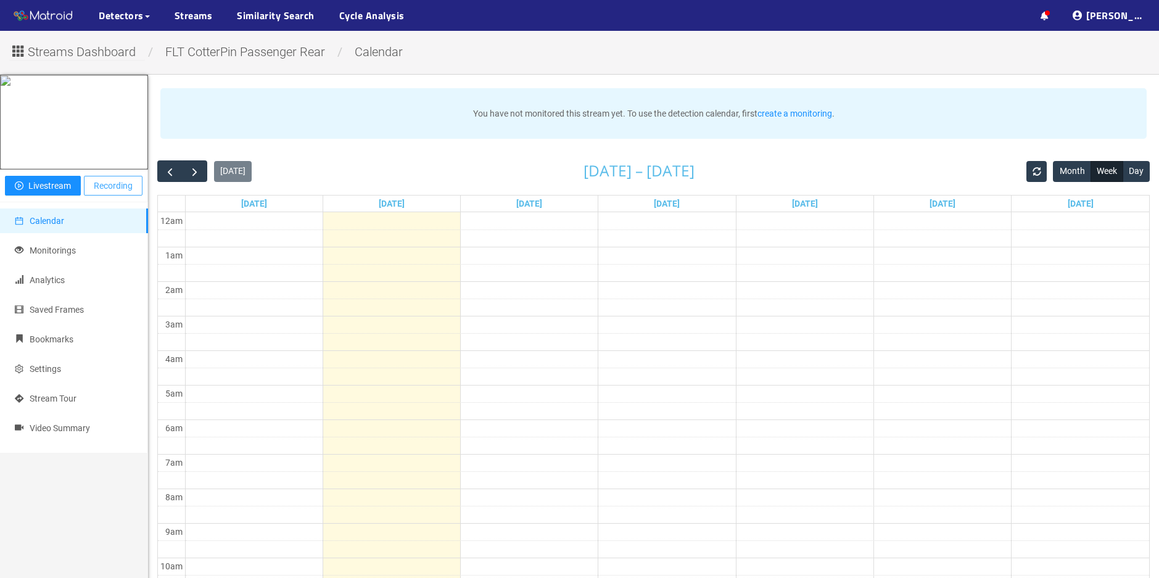
click at [112, 192] on span "Recording" at bounding box center [113, 186] width 39 height 14
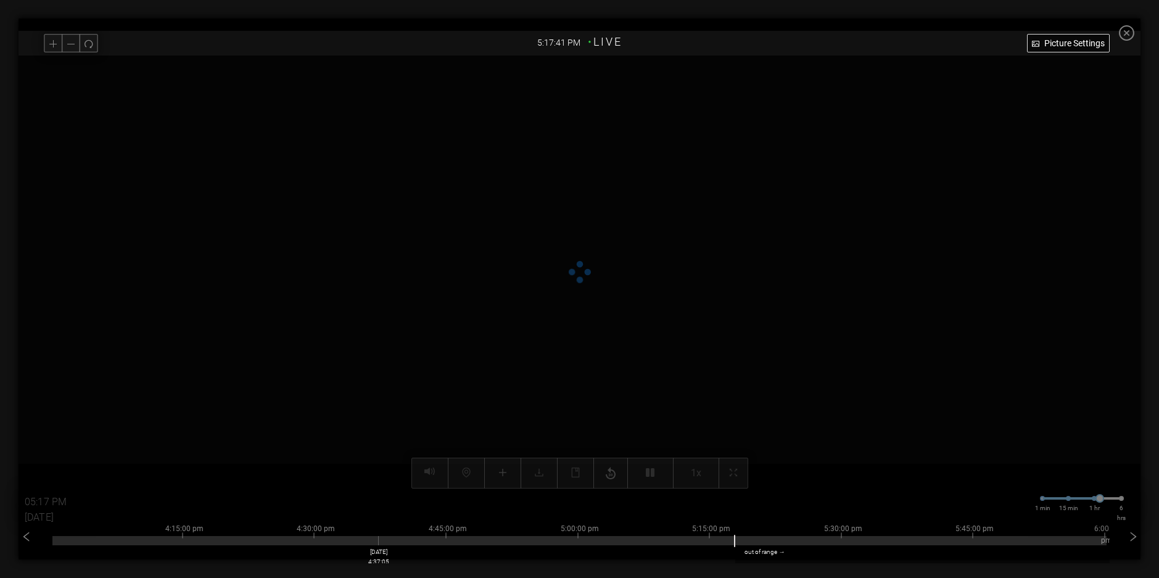
click at [381, 540] on div at bounding box center [579, 540] width 1054 height 9
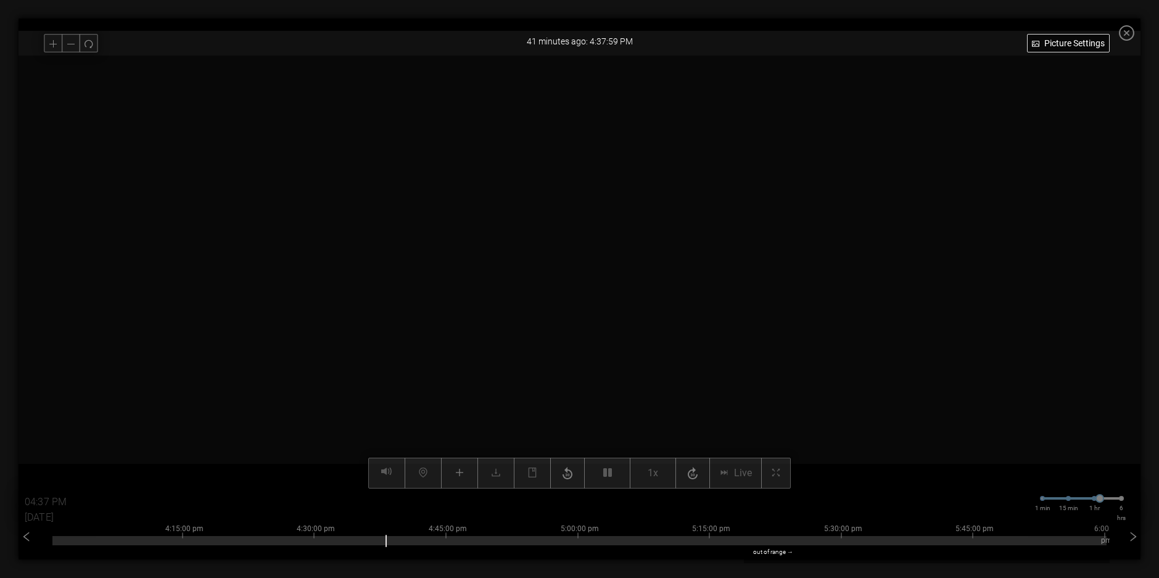
type input "04:38 PM"
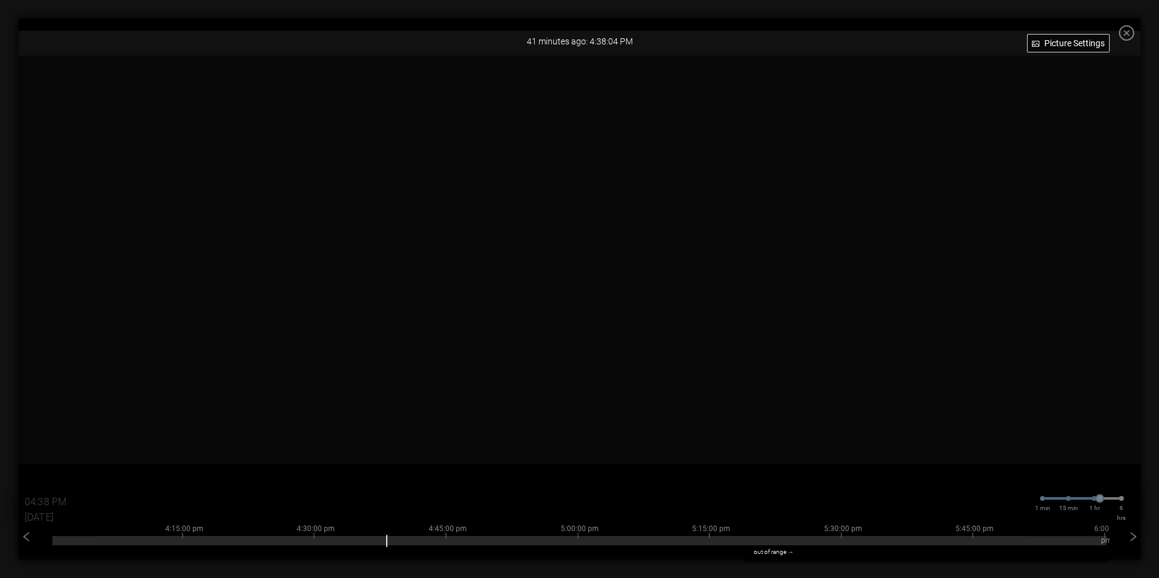
click at [1134, 34] on icon "close-circle" at bounding box center [1126, 32] width 15 height 15
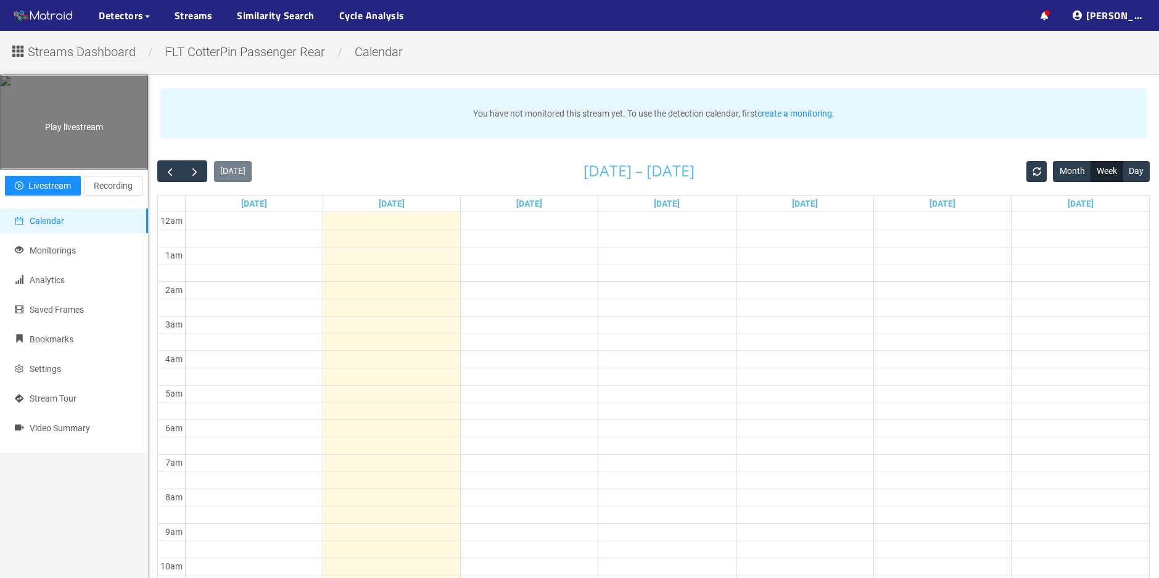
click at [76, 168] on div "Play livestream" at bounding box center [74, 122] width 147 height 93
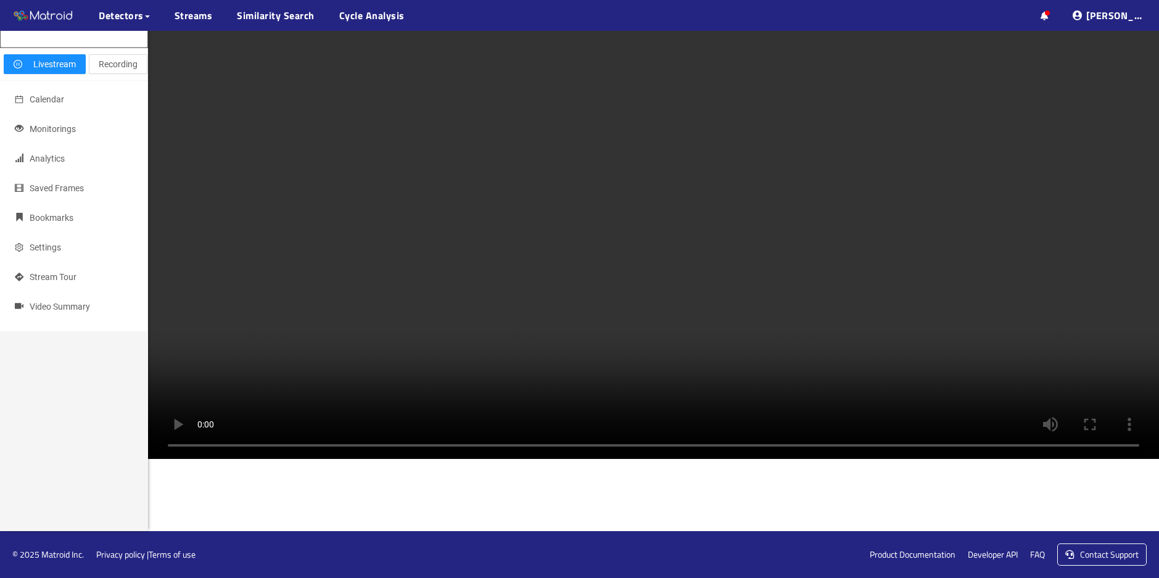
scroll to position [62, 0]
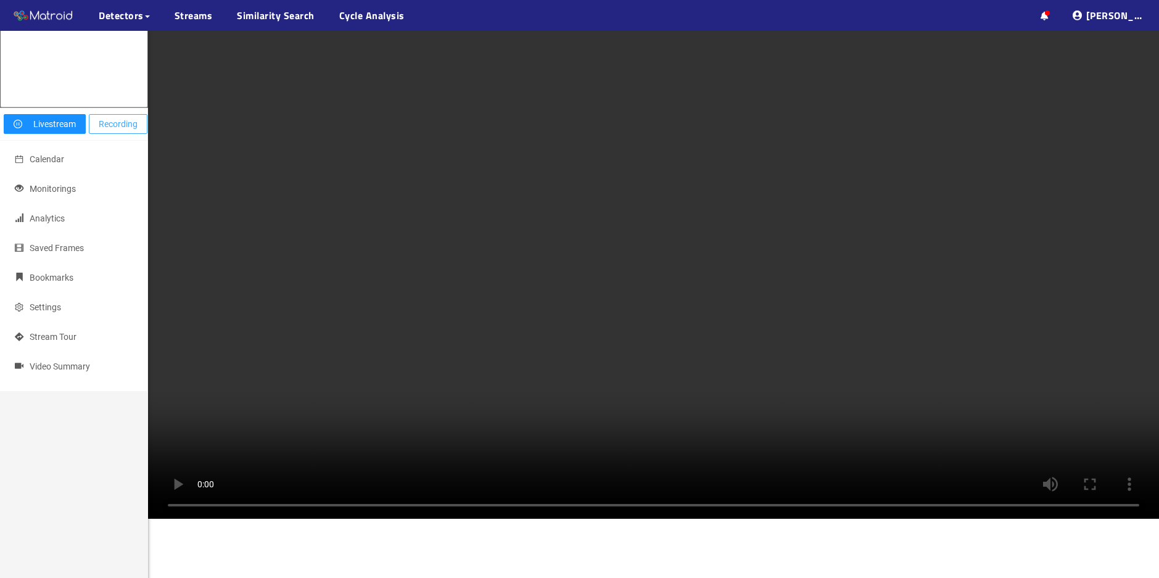
click at [115, 131] on span "Recording" at bounding box center [118, 124] width 39 height 14
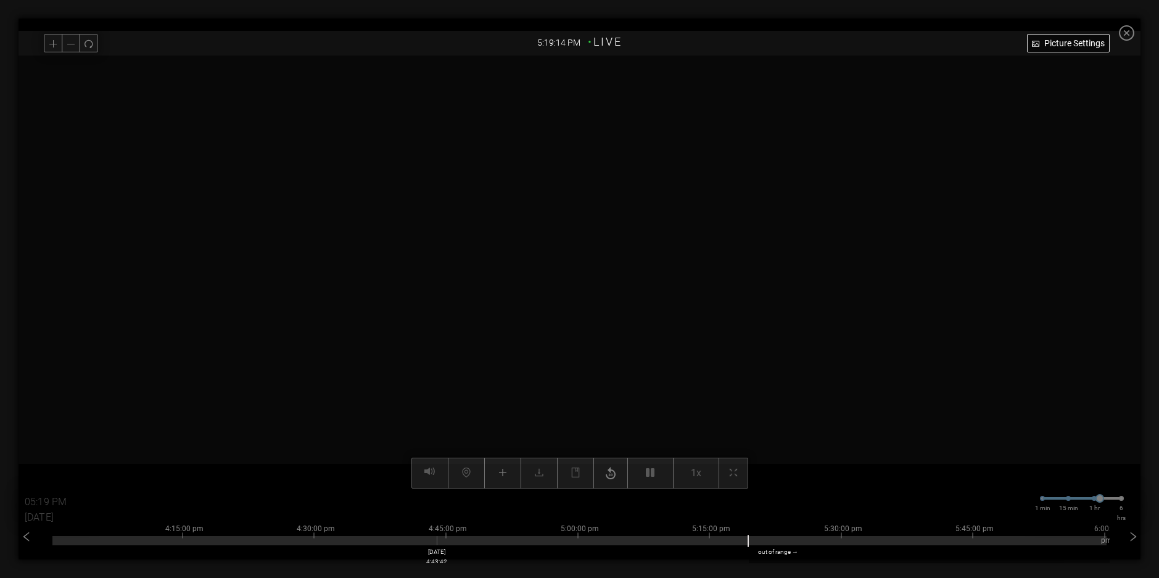
click at [440, 543] on div at bounding box center [579, 540] width 1054 height 9
click at [491, 538] on div at bounding box center [579, 540] width 1054 height 9
click at [469, 538] on div at bounding box center [579, 540] width 1054 height 9
type input "04:50 PM"
